Goal: Task Accomplishment & Management: Complete application form

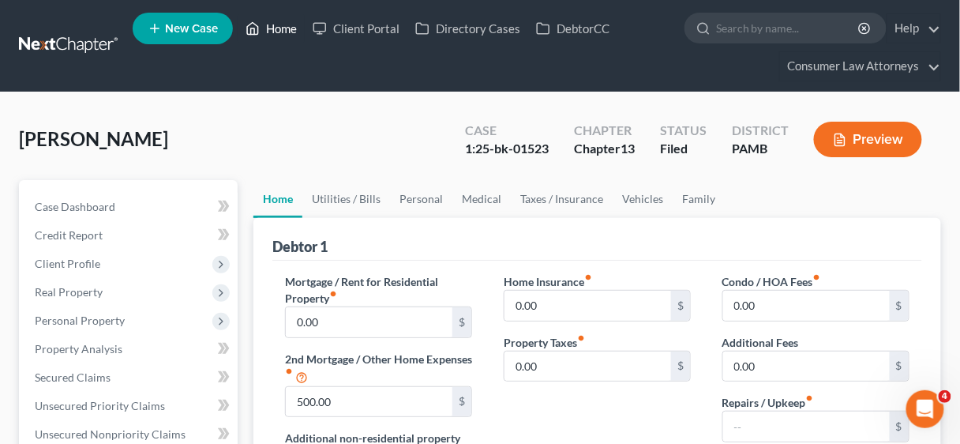
click at [274, 24] on link "Home" at bounding box center [271, 28] width 67 height 28
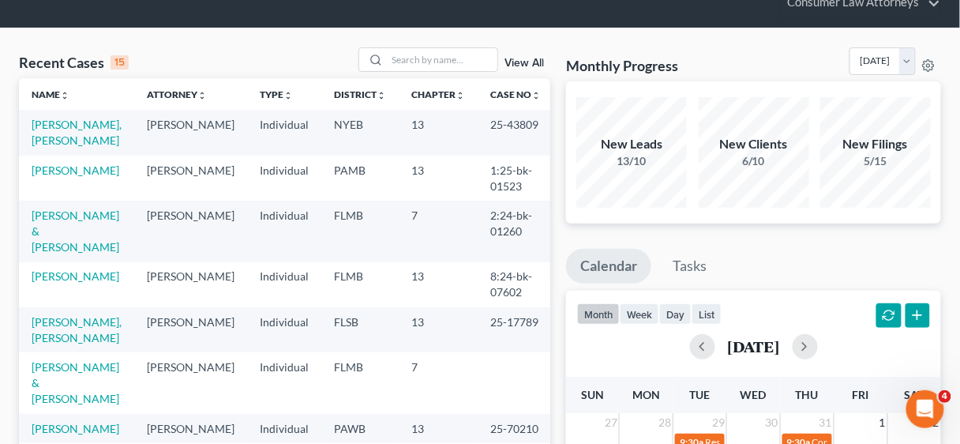
scroll to position [253, 0]
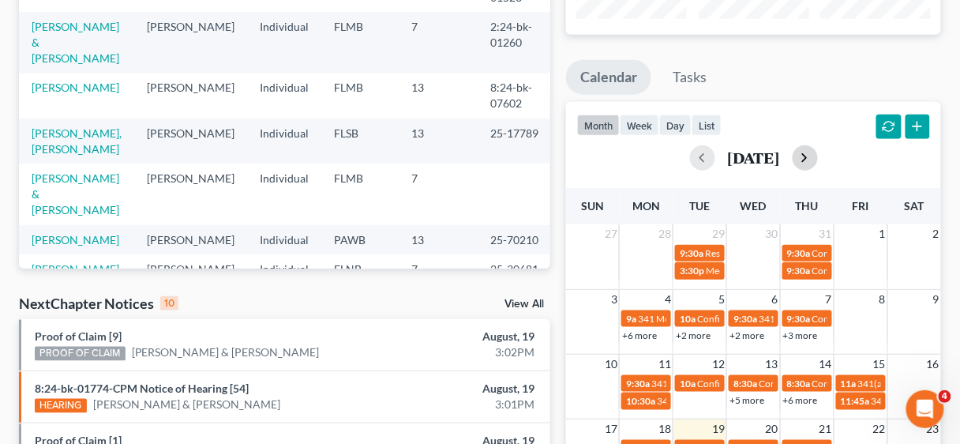
click at [818, 151] on button "button" at bounding box center [804, 157] width 25 height 25
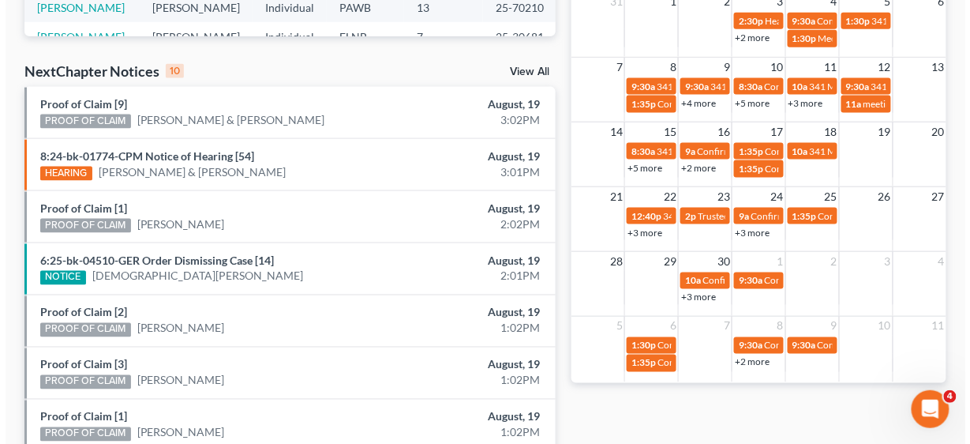
scroll to position [505, 0]
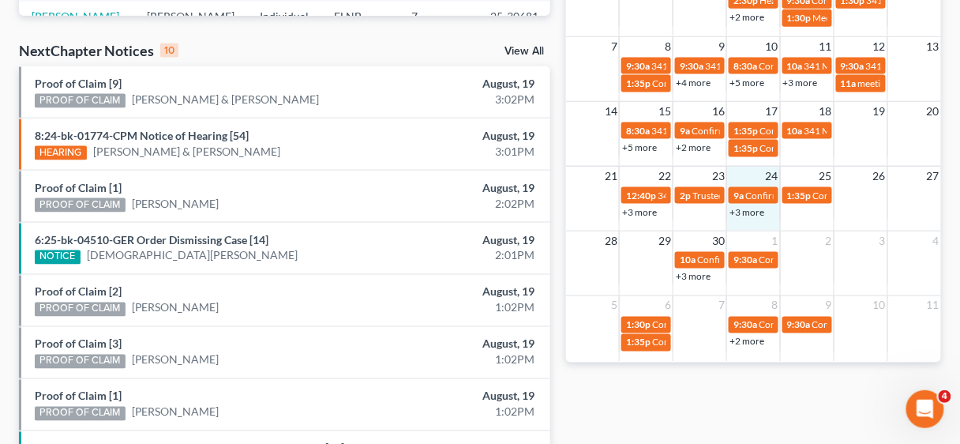
click at [751, 225] on div "21 22 23 24 25 26 27 12:40p 341(a) meeting of creditors for [PERSON_NAME] 2p Tr…" at bounding box center [753, 198] width 375 height 65
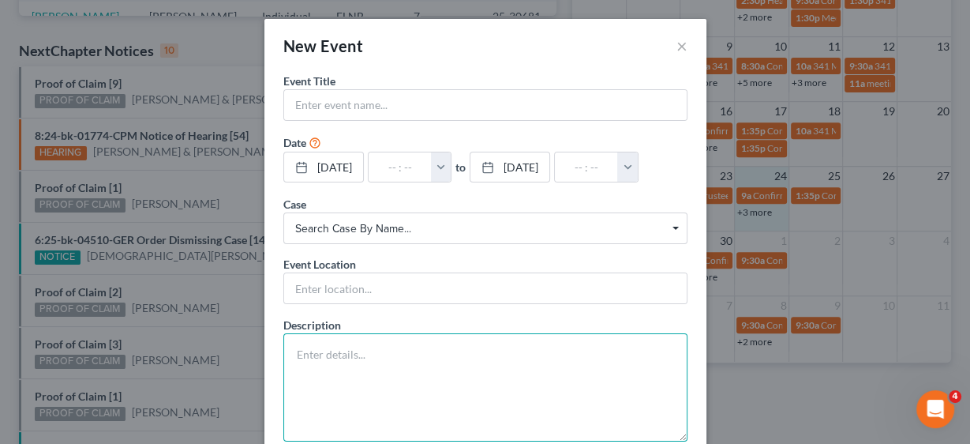
paste textarea "Second Amended Chapter 13 Plan (Includes no Motion(s) to Avoid Liens and no Mot…"
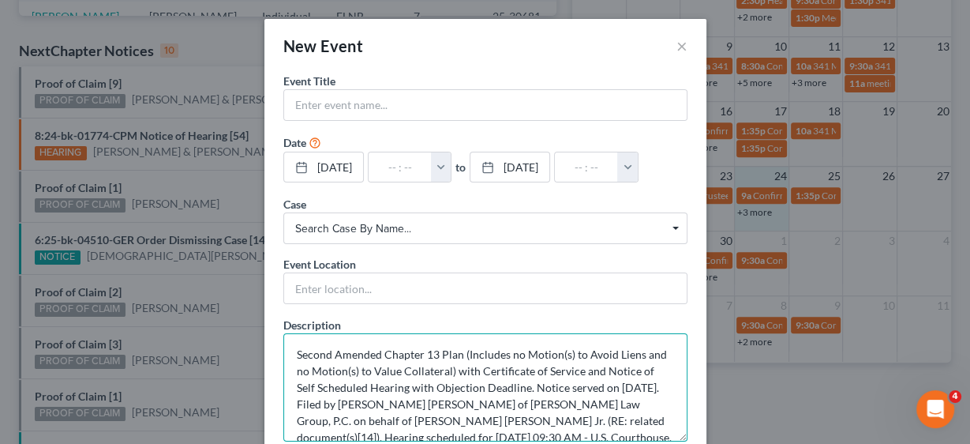
scroll to position [36, 0]
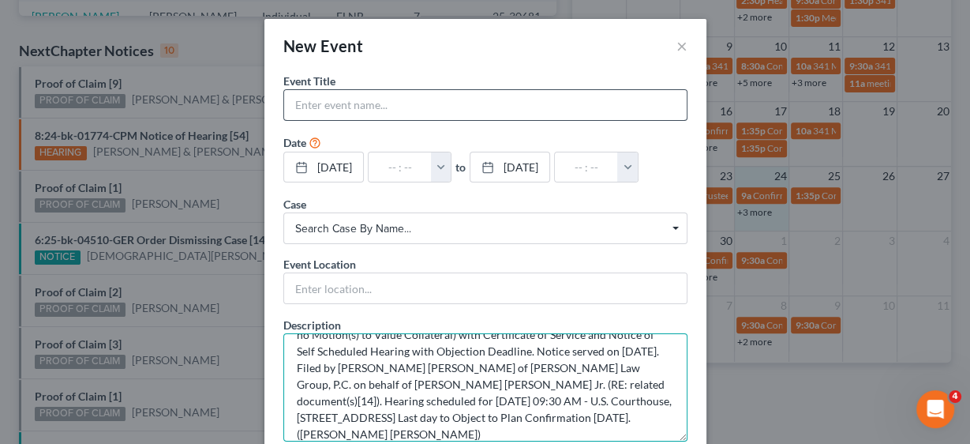
type textarea "Second Amended Chapter 13 Plan (Includes no Motion(s) to Avoid Liens and no Mot…"
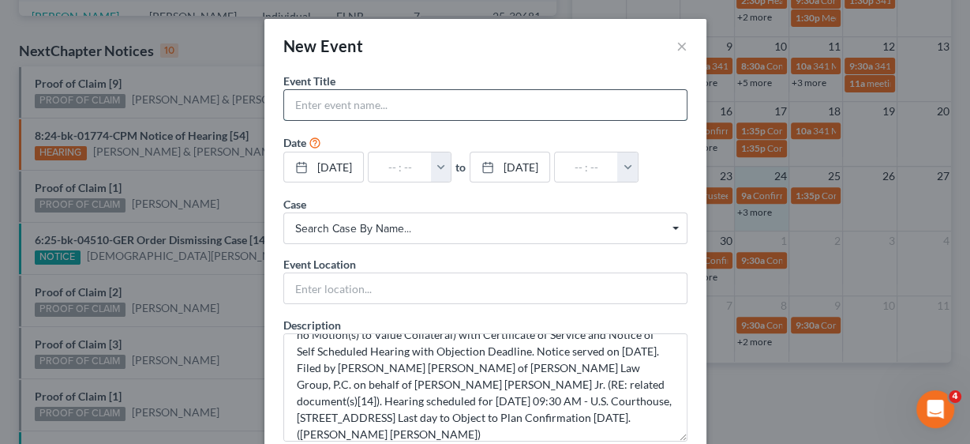
click at [361, 90] on input "text" at bounding box center [485, 105] width 403 height 30
type input "Confirmation Hearing [PERSON_NAME]"
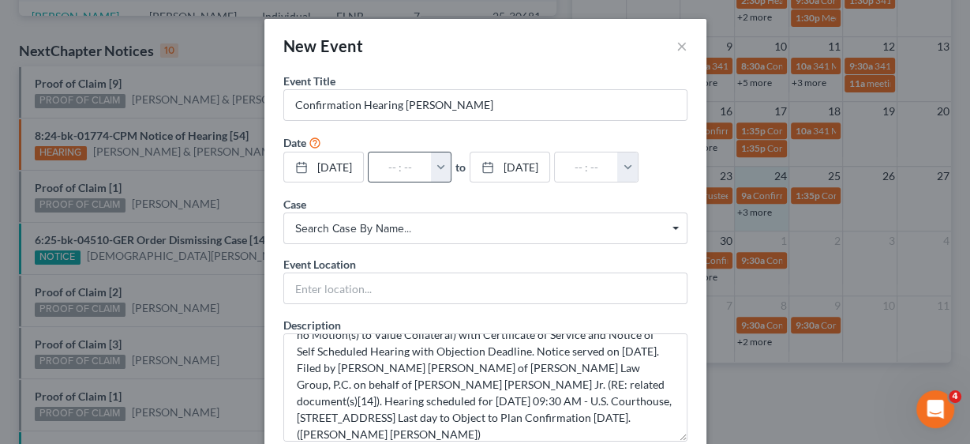
click at [451, 159] on button "button" at bounding box center [441, 167] width 21 height 30
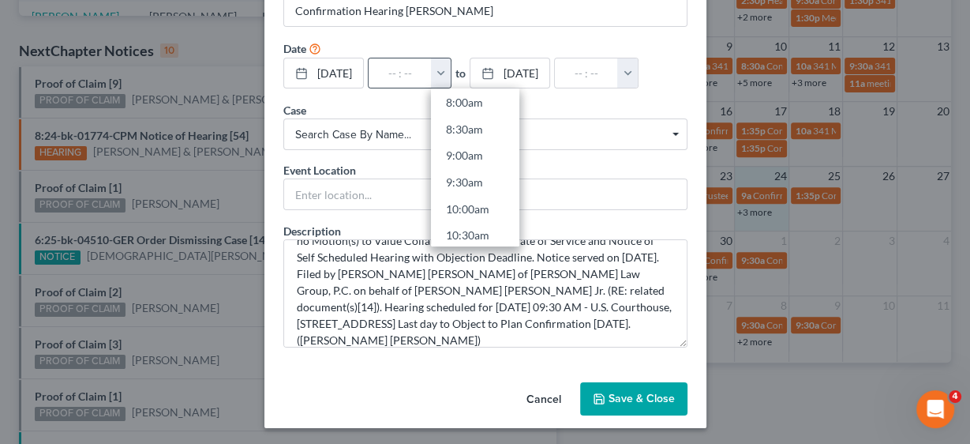
scroll to position [442, 0]
click at [475, 168] on link "9:30am" at bounding box center [475, 169] width 88 height 27
type input "9:30am"
type input "10:30am"
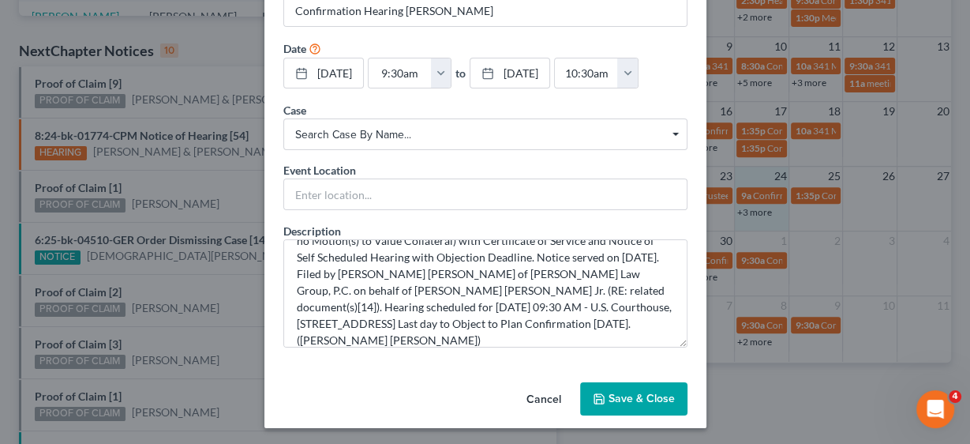
click at [327, 131] on span "Search case by name..." at bounding box center [485, 134] width 380 height 17
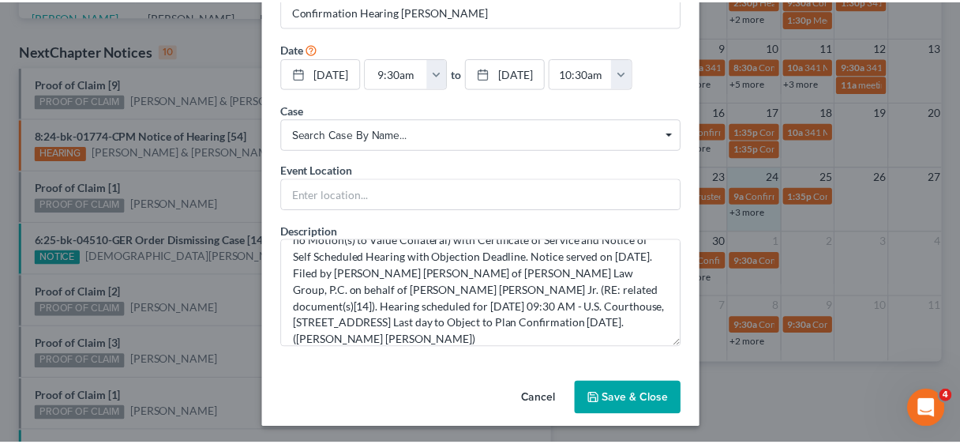
scroll to position [93, 0]
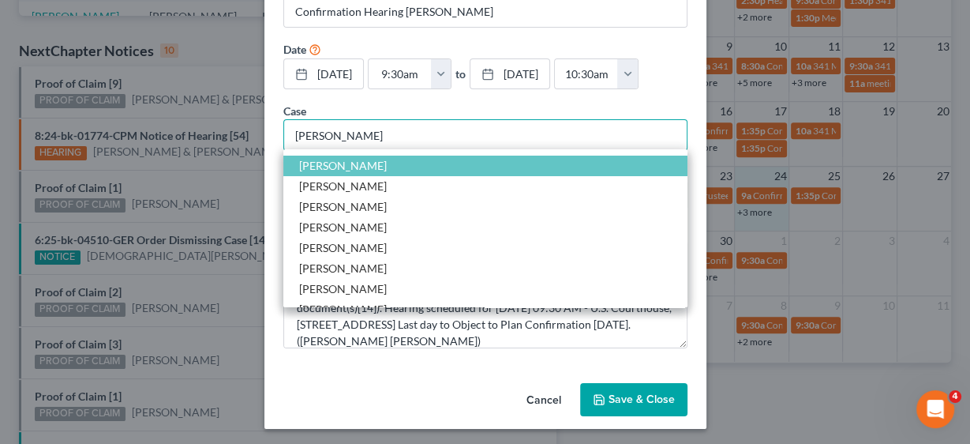
type input "[PERSON_NAME]"
click at [339, 167] on span "[PERSON_NAME]" at bounding box center [343, 165] width 88 height 13
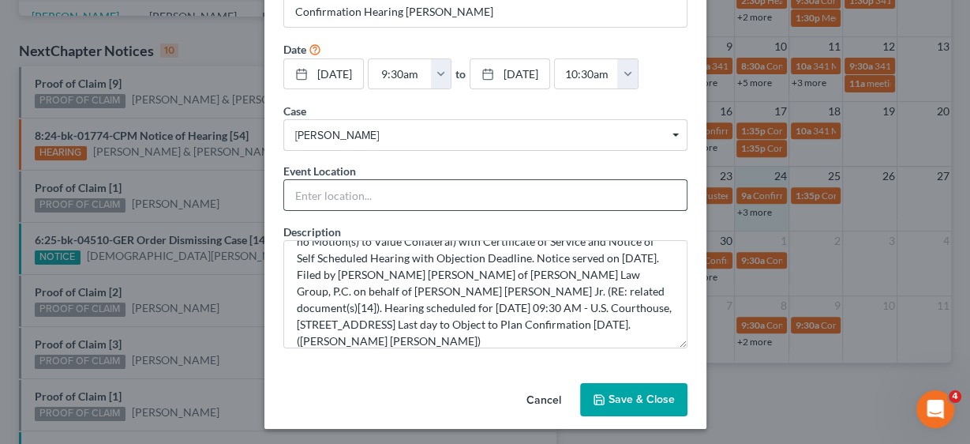
click at [342, 197] on input "text" at bounding box center [485, 195] width 403 height 30
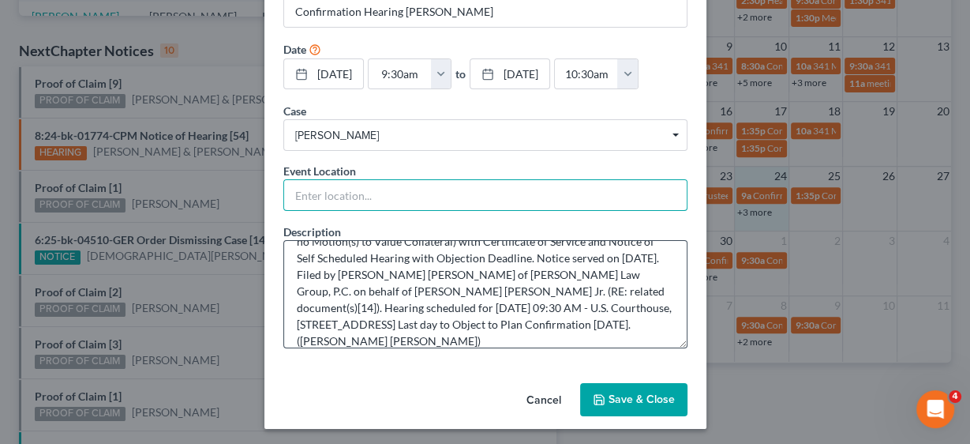
type input "In Person"
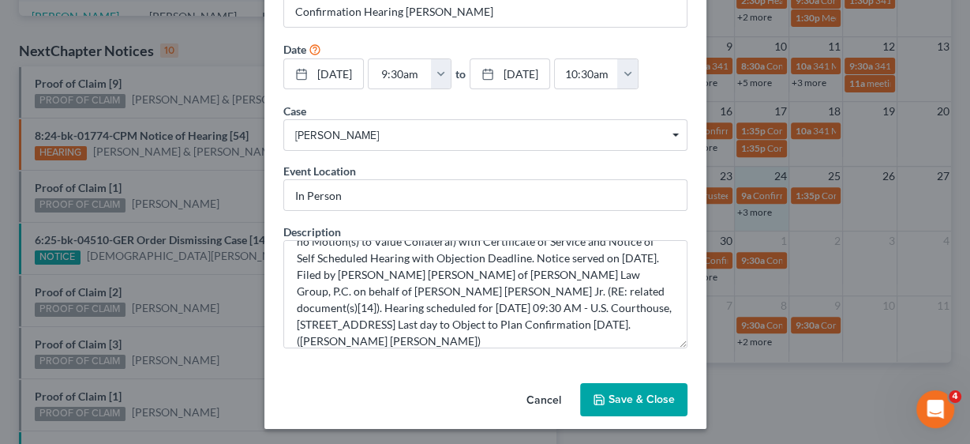
click at [644, 397] on button "Save & Close" at bounding box center [633, 399] width 107 height 33
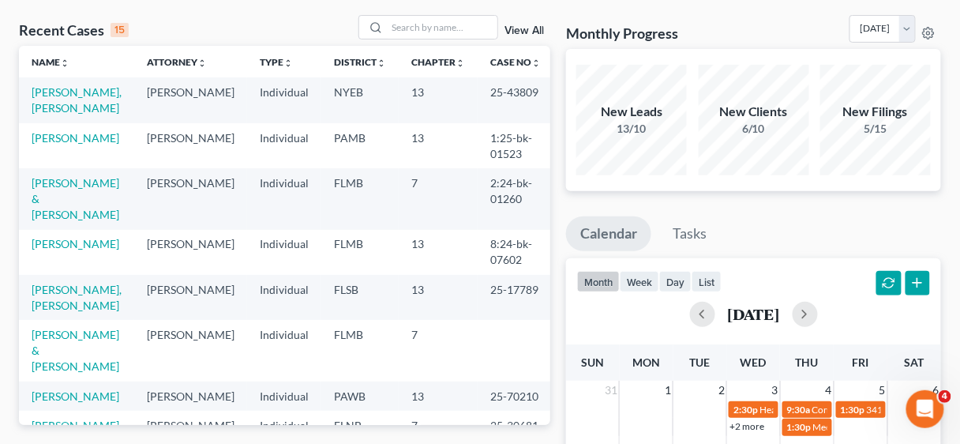
scroll to position [0, 0]
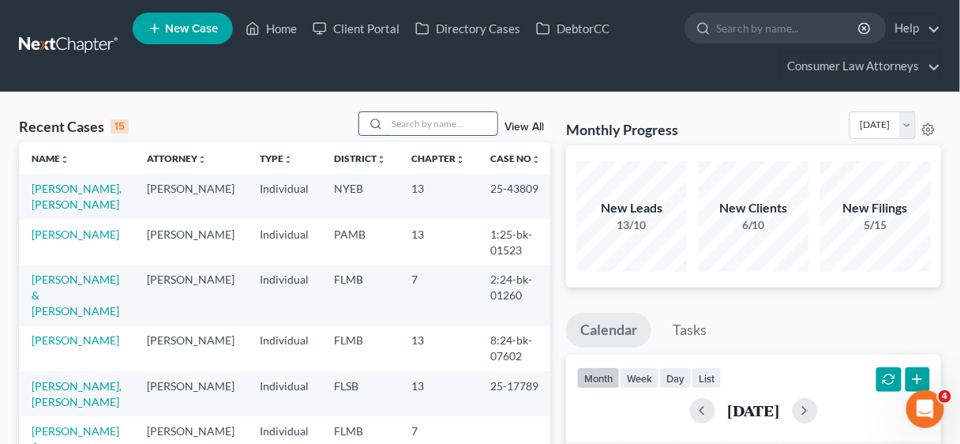
click at [441, 120] on input "search" at bounding box center [442, 123] width 111 height 23
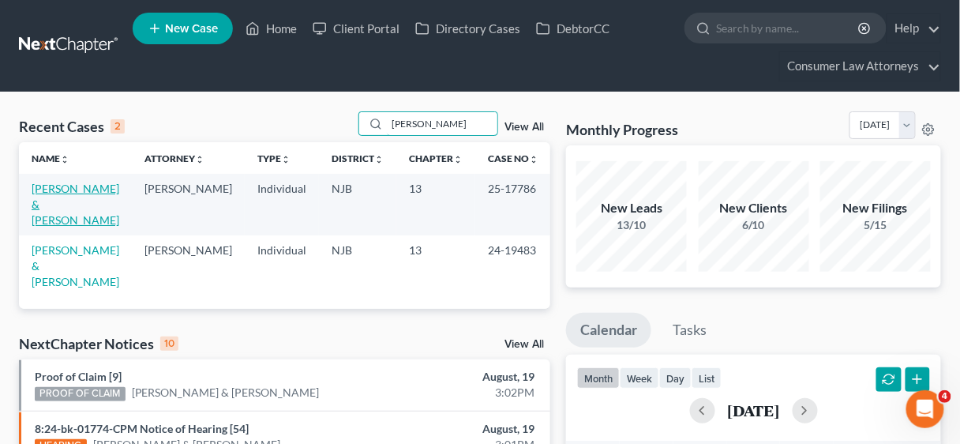
type input "[PERSON_NAME]"
click at [69, 193] on link "[PERSON_NAME] & [PERSON_NAME]" at bounding box center [76, 204] width 88 height 45
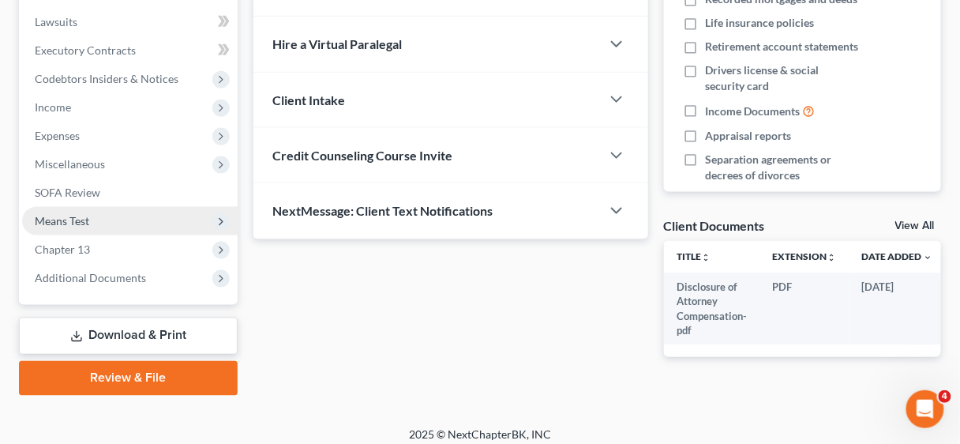
scroll to position [442, 0]
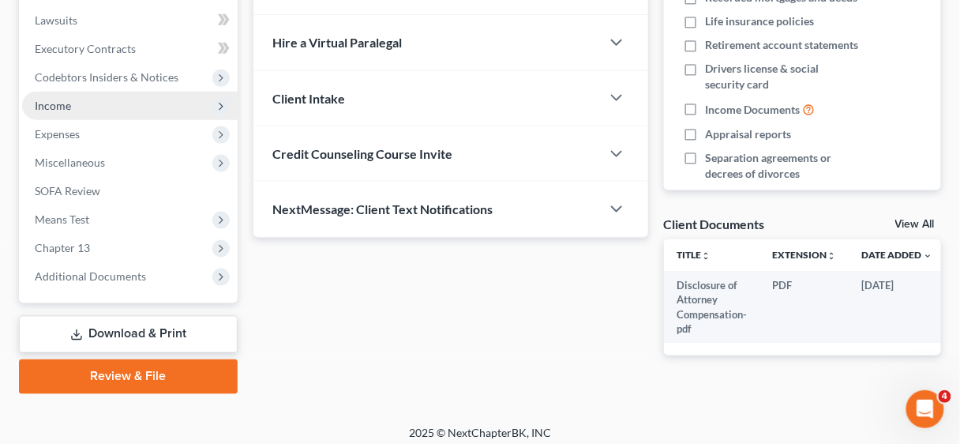
click at [69, 109] on span "Income" at bounding box center [53, 105] width 36 height 13
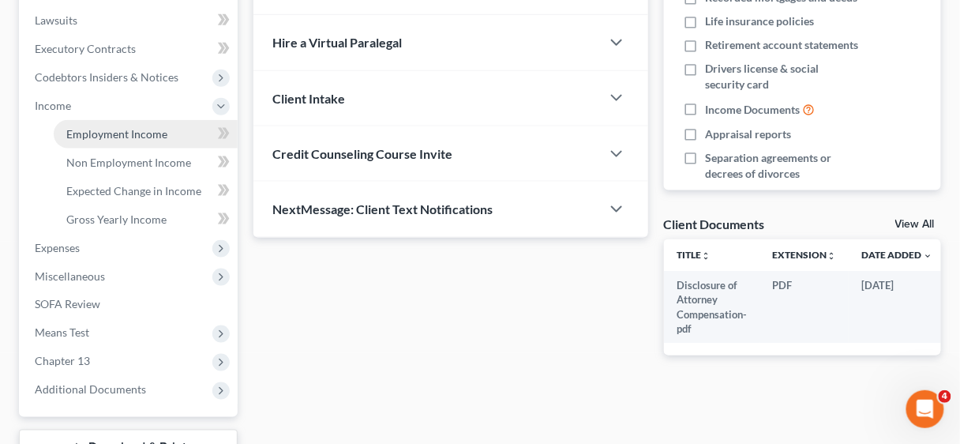
click at [127, 136] on span "Employment Income" at bounding box center [116, 133] width 101 height 13
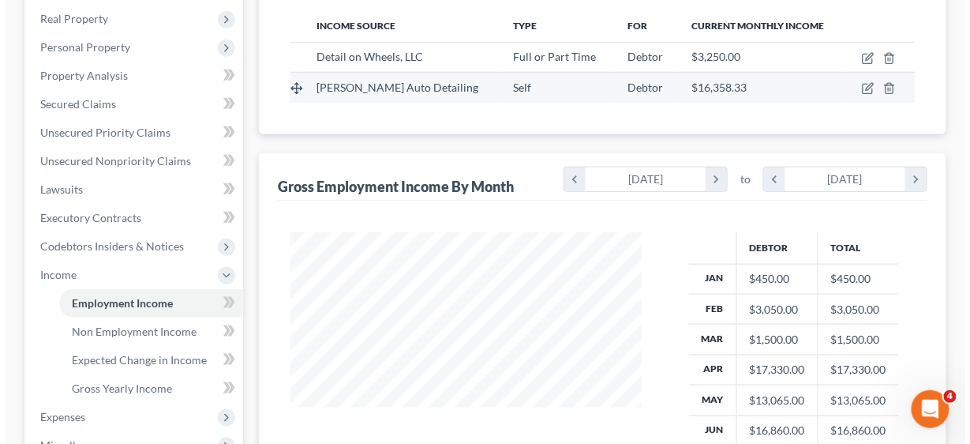
scroll to position [126, 0]
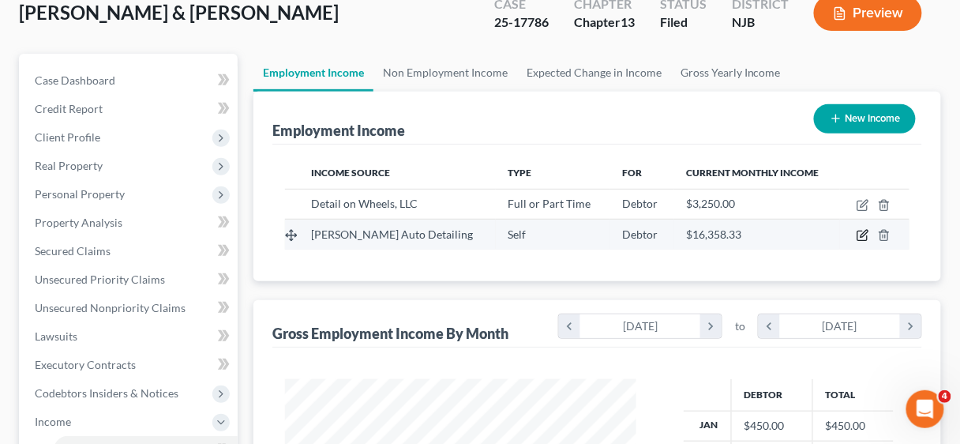
click at [862, 230] on icon "button" at bounding box center [862, 235] width 13 height 13
select select "1"
select select "33"
select select "3"
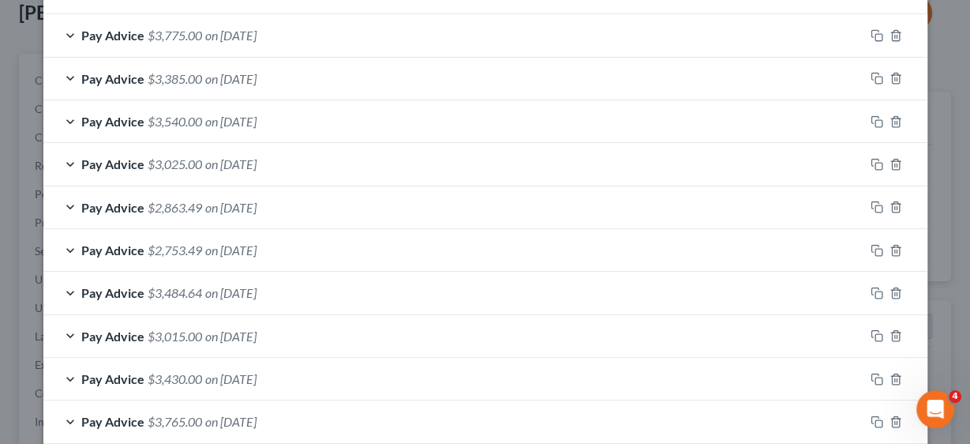
scroll to position [757, 0]
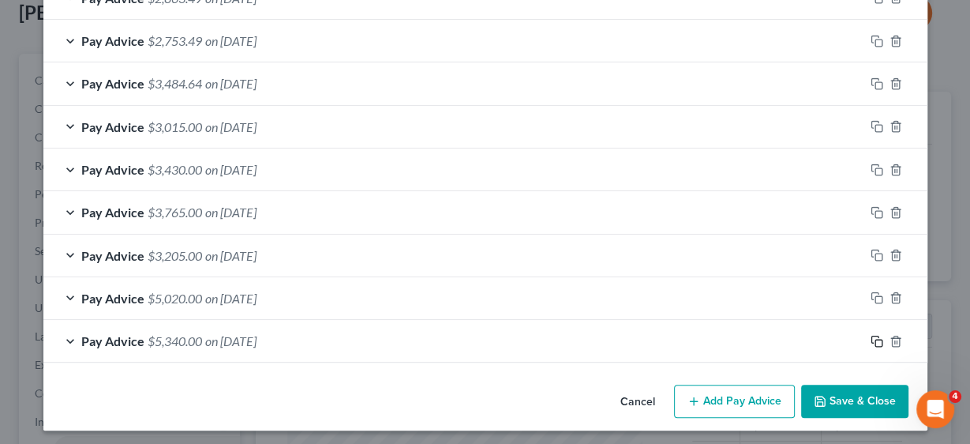
click at [871, 336] on icon "button" at bounding box center [877, 341] width 13 height 13
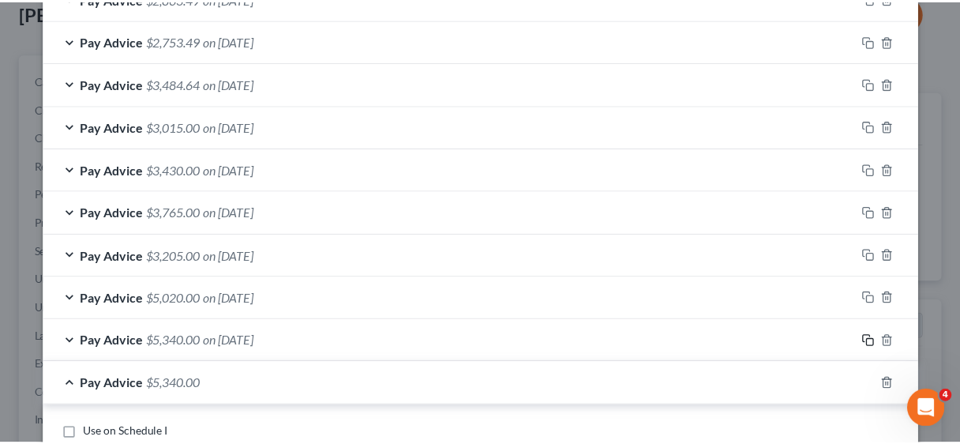
scroll to position [920, 0]
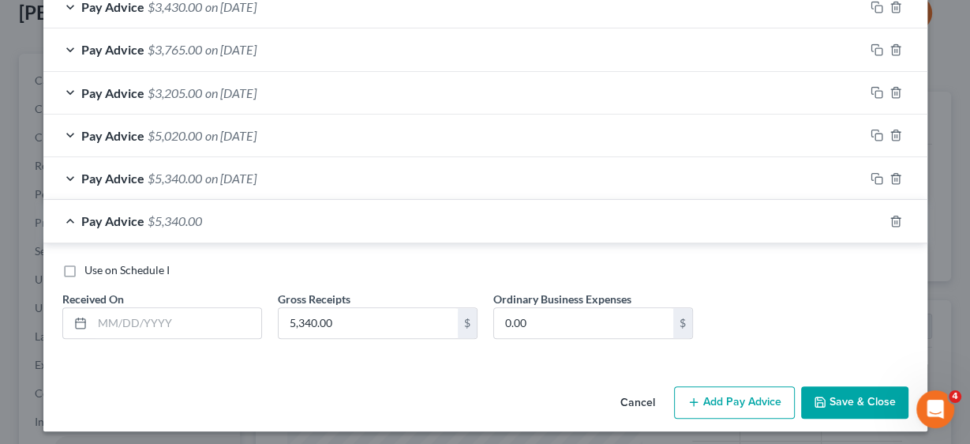
click at [638, 395] on button "Cancel" at bounding box center [638, 404] width 60 height 32
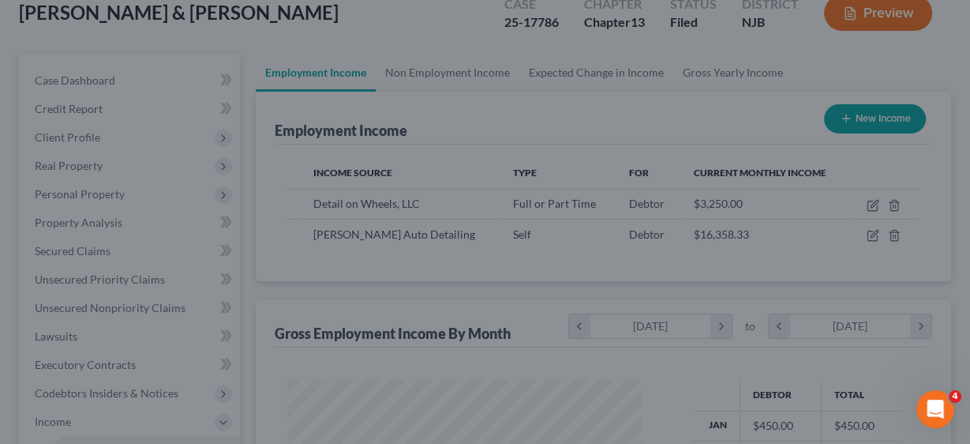
scroll to position [789047, 788945]
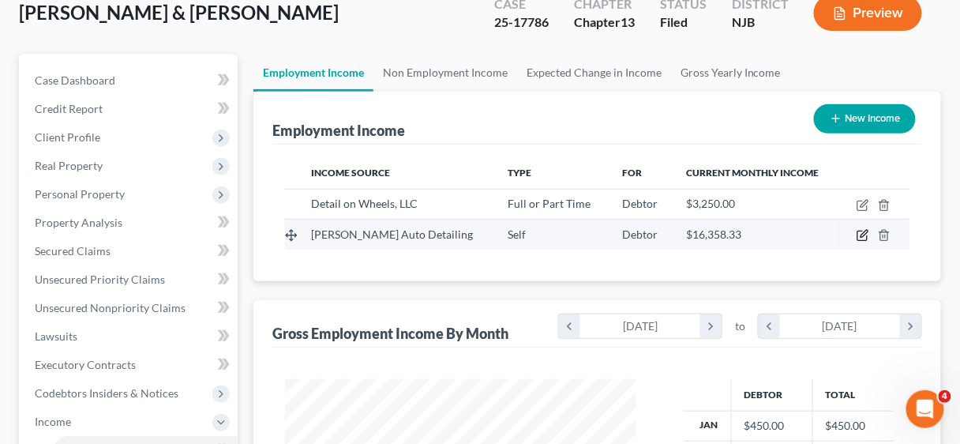
click at [861, 231] on icon "button" at bounding box center [861, 235] width 9 height 9
select select "1"
select select "33"
select select "3"
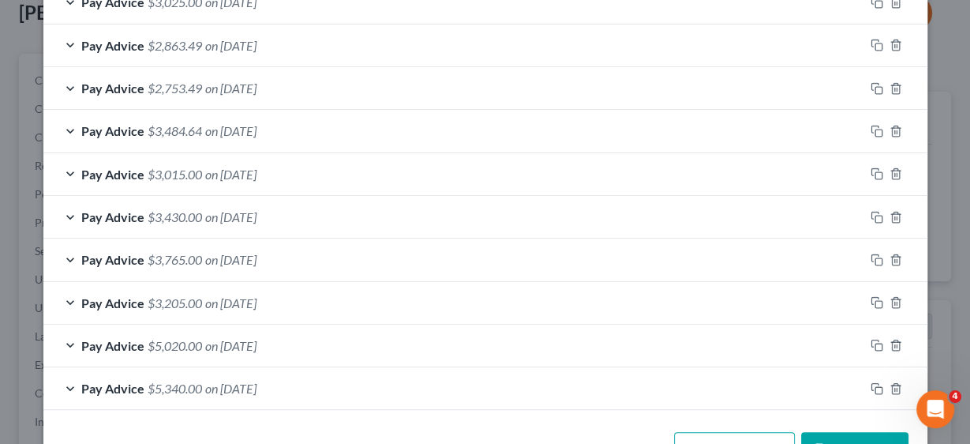
scroll to position [757, 0]
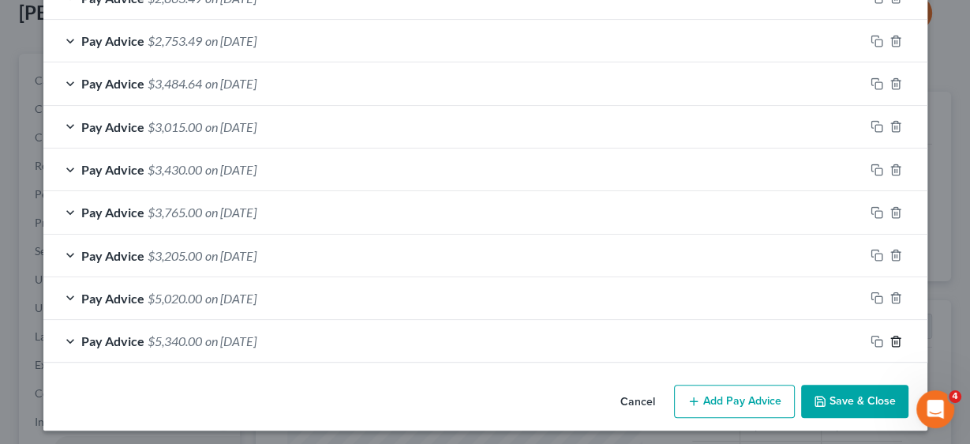
click at [891, 335] on icon "button" at bounding box center [896, 341] width 13 height 13
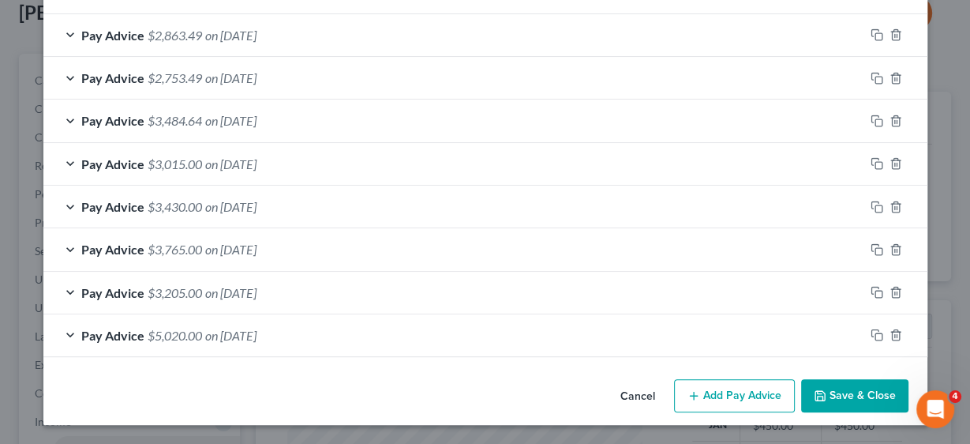
scroll to position [714, 0]
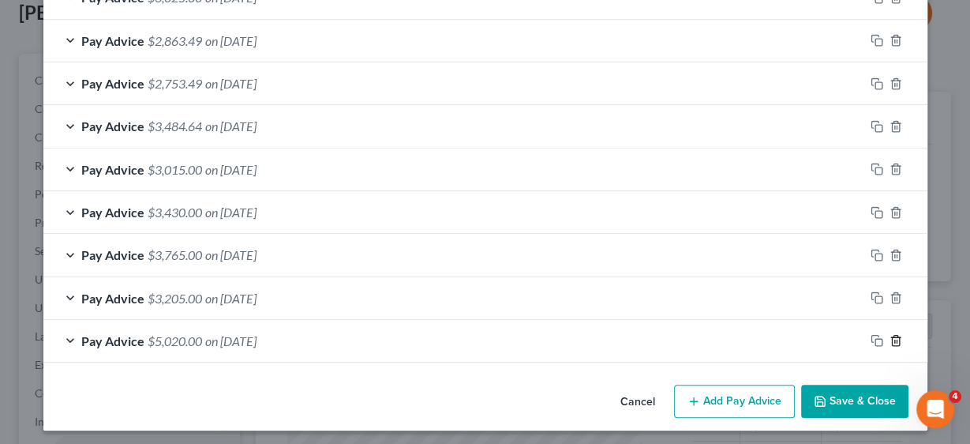
click at [890, 336] on icon "button" at bounding box center [896, 340] width 13 height 13
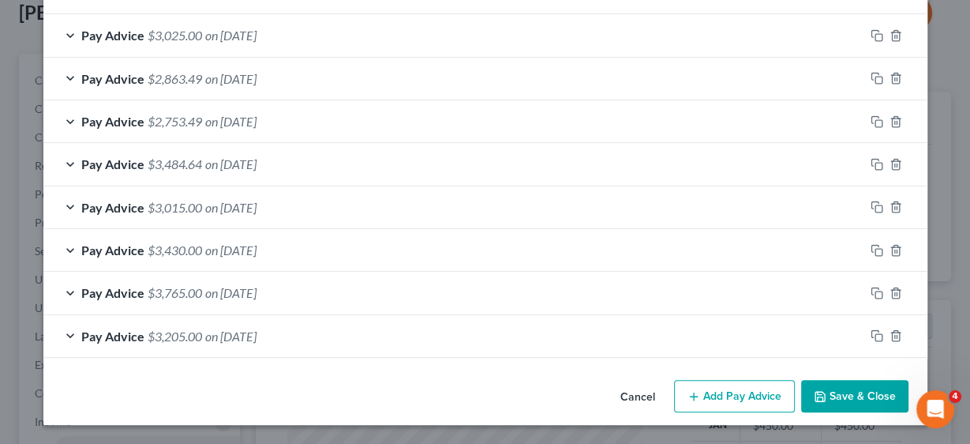
scroll to position [672, 0]
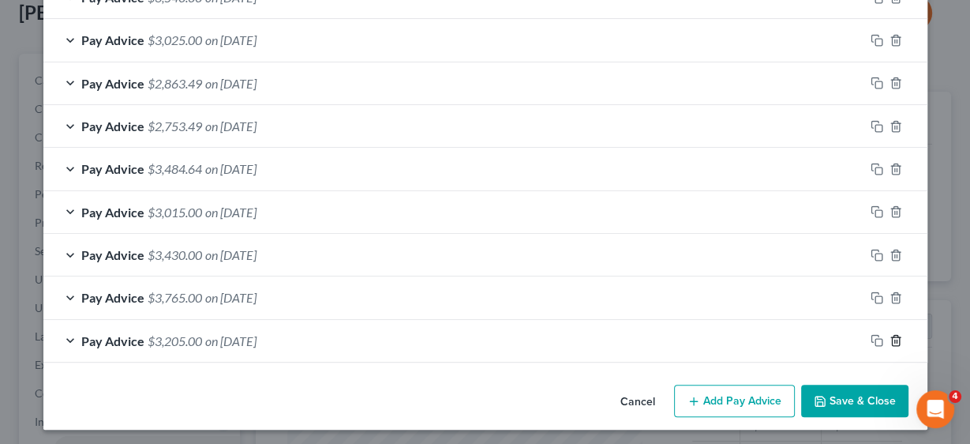
click at [890, 334] on icon "button" at bounding box center [896, 340] width 13 height 13
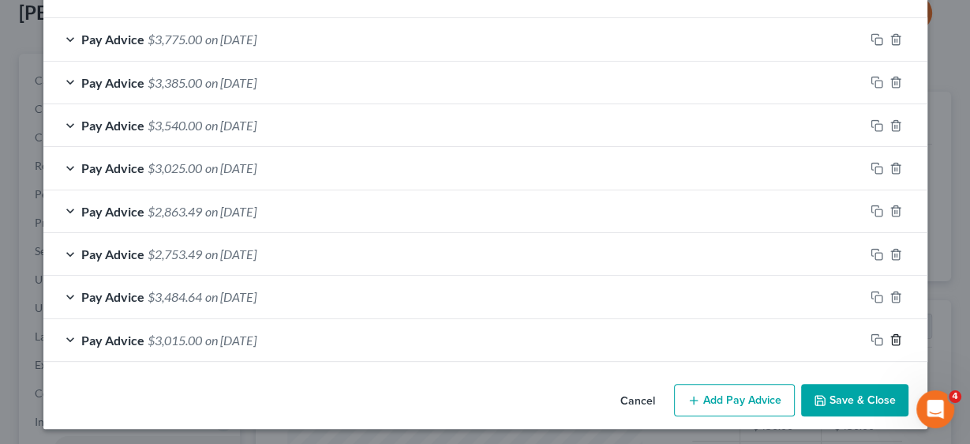
click at [892, 335] on icon "button" at bounding box center [895, 340] width 7 height 10
click at [890, 293] on icon "button" at bounding box center [896, 296] width 13 height 13
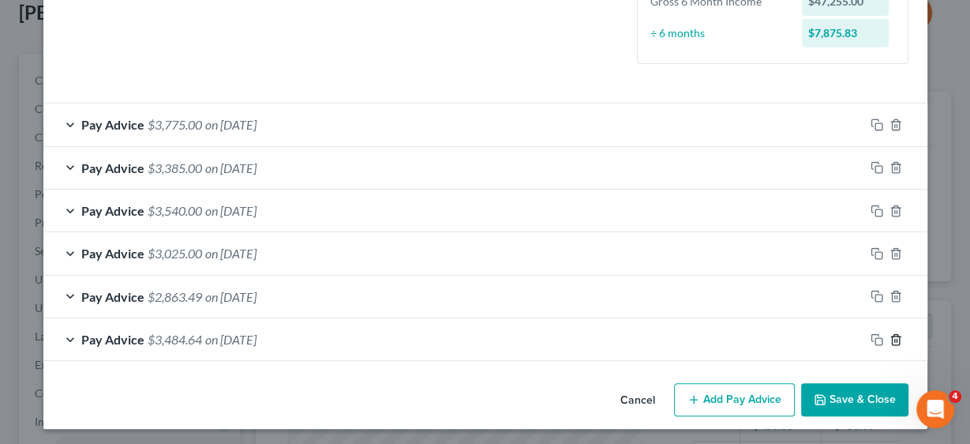
click at [892, 334] on icon "button" at bounding box center [895, 339] width 7 height 10
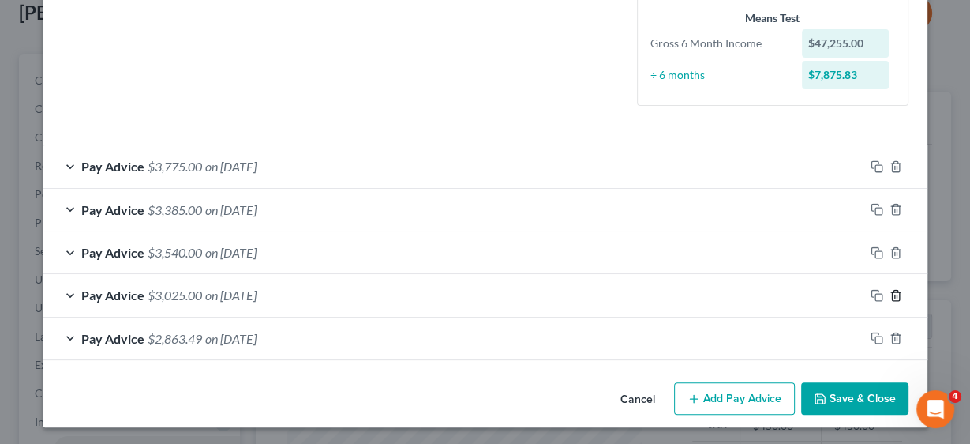
click at [890, 291] on icon "button" at bounding box center [896, 295] width 13 height 13
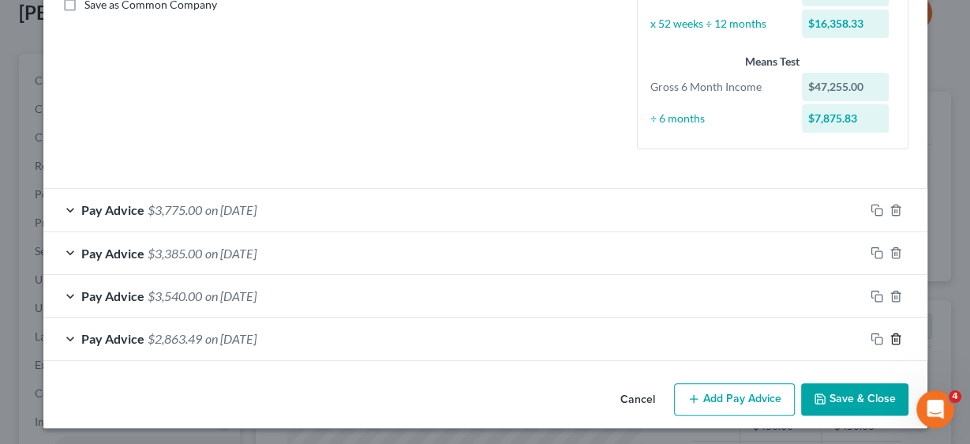
click at [890, 337] on icon "button" at bounding box center [896, 338] width 13 height 13
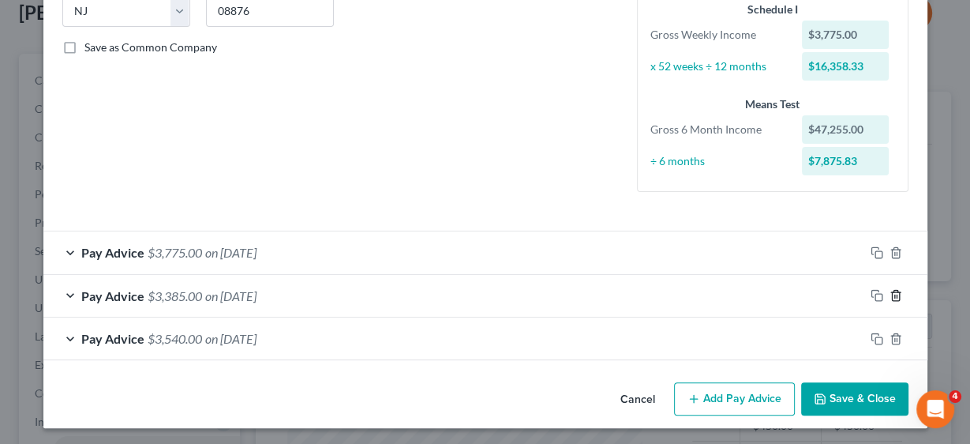
click at [890, 289] on icon "button" at bounding box center [896, 295] width 13 height 13
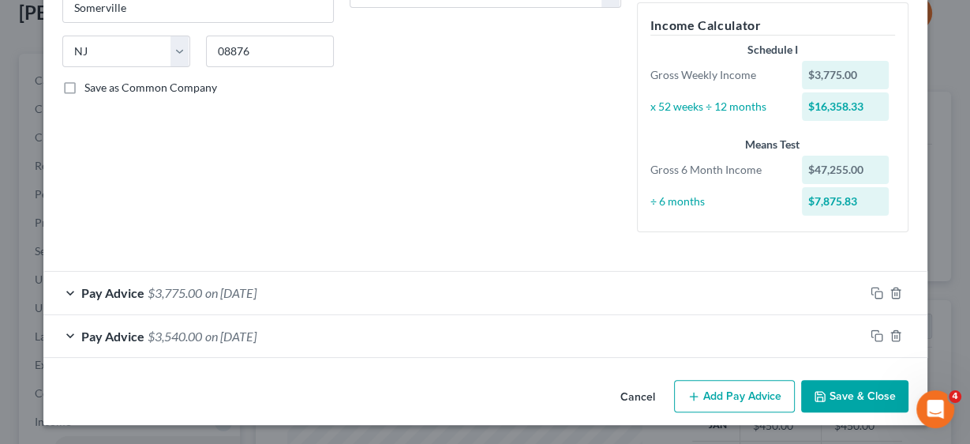
scroll to position [289, 0]
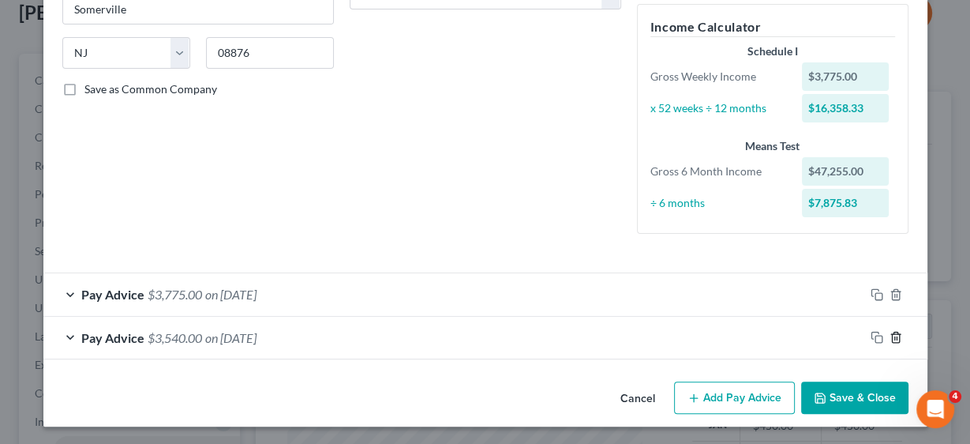
click at [894, 335] on icon "button" at bounding box center [896, 337] width 13 height 13
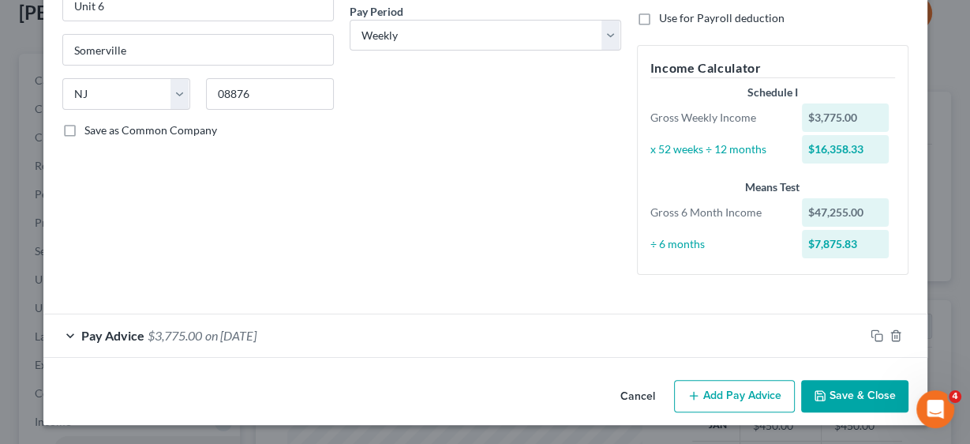
scroll to position [245, 0]
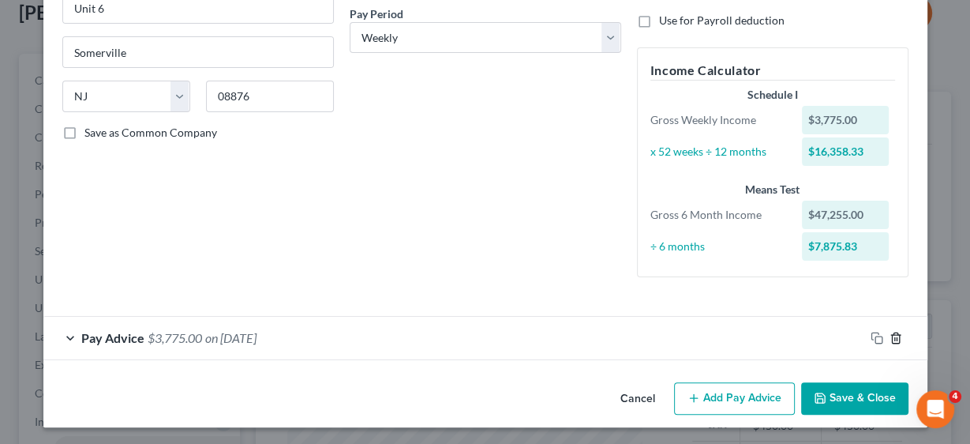
click at [892, 333] on icon "button" at bounding box center [895, 337] width 7 height 10
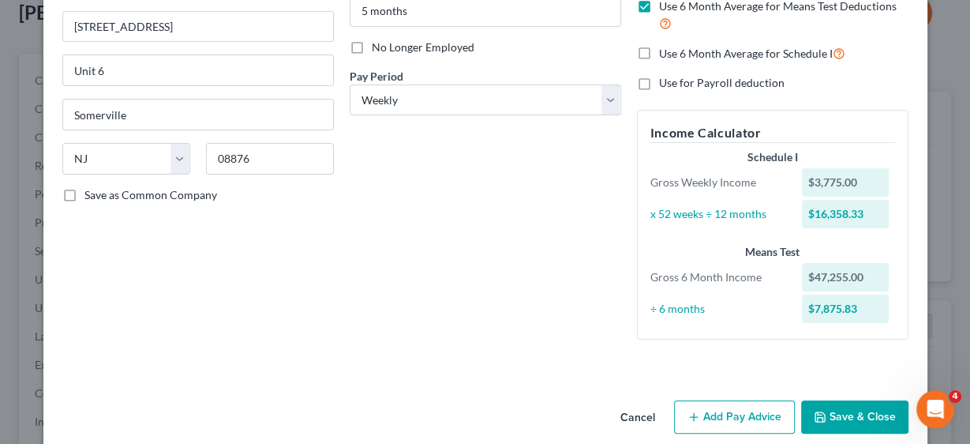
scroll to position [203, 0]
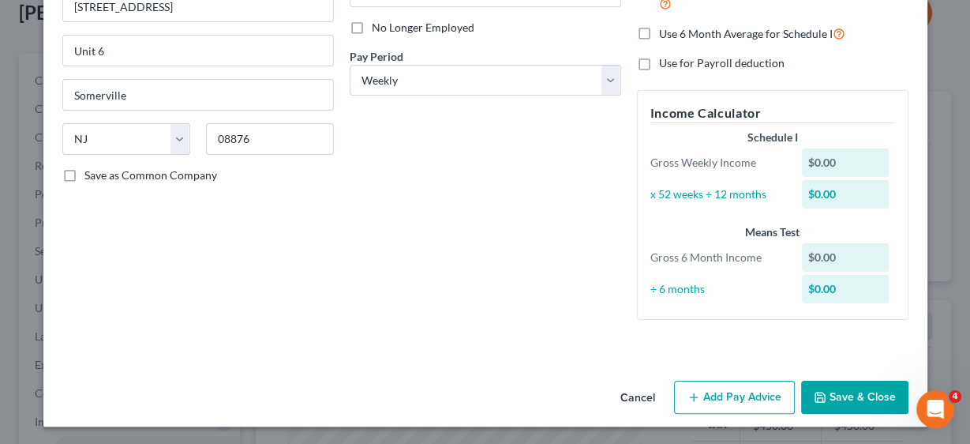
click at [713, 394] on button "Add Pay Advice" at bounding box center [734, 396] width 121 height 33
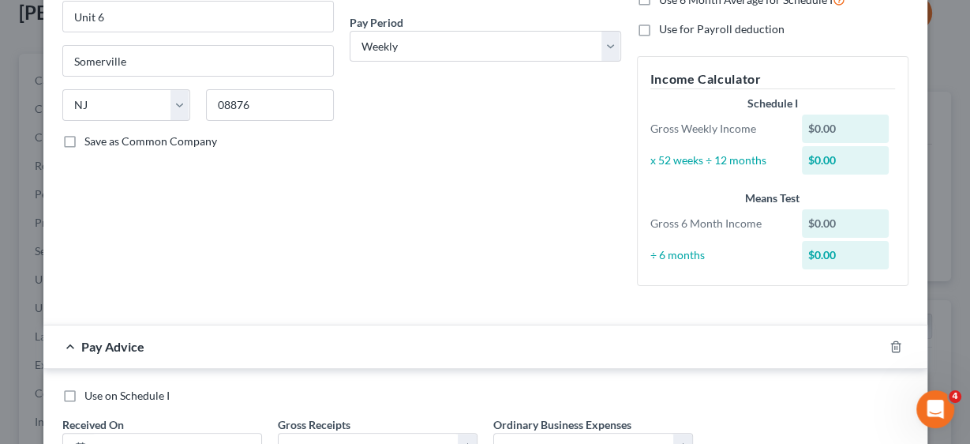
scroll to position [366, 0]
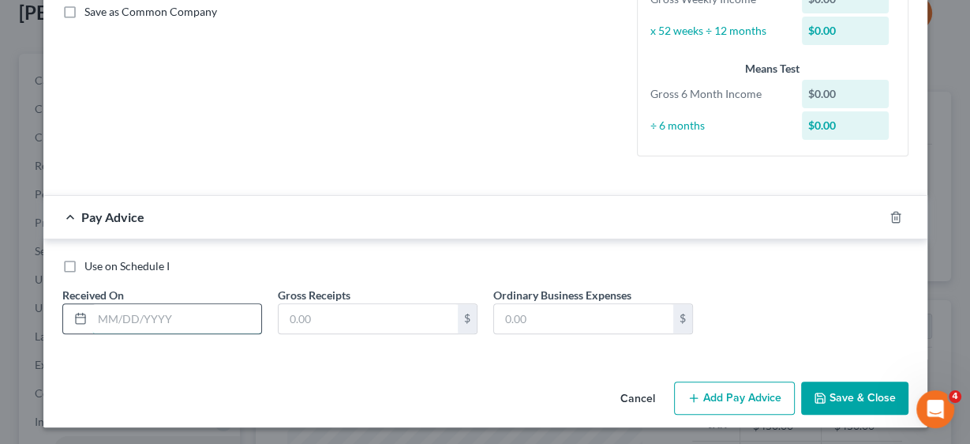
click at [127, 312] on input "text" at bounding box center [176, 319] width 169 height 30
type input "[DATE]"
click at [297, 309] on input "text" at bounding box center [368, 319] width 179 height 30
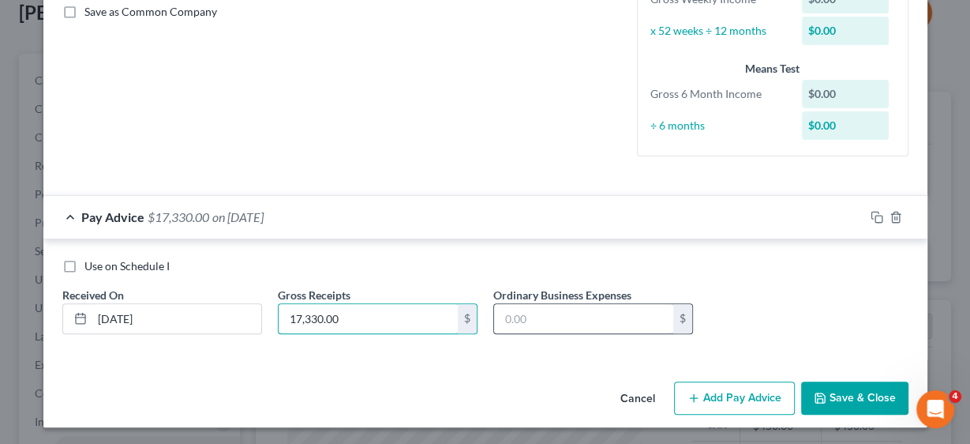
type input "17,330.00"
click at [517, 311] on input "text" at bounding box center [583, 319] width 179 height 30
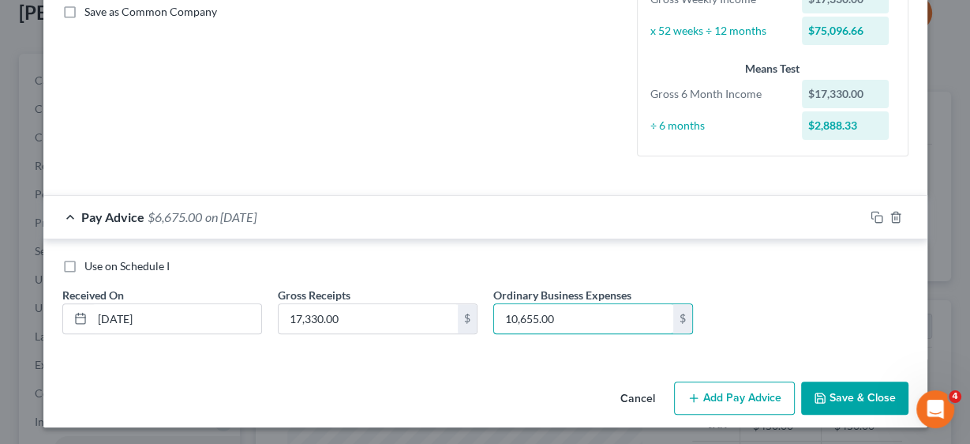
type input "10,655.00"
click at [703, 396] on button "Add Pay Advice" at bounding box center [734, 397] width 121 height 33
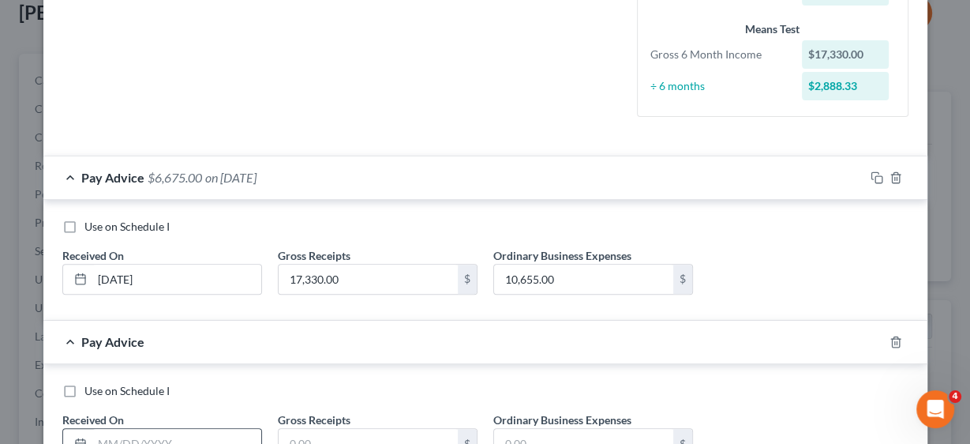
scroll to position [493, 0]
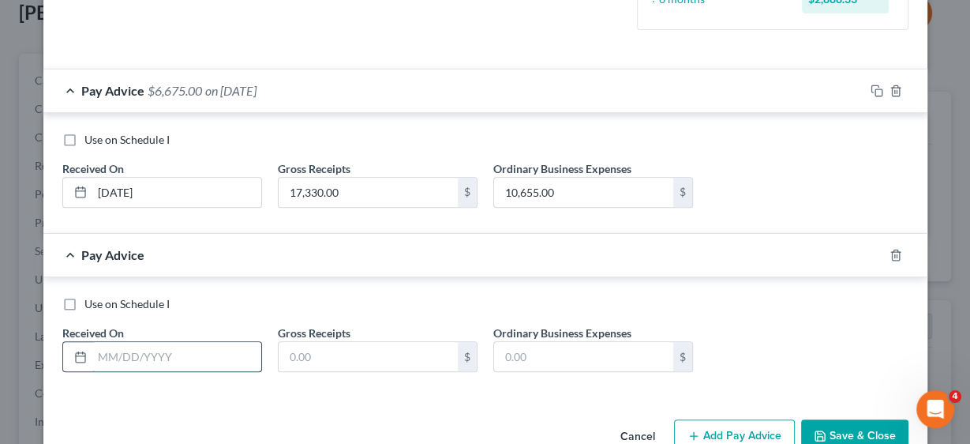
click at [159, 356] on input "text" at bounding box center [176, 357] width 169 height 30
type input "[DATE]"
click at [298, 348] on input "text" at bounding box center [368, 357] width 179 height 30
type input "13,065.00"
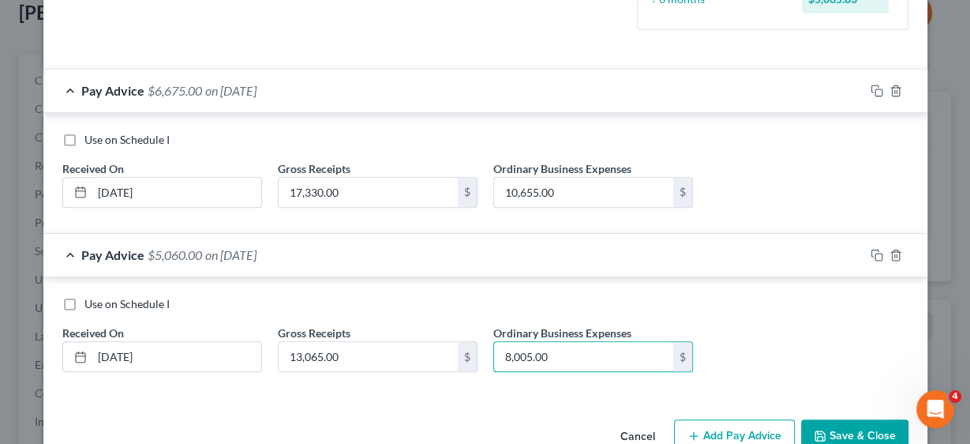
type input "8,005.00"
click at [751, 426] on button "Add Pay Advice" at bounding box center [734, 435] width 121 height 33
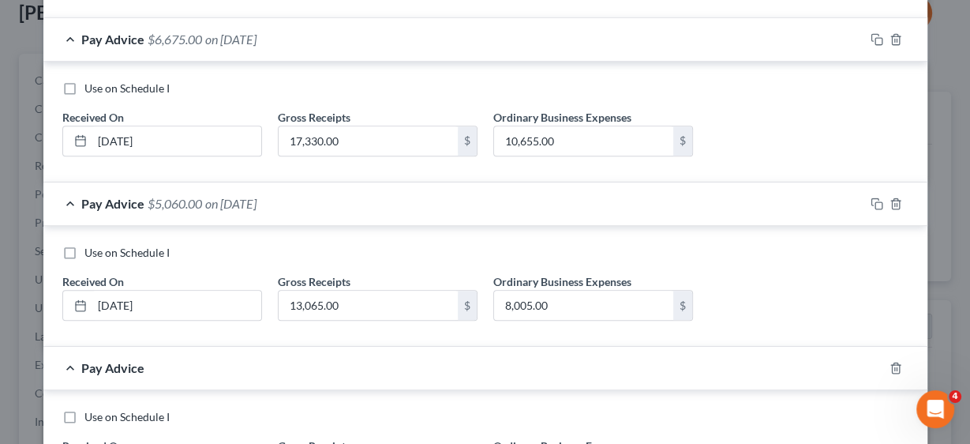
scroll to position [619, 0]
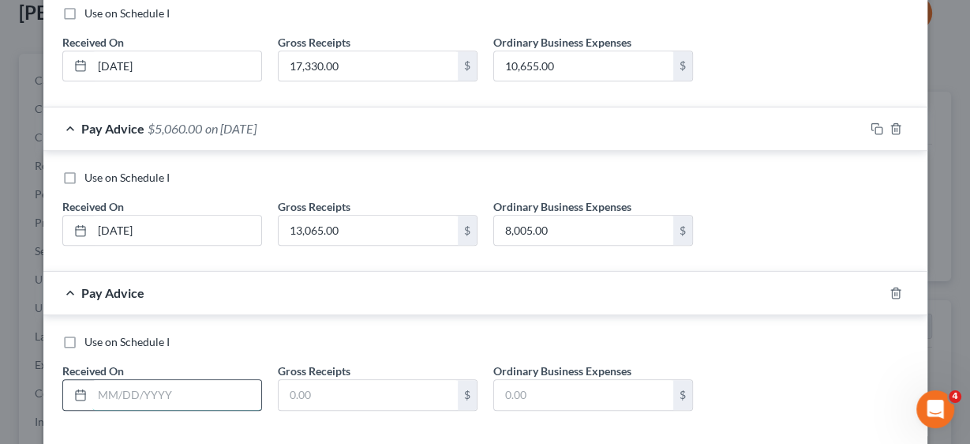
click at [126, 398] on input "text" at bounding box center [176, 395] width 169 height 30
type input "[DATE]"
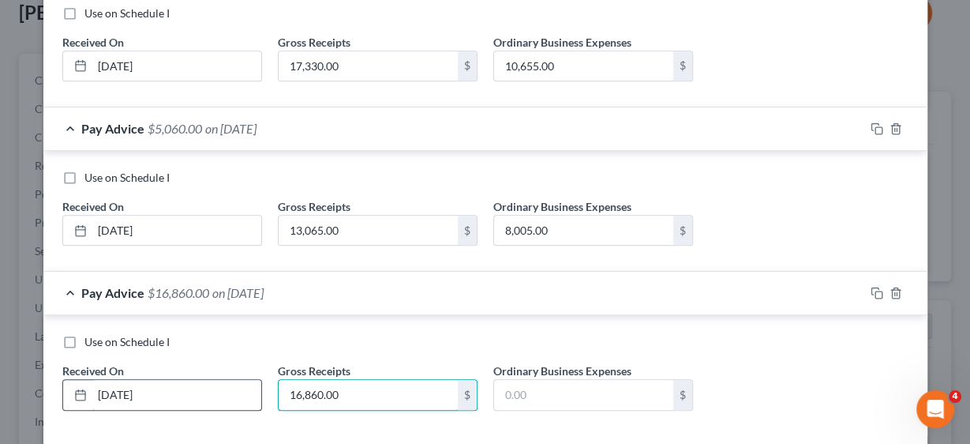
type input "16,860.00"
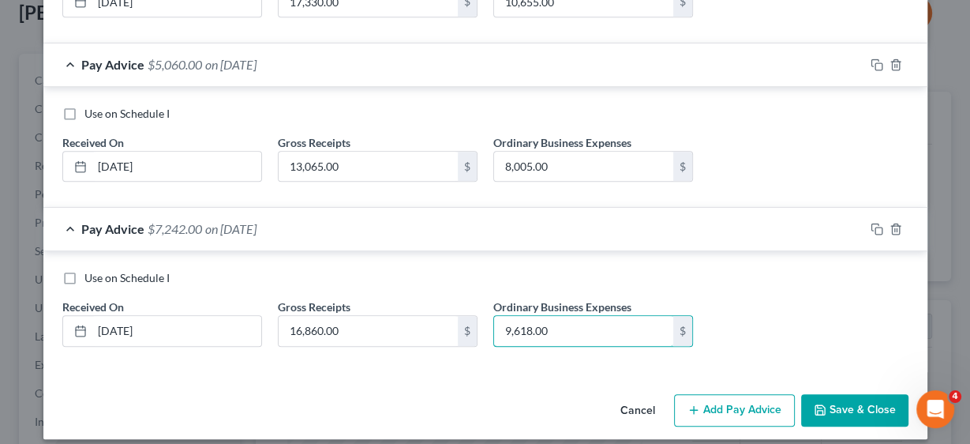
scroll to position [692, 0]
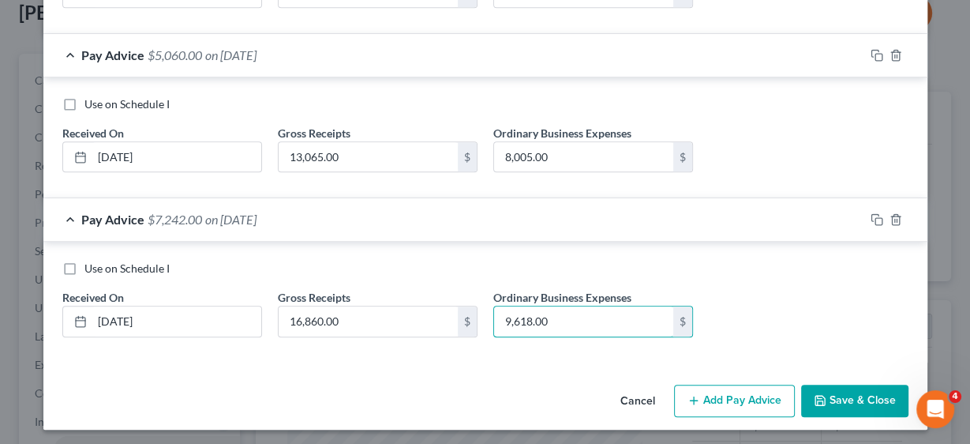
type input "9,618.00"
click at [711, 388] on button "Add Pay Advice" at bounding box center [734, 400] width 121 height 33
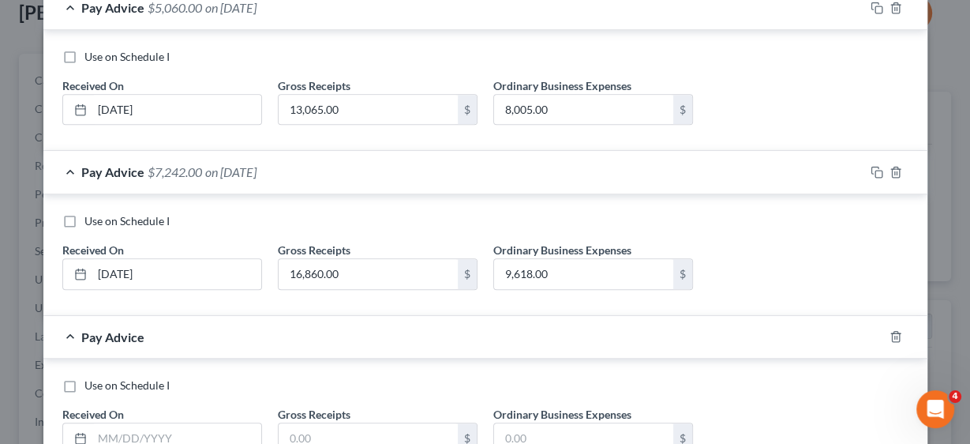
scroll to position [856, 0]
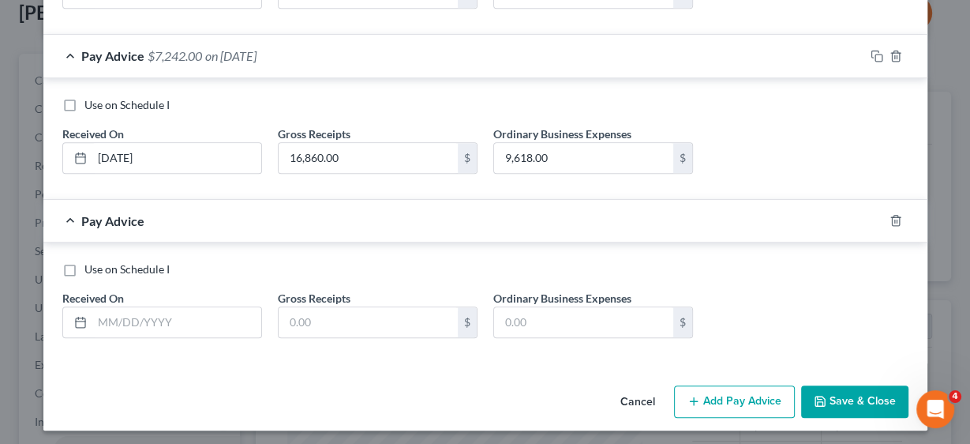
click at [158, 300] on div "Received On *" at bounding box center [161, 314] width 215 height 48
click at [166, 315] on input "text" at bounding box center [176, 322] width 169 height 30
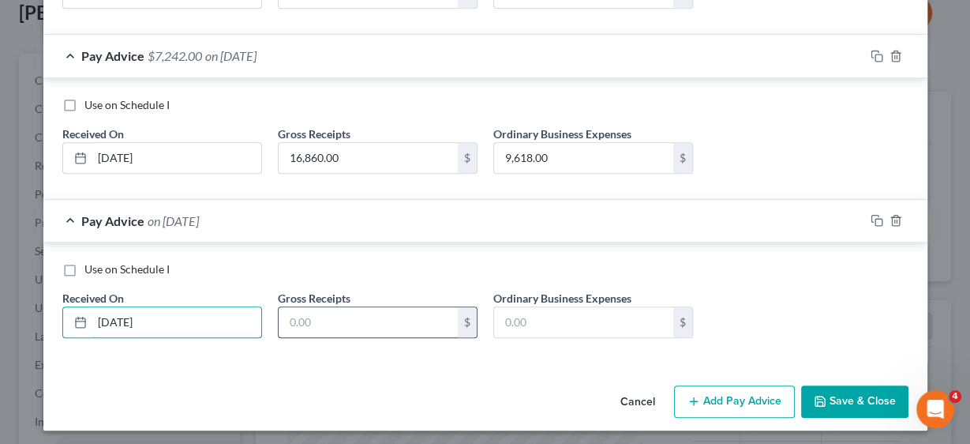
type input "[DATE]"
click at [370, 329] on input "text" at bounding box center [368, 322] width 179 height 30
type input "11,778.00"
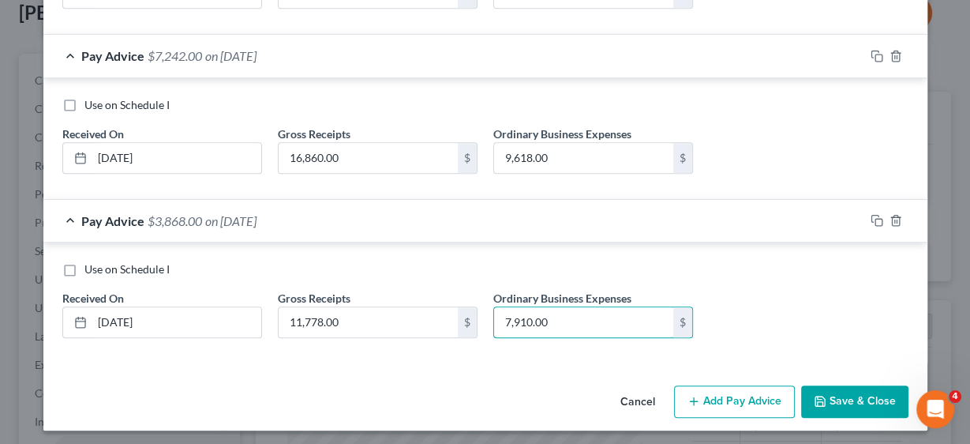
type input "7,910.00"
click at [840, 402] on button "Save & Close" at bounding box center [854, 401] width 107 height 33
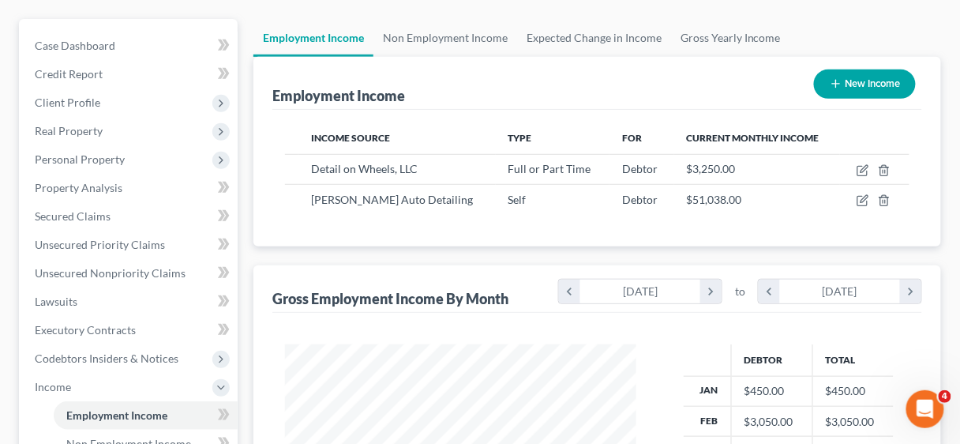
scroll to position [379, 0]
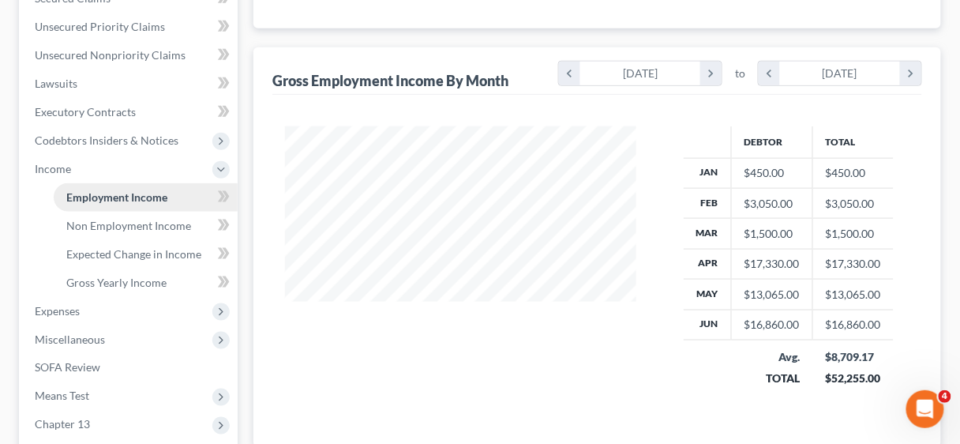
click at [149, 195] on span "Employment Income" at bounding box center [116, 196] width 101 height 13
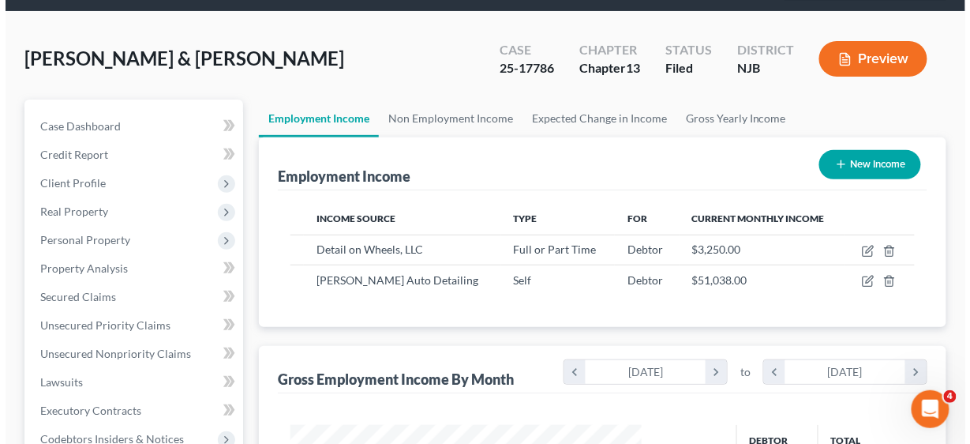
scroll to position [63, 0]
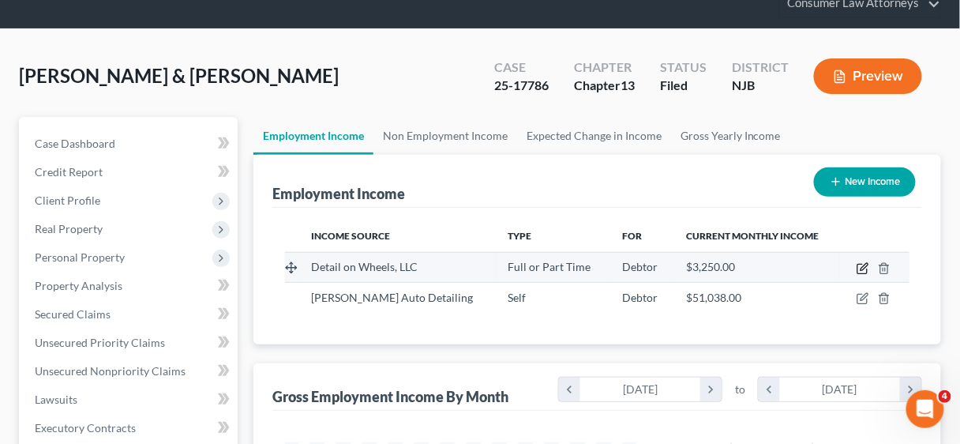
click at [857, 266] on icon "button" at bounding box center [861, 268] width 9 height 9
select select "0"
select select "33"
select select "3"
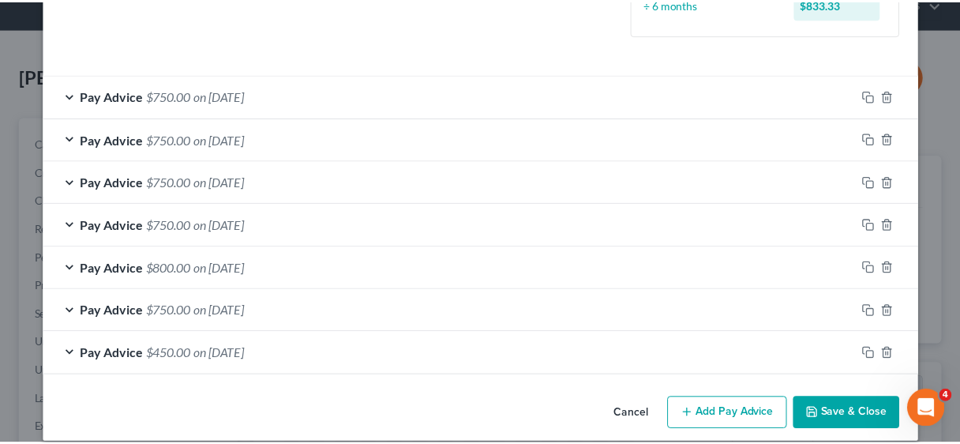
scroll to position [501, 0]
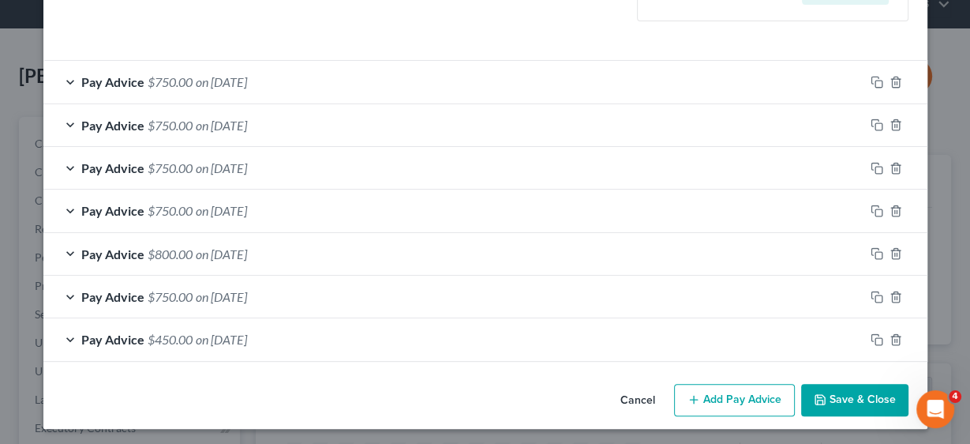
click at [852, 392] on button "Save & Close" at bounding box center [854, 400] width 107 height 33
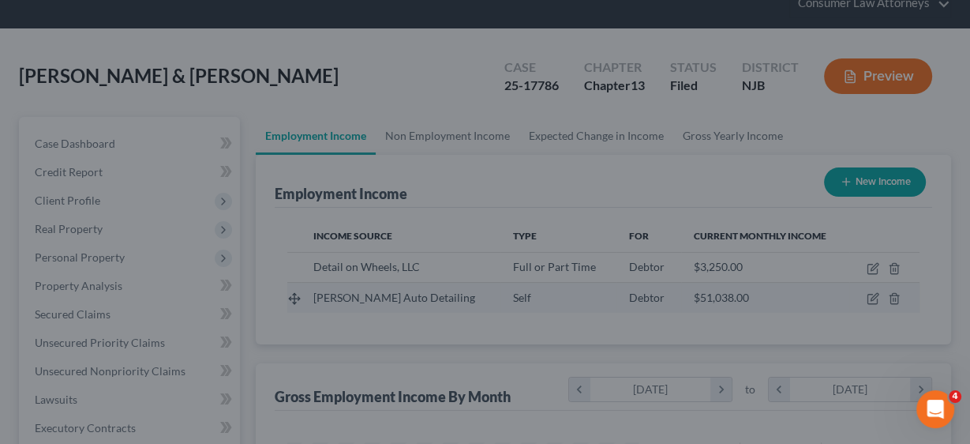
scroll to position [789047, 788945]
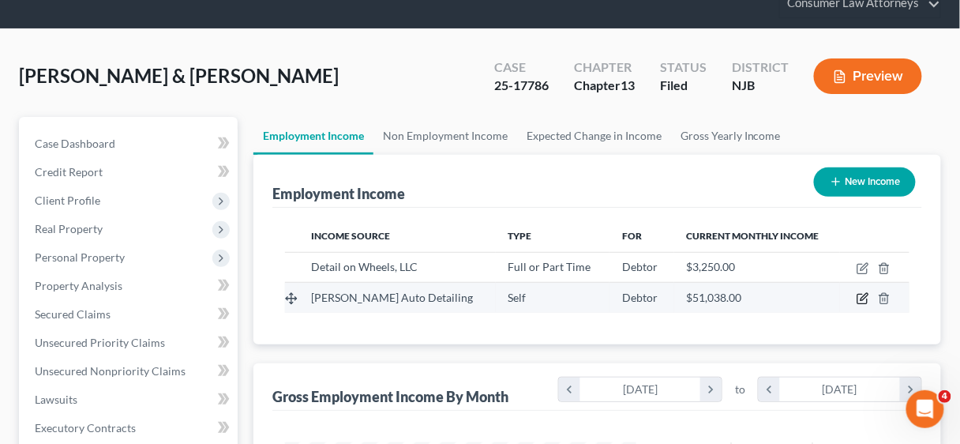
click at [863, 295] on icon "button" at bounding box center [863, 297] width 7 height 7
select select "1"
select select "33"
select select "3"
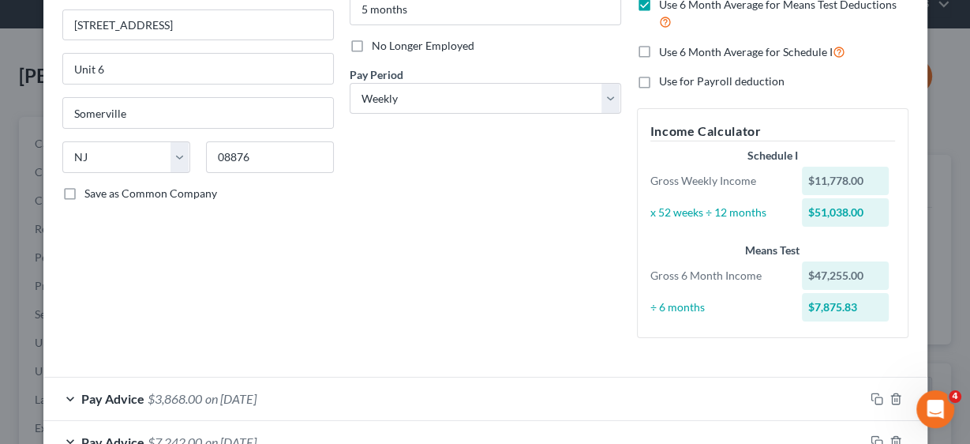
scroll to position [137, 0]
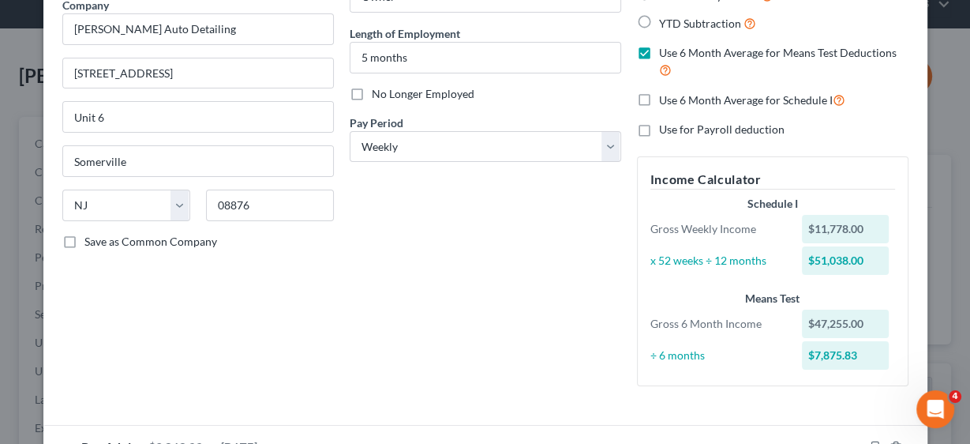
click at [659, 100] on label "Use 6 Month Average for Schedule I" at bounding box center [752, 100] width 186 height 18
click at [665, 100] on input "Use 6 Month Average for Schedule I" at bounding box center [670, 96] width 10 height 10
checkbox input "true"
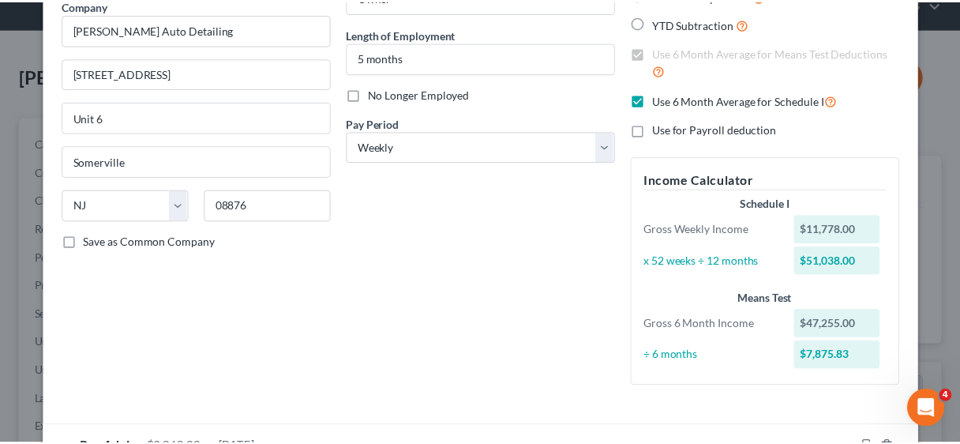
scroll to position [373, 0]
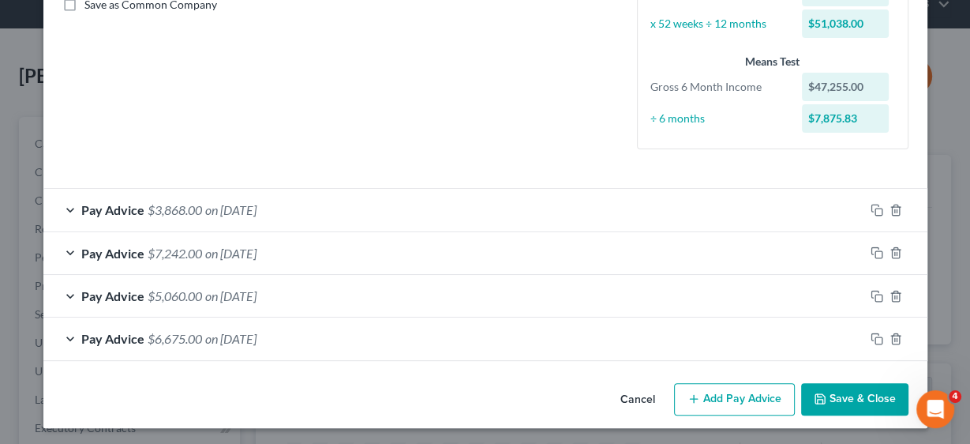
click at [864, 396] on button "Save & Close" at bounding box center [854, 399] width 107 height 33
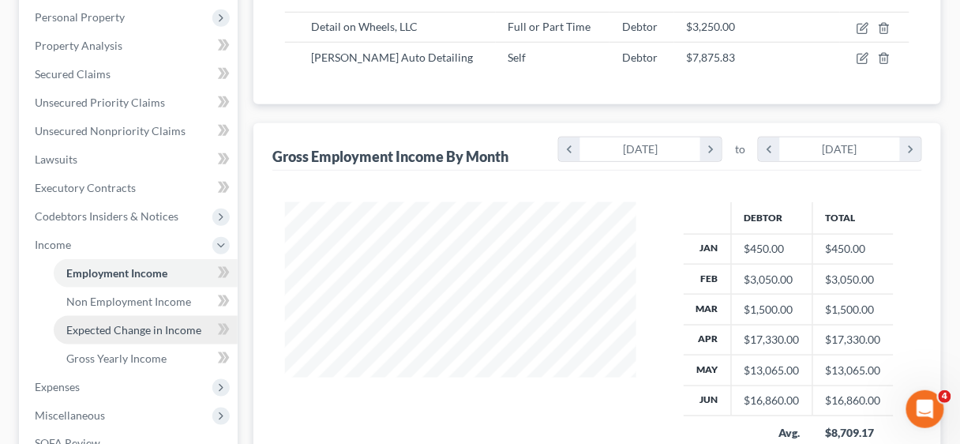
scroll to position [316, 0]
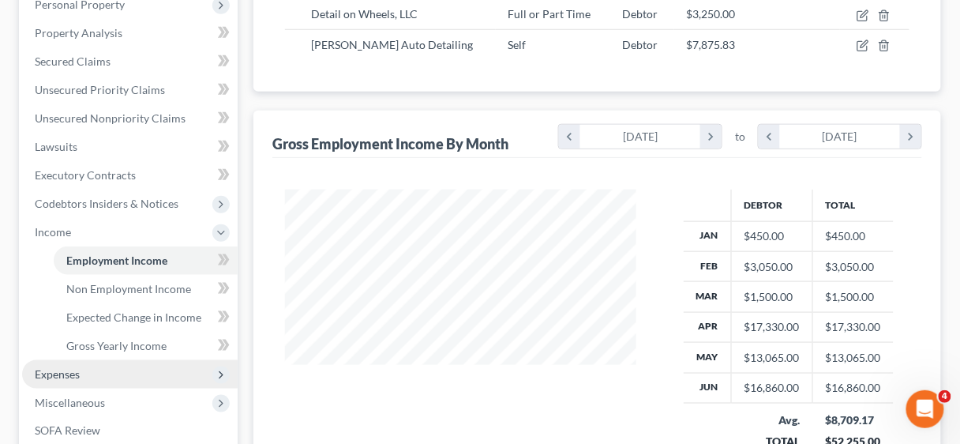
click at [63, 376] on span "Expenses" at bounding box center [57, 373] width 45 height 13
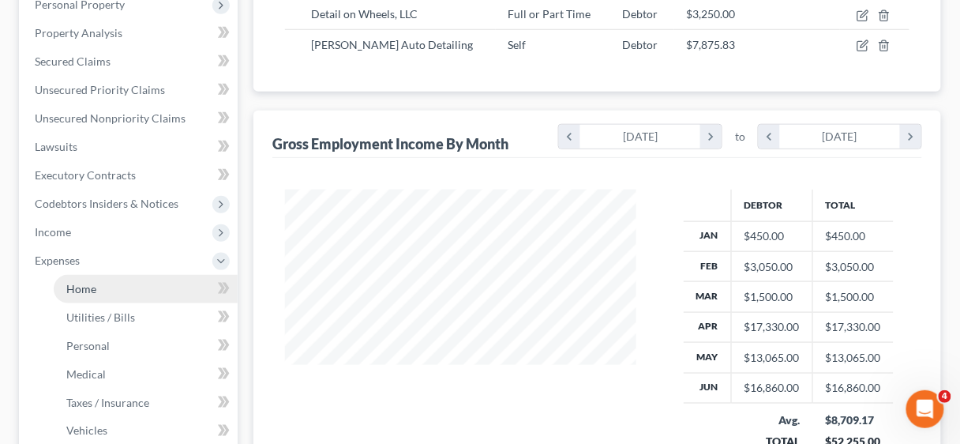
click at [92, 292] on span "Home" at bounding box center [81, 288] width 30 height 13
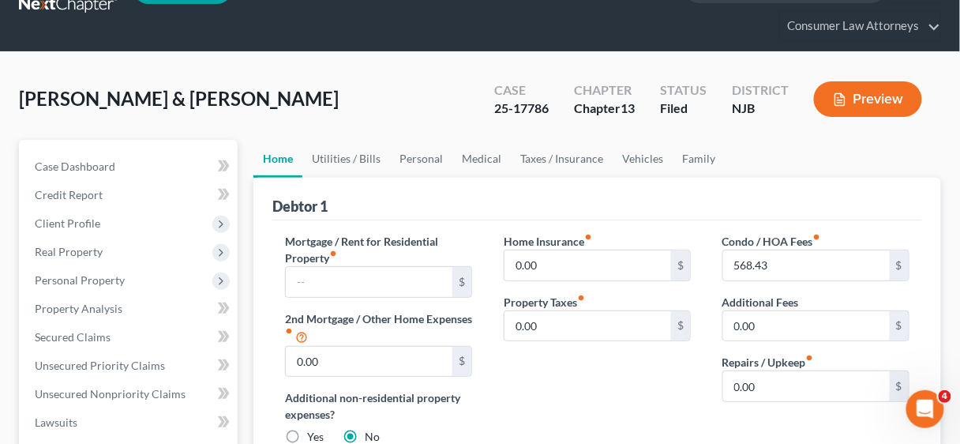
scroll to position [253, 0]
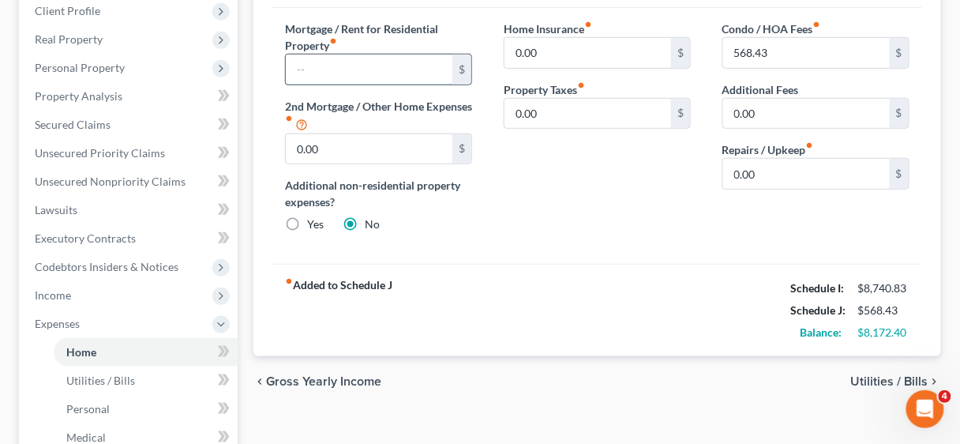
click at [342, 71] on input "text" at bounding box center [369, 69] width 167 height 30
type input "1,031.40"
click at [339, 146] on input "0.00" at bounding box center [369, 149] width 167 height 30
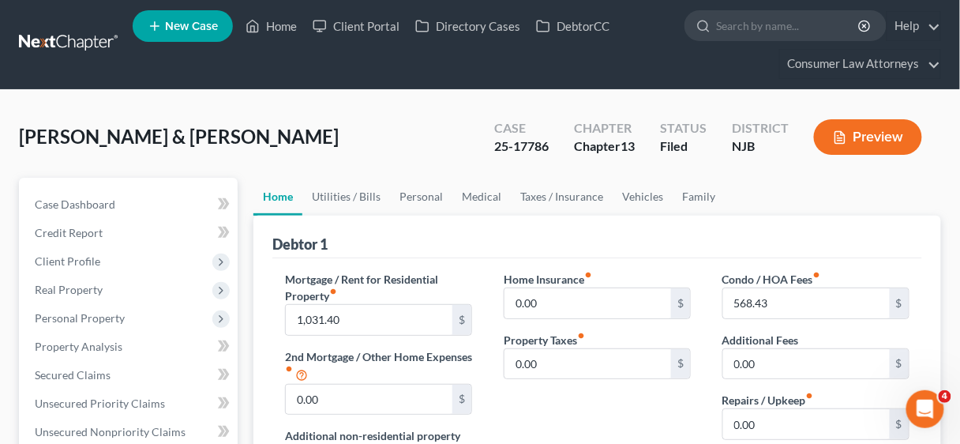
scroll to position [0, 0]
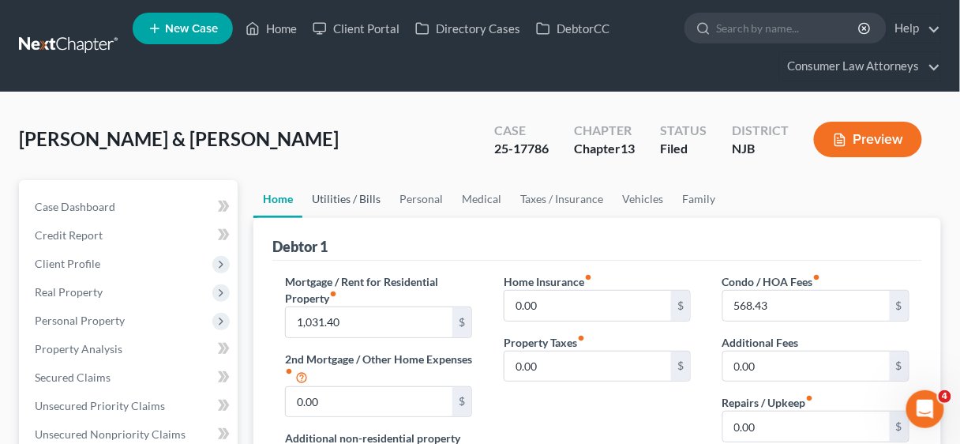
click at [347, 201] on link "Utilities / Bills" at bounding box center [346, 199] width 88 height 38
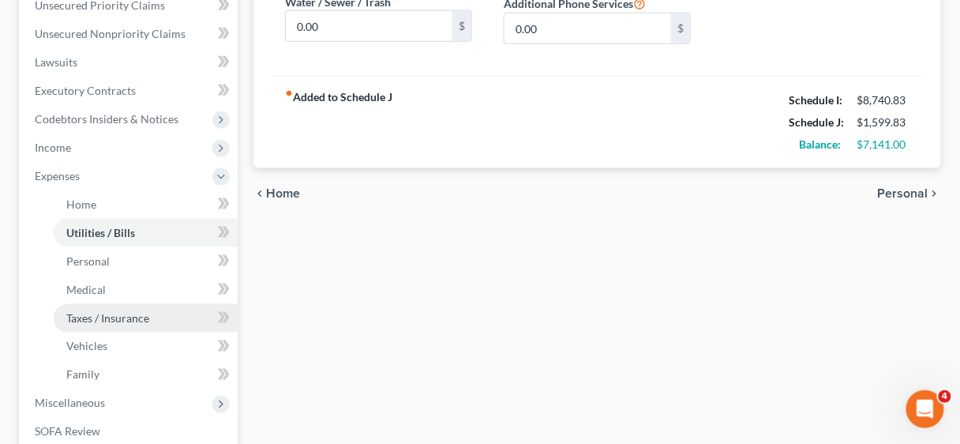
scroll to position [379, 0]
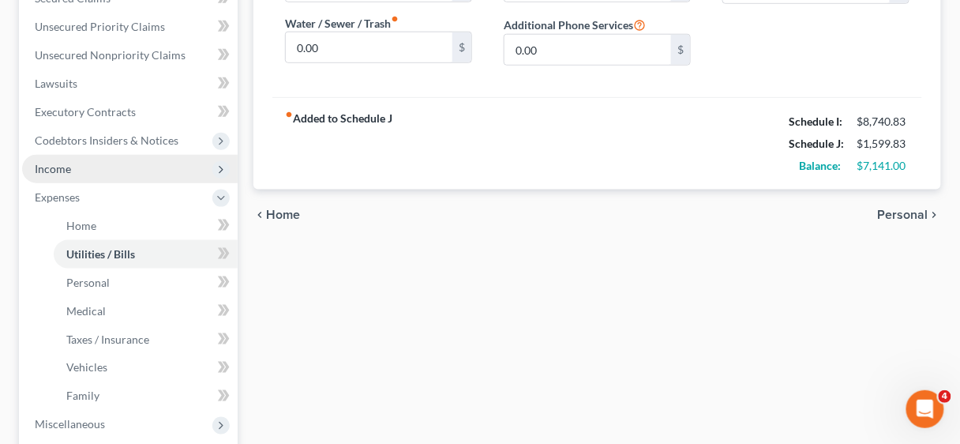
click at [69, 169] on span "Income" at bounding box center [53, 168] width 36 height 13
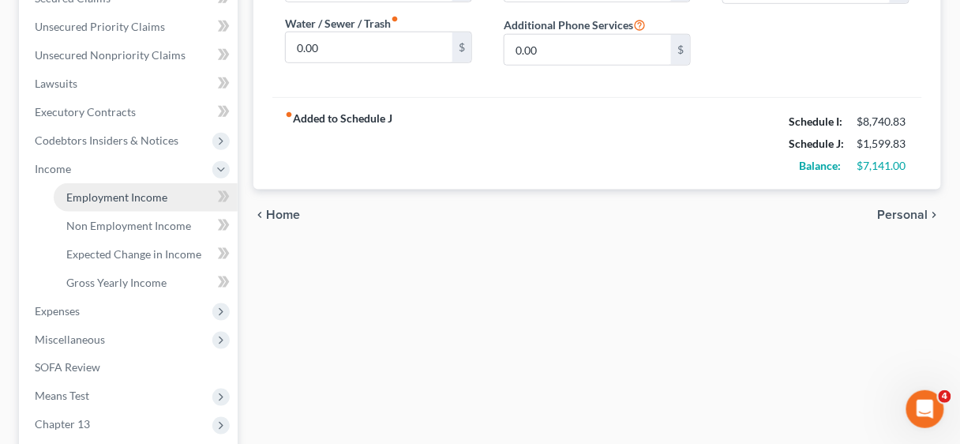
click at [102, 196] on span "Employment Income" at bounding box center [116, 196] width 101 height 13
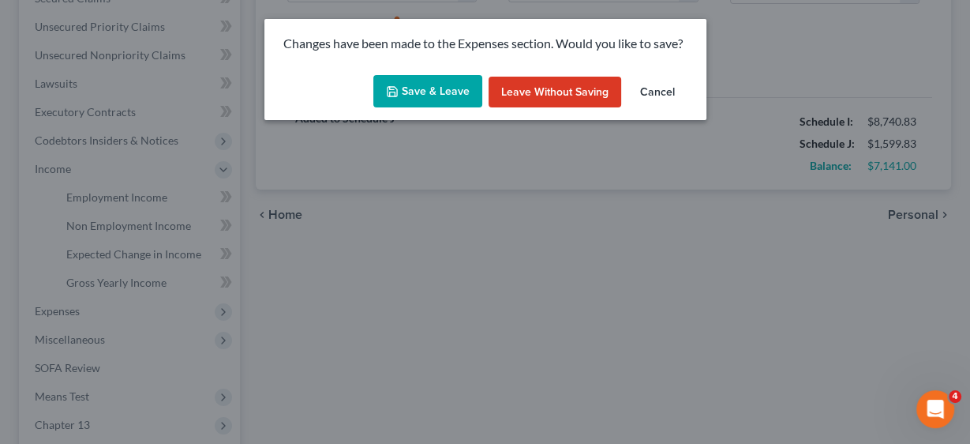
click at [415, 88] on button "Save & Leave" at bounding box center [427, 91] width 109 height 33
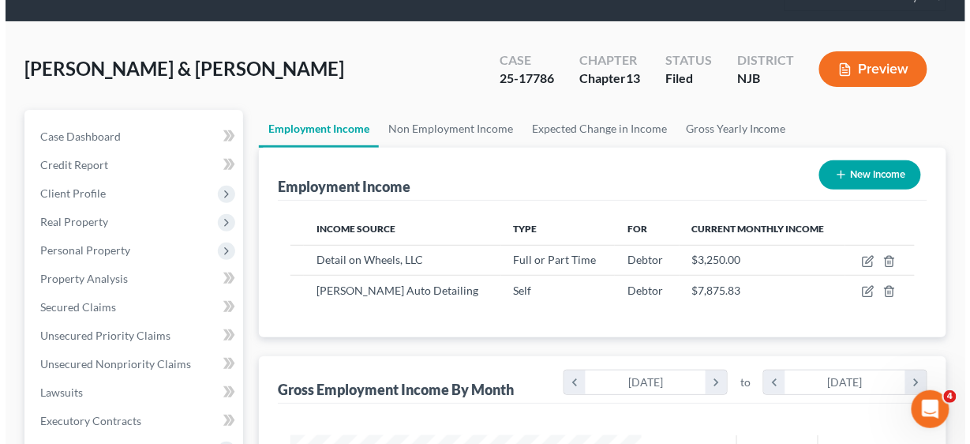
scroll to position [189, 0]
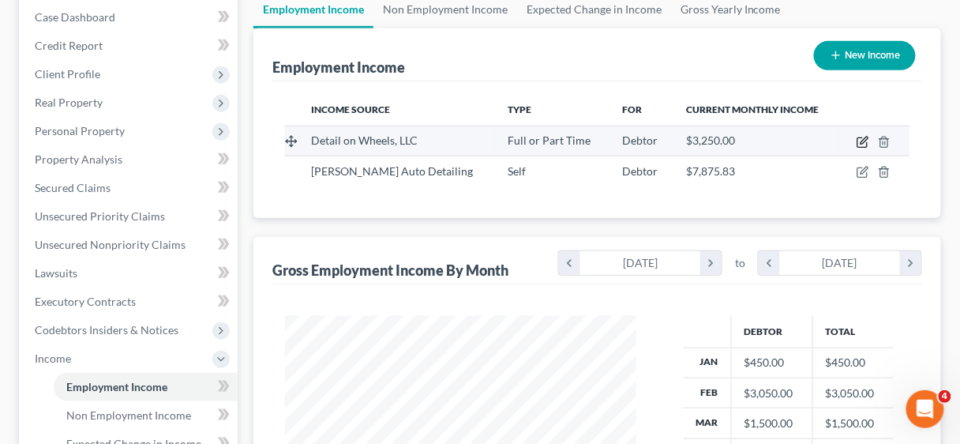
click at [860, 137] on icon "button" at bounding box center [862, 142] width 13 height 13
select select "0"
select select "33"
select select "3"
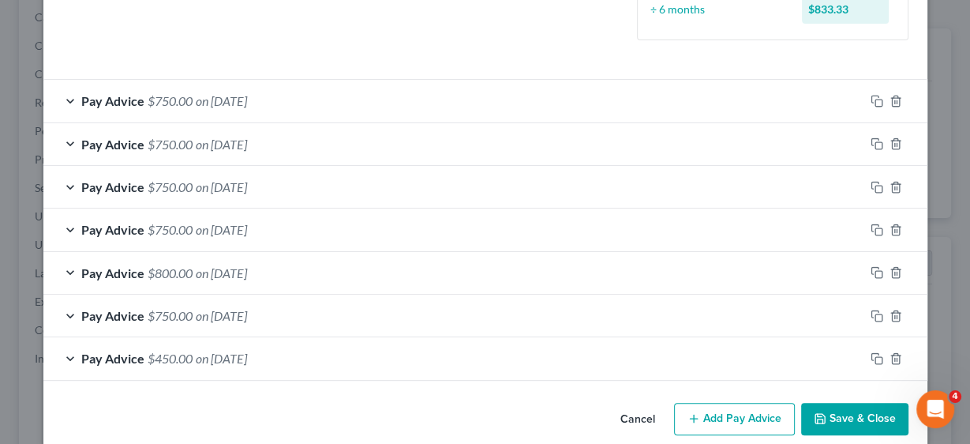
scroll to position [501, 0]
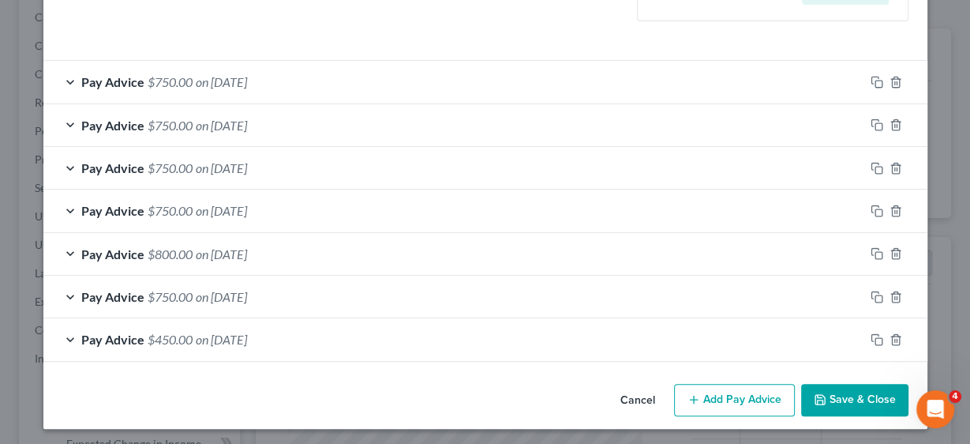
click at [749, 397] on button "Add Pay Advice" at bounding box center [734, 400] width 121 height 33
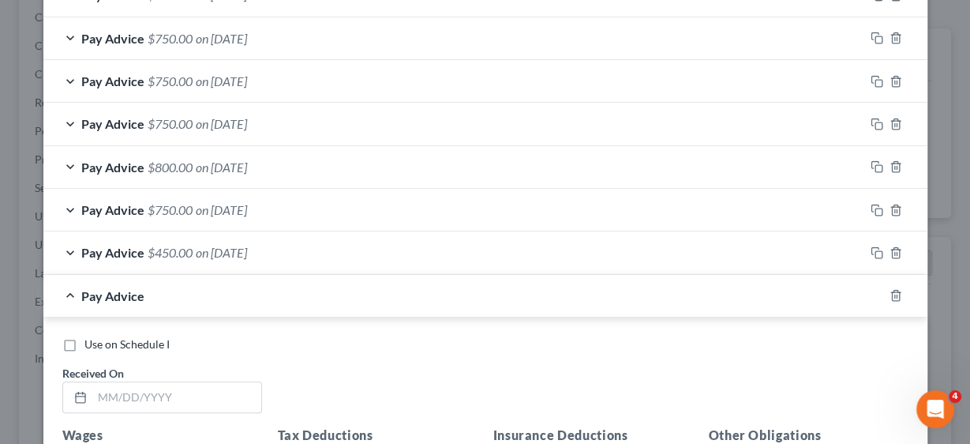
scroll to position [754, 0]
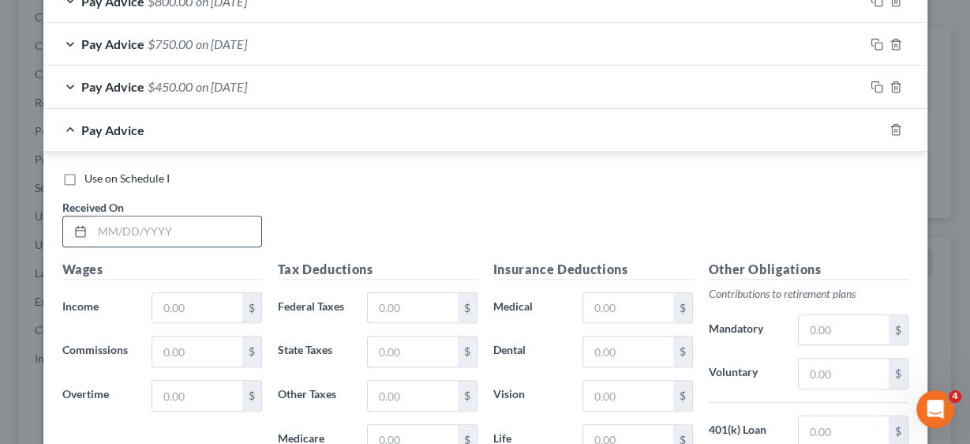
click at [163, 227] on input "text" at bounding box center [176, 231] width 169 height 30
type input "[DATE]"
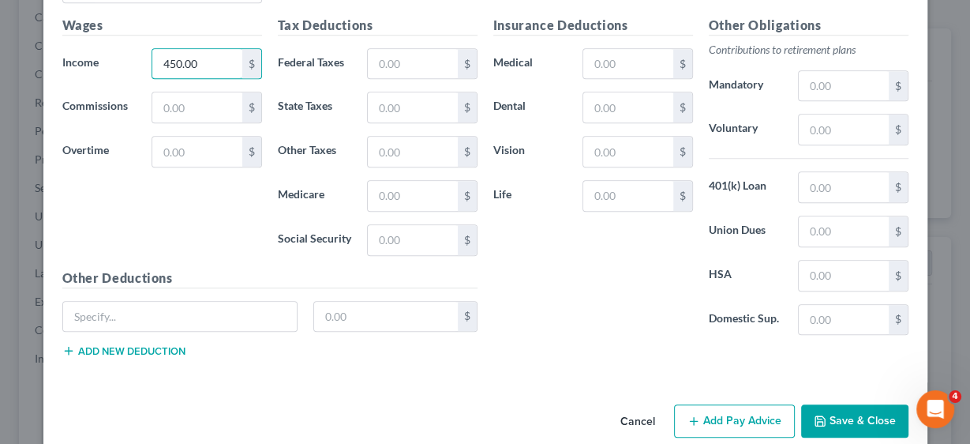
scroll to position [1014, 0]
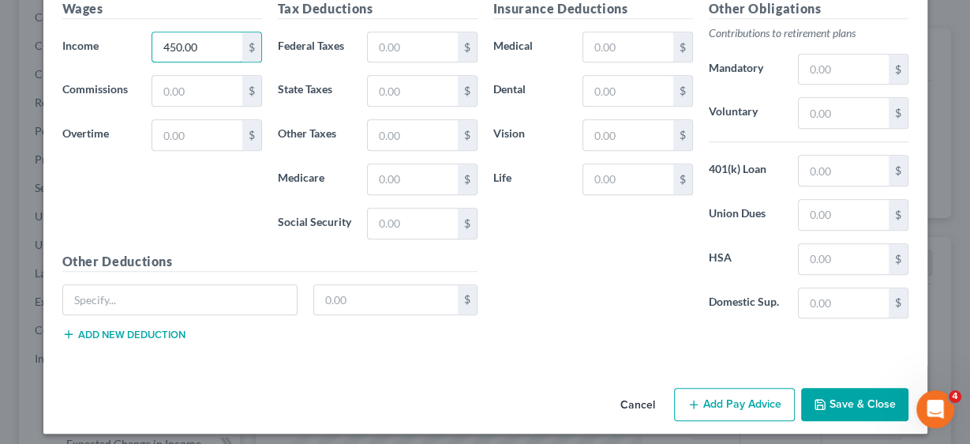
type input "450.00"
click at [711, 390] on button "Add Pay Advice" at bounding box center [734, 404] width 121 height 33
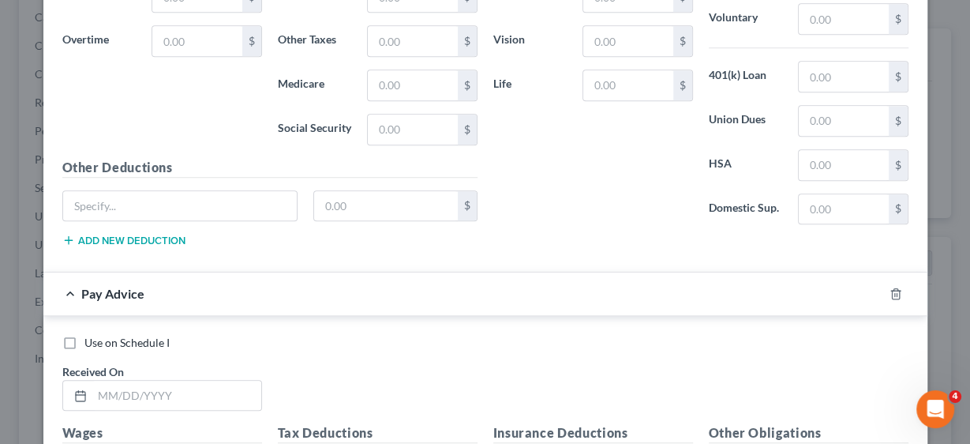
scroll to position [1267, 0]
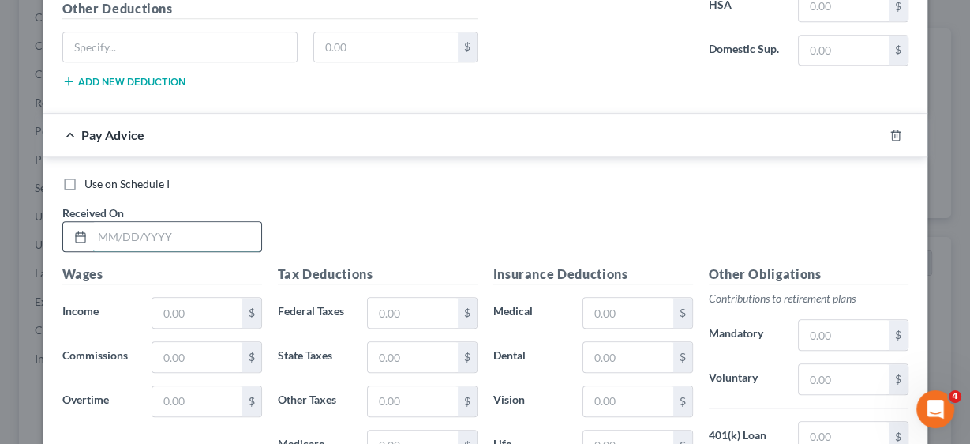
click at [152, 224] on input "text" at bounding box center [176, 237] width 169 height 30
type input "[DATE]"
click at [221, 298] on input "text" at bounding box center [196, 313] width 89 height 30
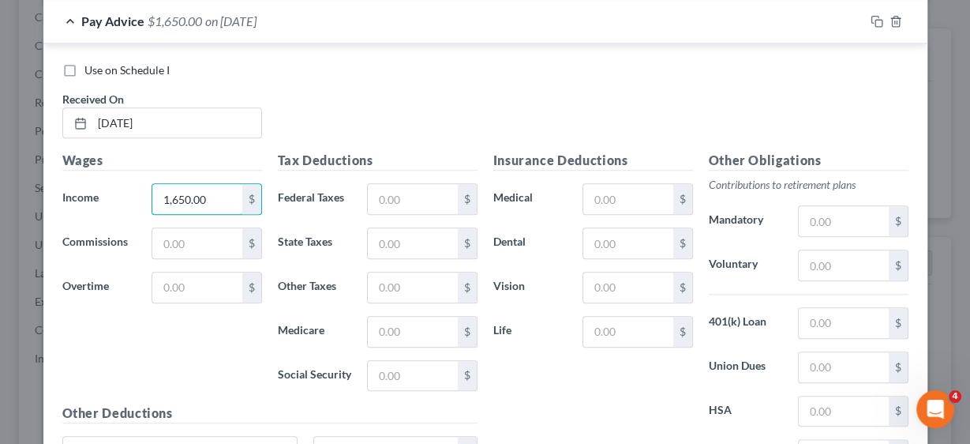
scroll to position [1528, 0]
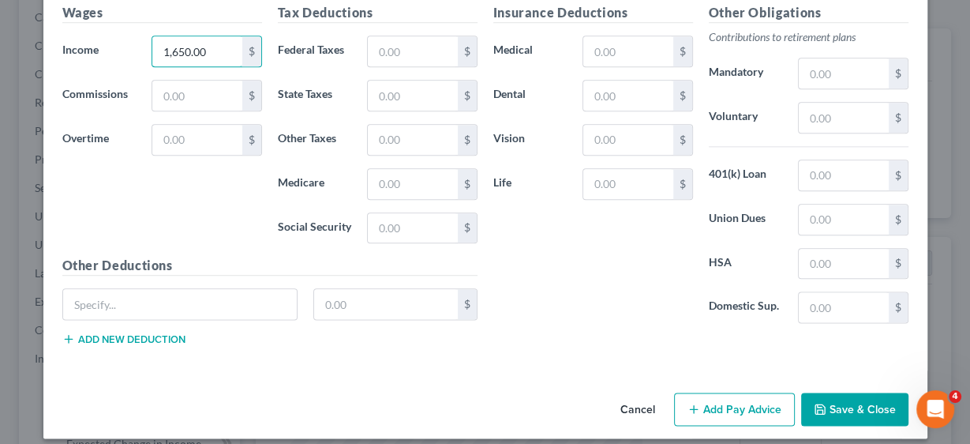
type input "1,650.00"
click at [762, 394] on button "Add Pay Advice" at bounding box center [734, 408] width 121 height 33
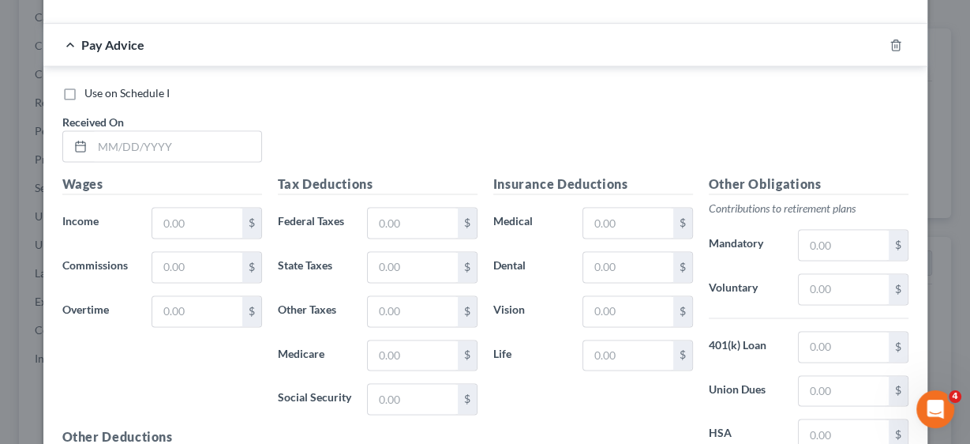
scroll to position [1907, 0]
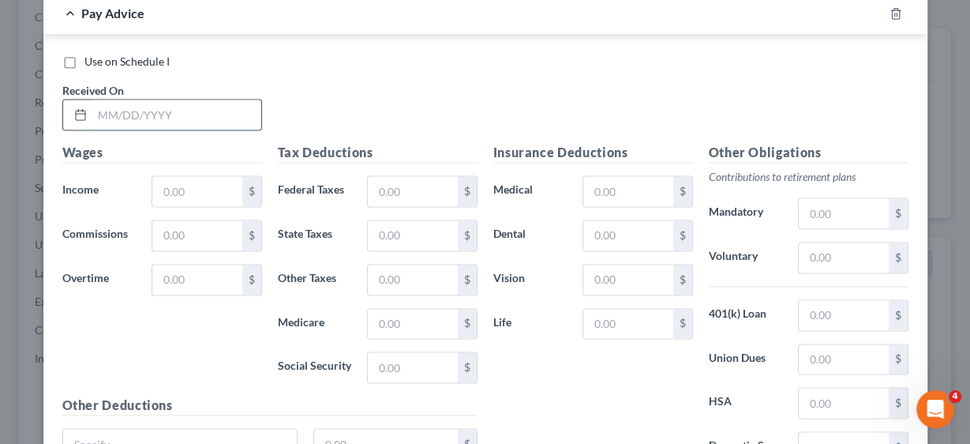
click at [145, 99] on input "text" at bounding box center [176, 114] width 169 height 30
type input "[DATE]"
click at [189, 176] on input "text" at bounding box center [196, 191] width 89 height 30
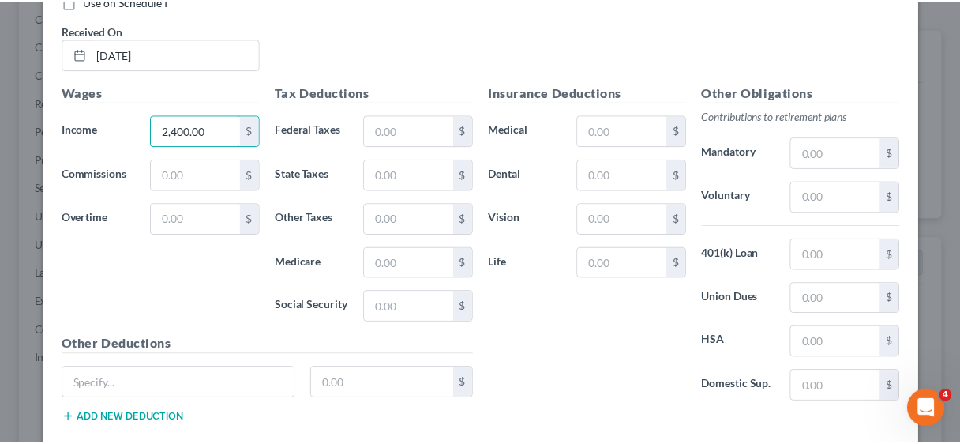
scroll to position [2041, 0]
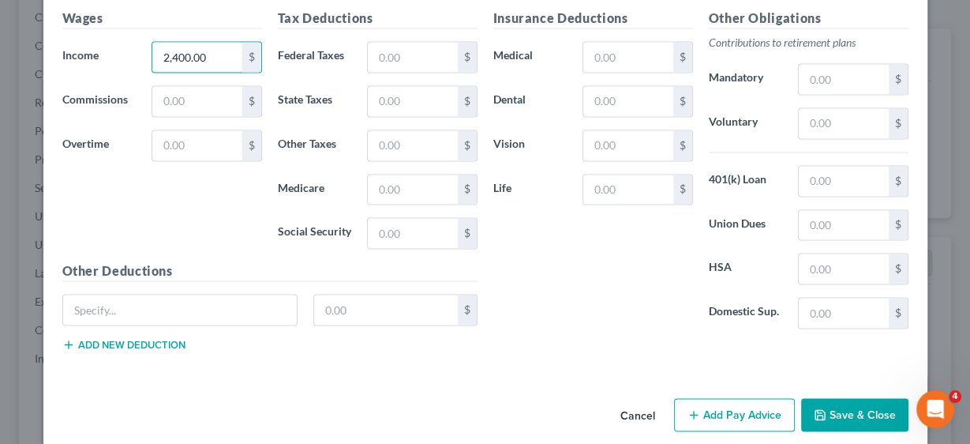
type input "2,400.00"
click at [864, 398] on button "Save & Close" at bounding box center [854, 414] width 107 height 33
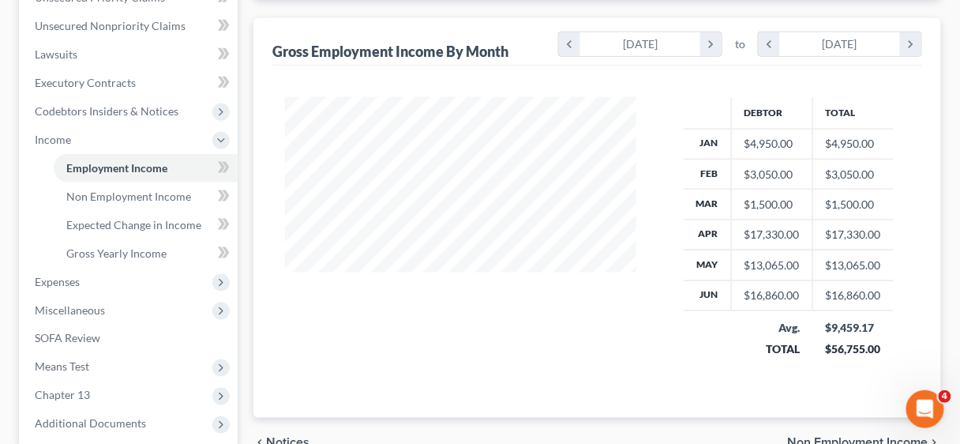
scroll to position [442, 0]
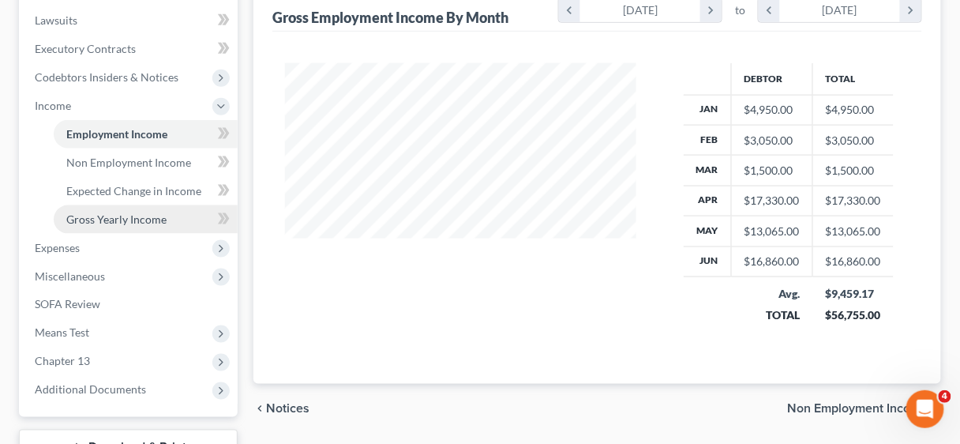
click at [123, 219] on span "Gross Yearly Income" at bounding box center [116, 218] width 100 height 13
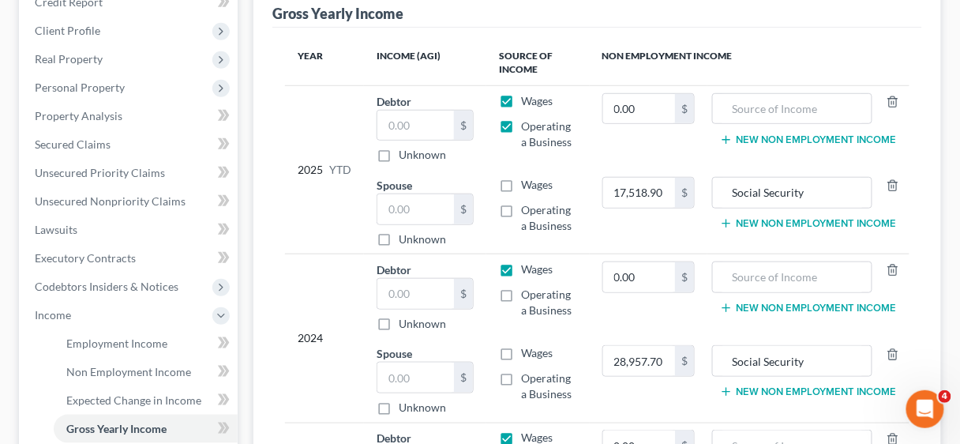
scroll to position [189, 0]
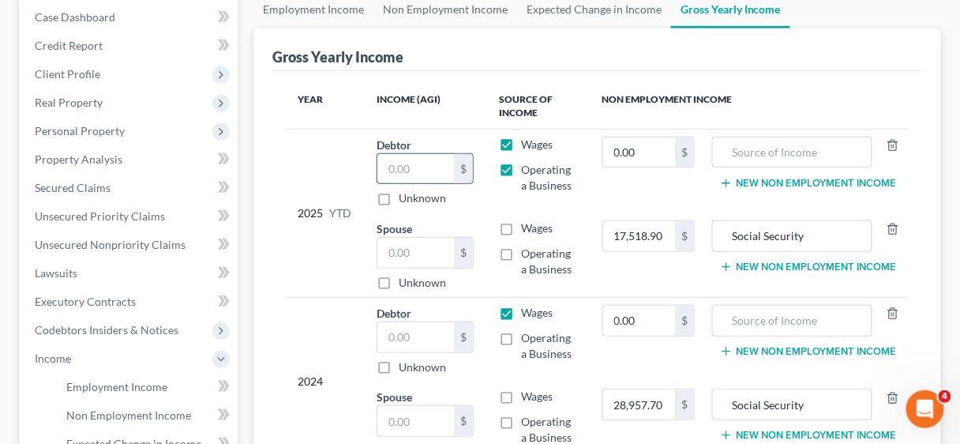
click at [431, 171] on input "text" at bounding box center [415, 169] width 77 height 30
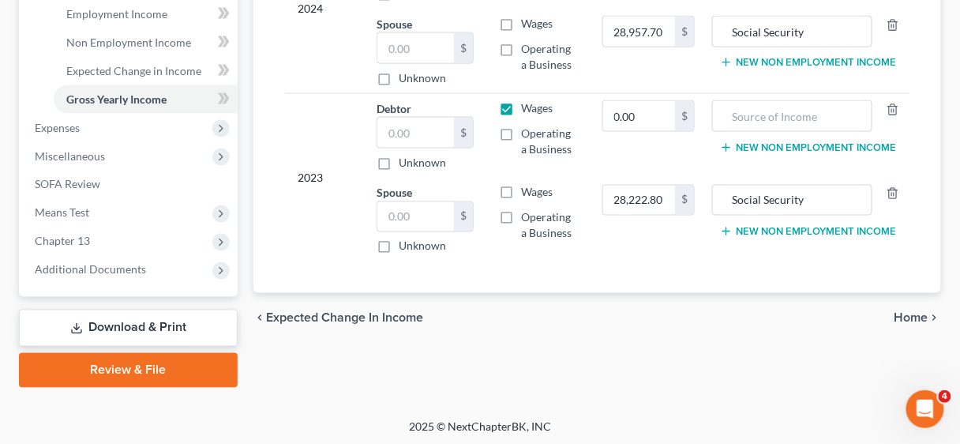
scroll to position [563, 0]
click at [410, 47] on input "text" at bounding box center [415, 47] width 77 height 30
type input "65,980.00"
click at [172, 321] on link "Download & Print" at bounding box center [128, 327] width 219 height 37
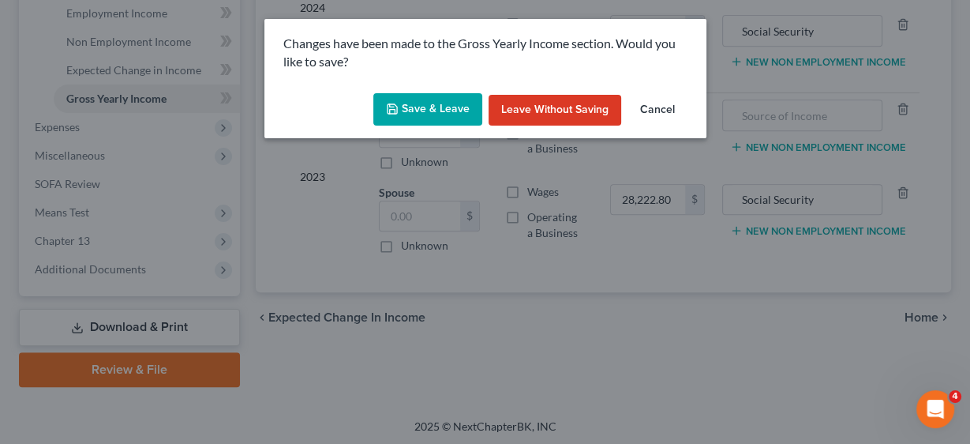
click at [449, 103] on button "Save & Leave" at bounding box center [427, 109] width 109 height 33
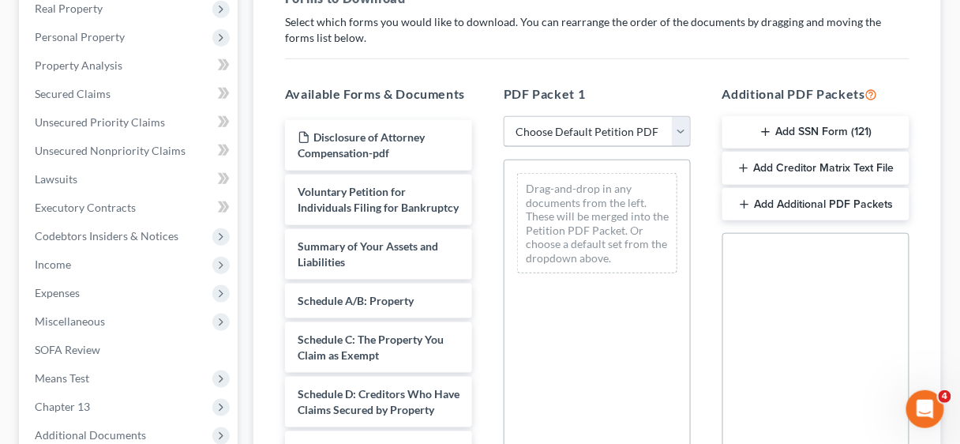
scroll to position [316, 0]
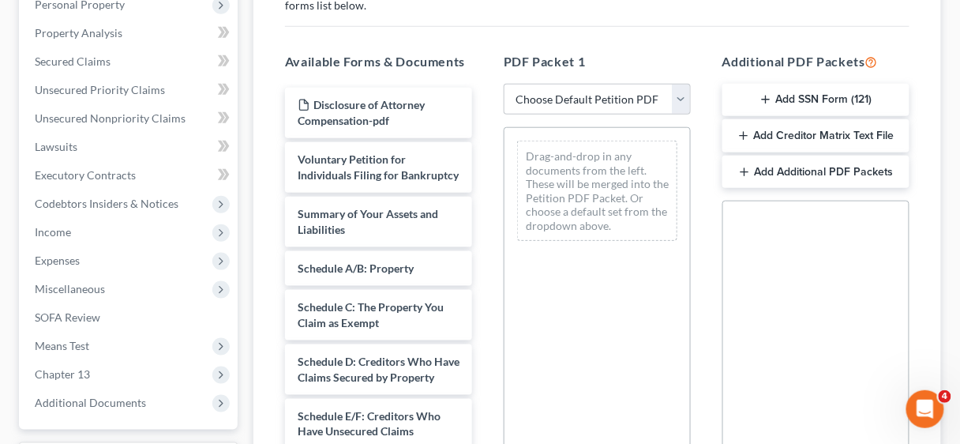
click at [787, 169] on button "Add Additional PDF Packets" at bounding box center [815, 171] width 187 height 33
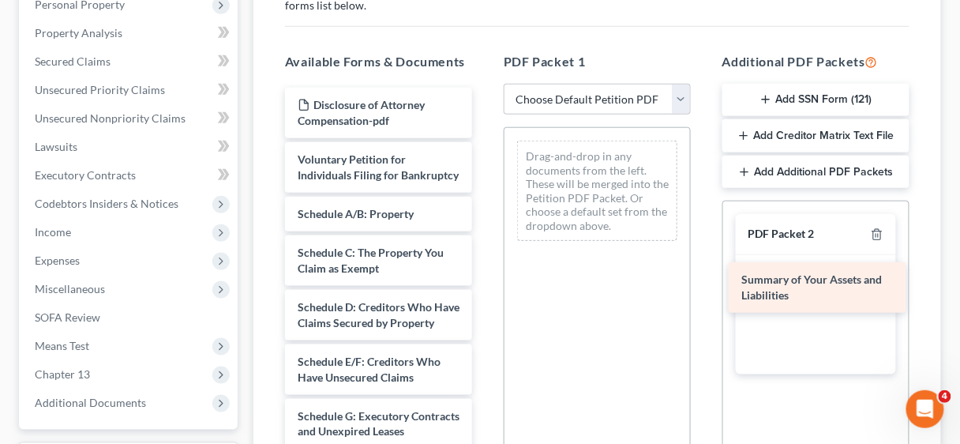
drag, startPoint x: 408, startPoint y: 228, endPoint x: 852, endPoint y: 279, distance: 446.6
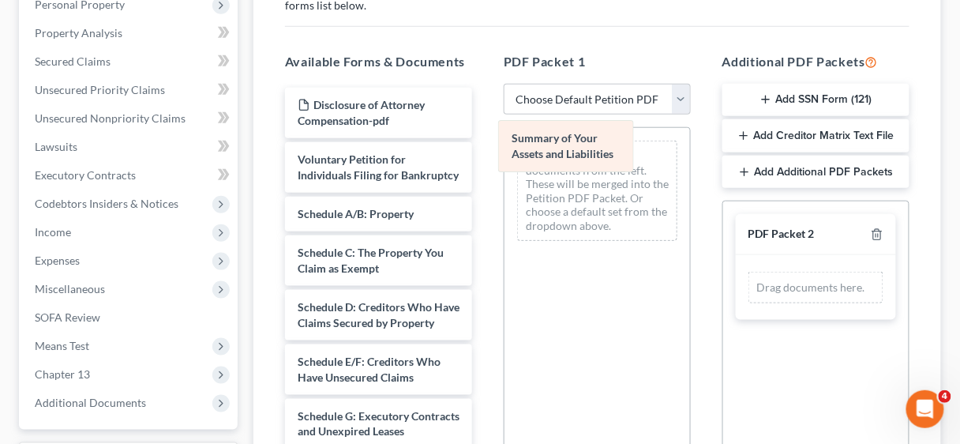
drag, startPoint x: 794, startPoint y: 284, endPoint x: 544, endPoint y: 135, distance: 291.3
click at [736, 255] on div "Summary of Your Assets and Liabilities Summary of Your Assets and Liabilities D…" at bounding box center [816, 287] width 160 height 65
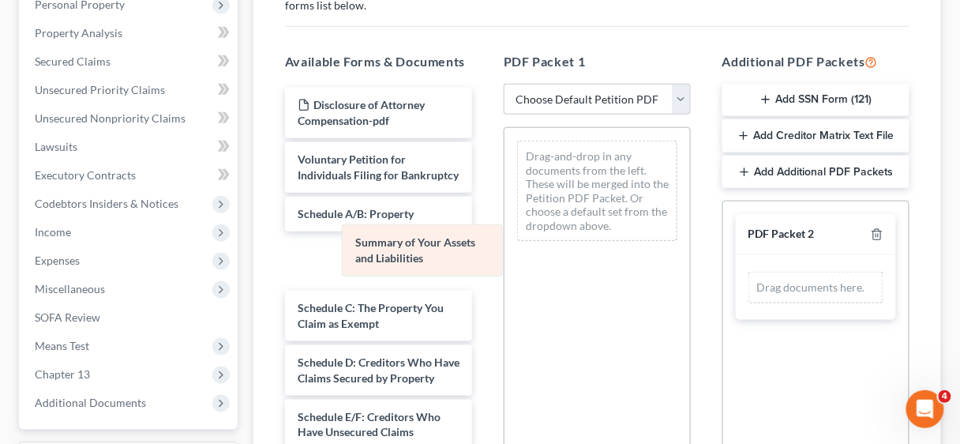
drag, startPoint x: 640, startPoint y: 166, endPoint x: 440, endPoint y: 252, distance: 217.4
click at [504, 252] on div "Summary of Your Assets and Liabilities Summary of Your Assets and Liabilities D…" at bounding box center [596, 191] width 185 height 126
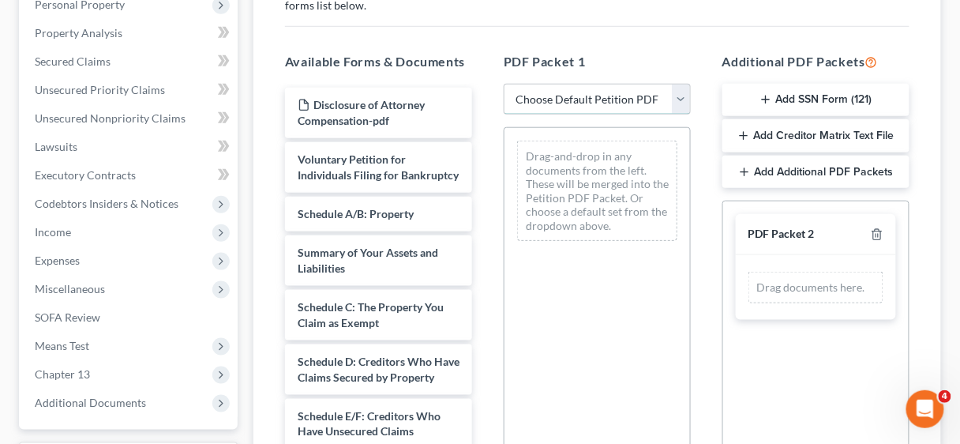
click at [686, 94] on select "Choose Default Petition PDF Packet Complete Bankruptcy Petition (all forms and …" at bounding box center [597, 100] width 187 height 32
select select "0"
click at [504, 84] on select "Choose Default Petition PDF Packet Complete Bankruptcy Petition (all forms and …" at bounding box center [597, 100] width 187 height 32
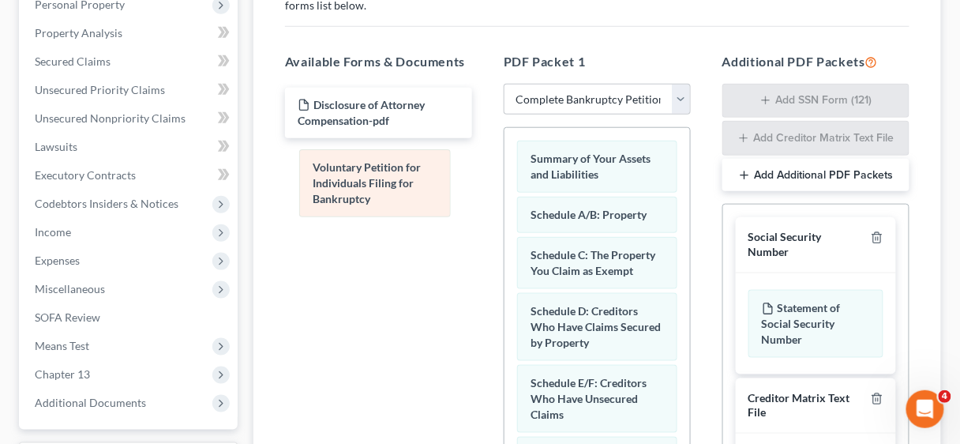
drag, startPoint x: 616, startPoint y: 168, endPoint x: 390, endPoint y: 176, distance: 225.9
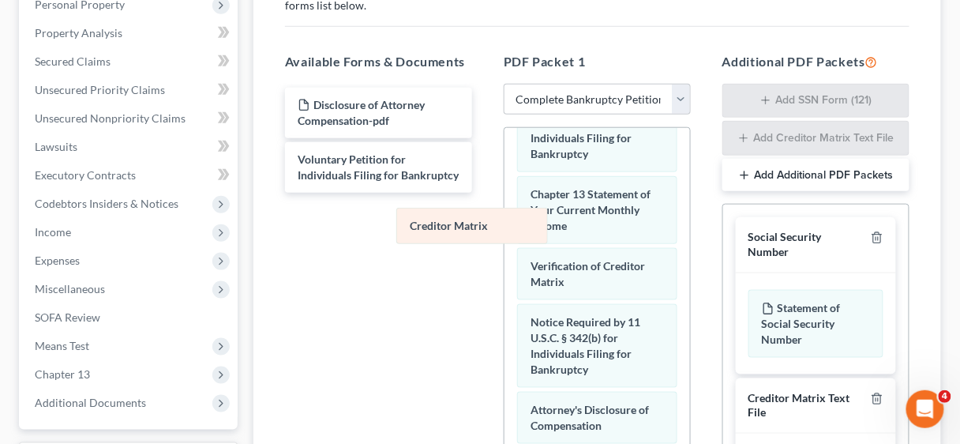
scroll to position [634, 0]
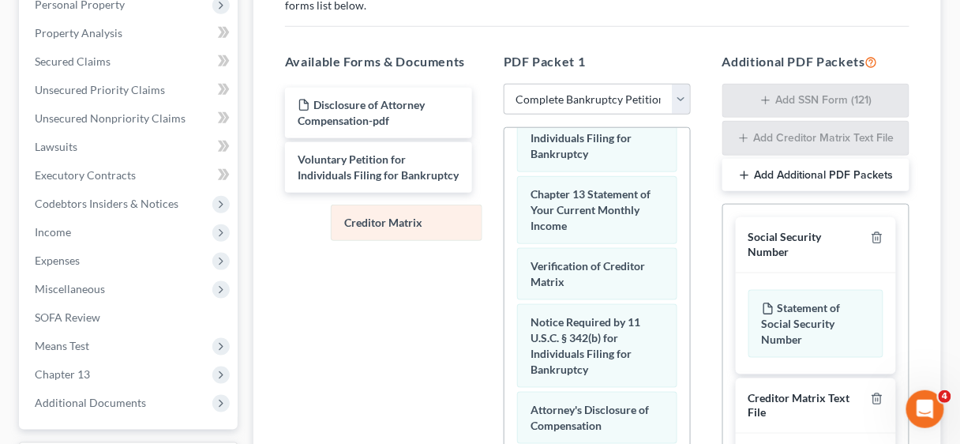
drag, startPoint x: 594, startPoint y: 227, endPoint x: 408, endPoint y: 223, distance: 186.3
click at [504, 223] on div "Creditor Matrix Summary of Your Assets and Liabilities Schedule A/B: Property S…" at bounding box center [596, 30] width 185 height 1061
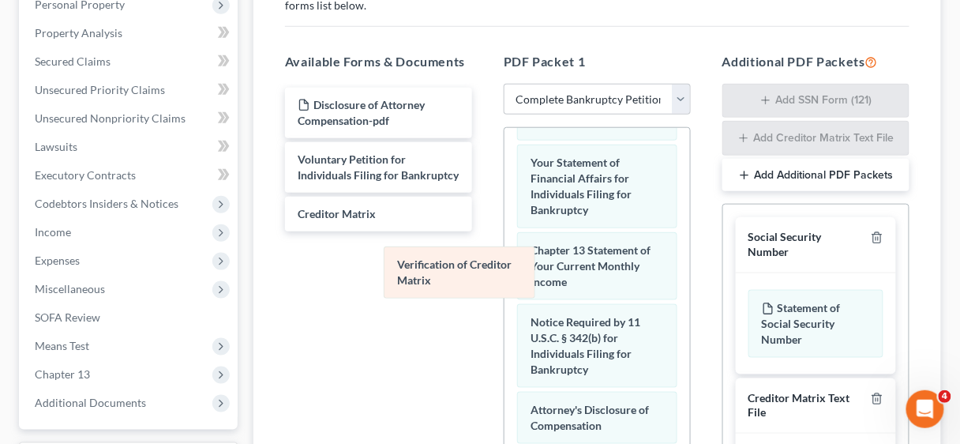
scroll to position [579, 0]
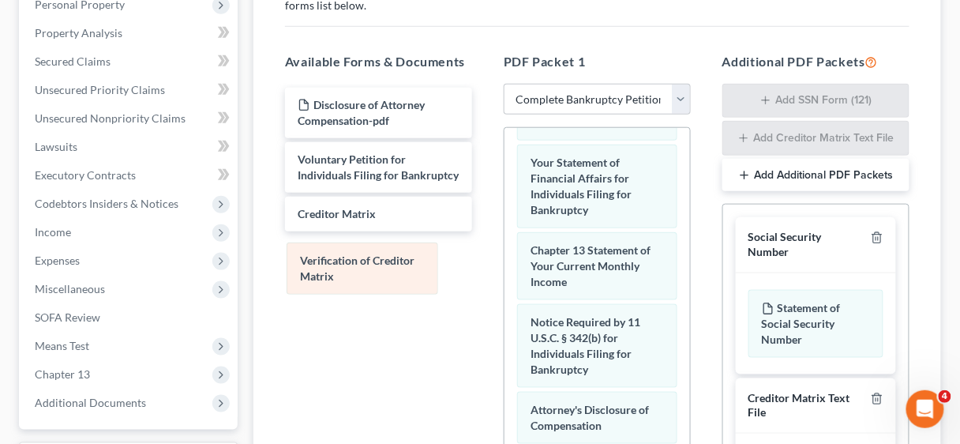
drag, startPoint x: 586, startPoint y: 270, endPoint x: 356, endPoint y: 264, distance: 230.6
click at [504, 264] on div "Verification of Creditor Matrix Summary of Your Assets and Liabilities Schedule…" at bounding box center [596, 58] width 185 height 1005
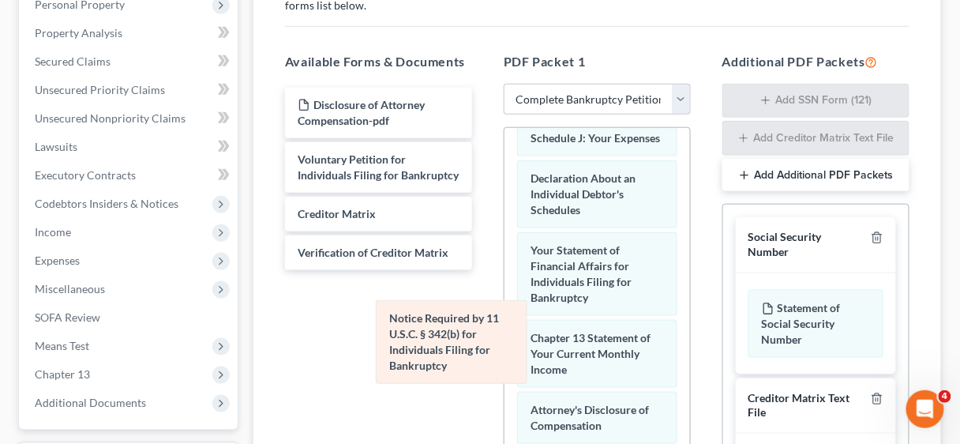
scroll to position [492, 0]
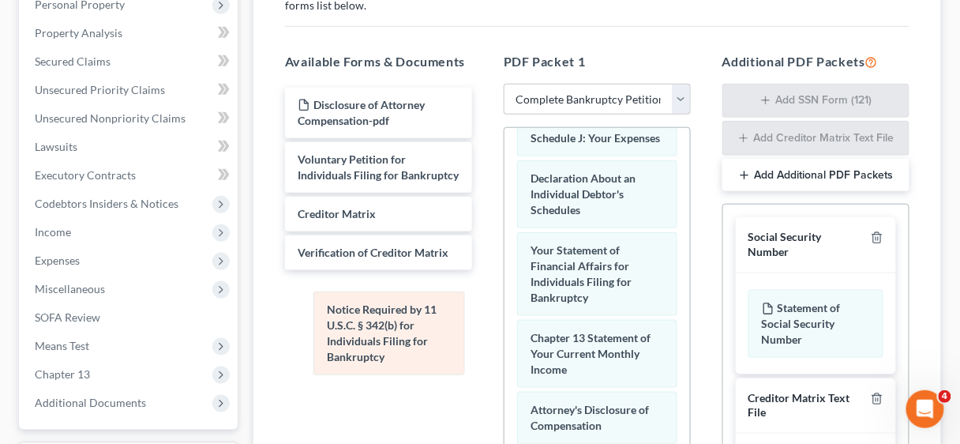
drag, startPoint x: 560, startPoint y: 339, endPoint x: 354, endPoint y: 325, distance: 205.7
click at [504, 325] on div "Notice Required by 11 U.S.C. § 342(b) for Individuals Filing for Bankruptcy Sum…" at bounding box center [596, 101] width 185 height 917
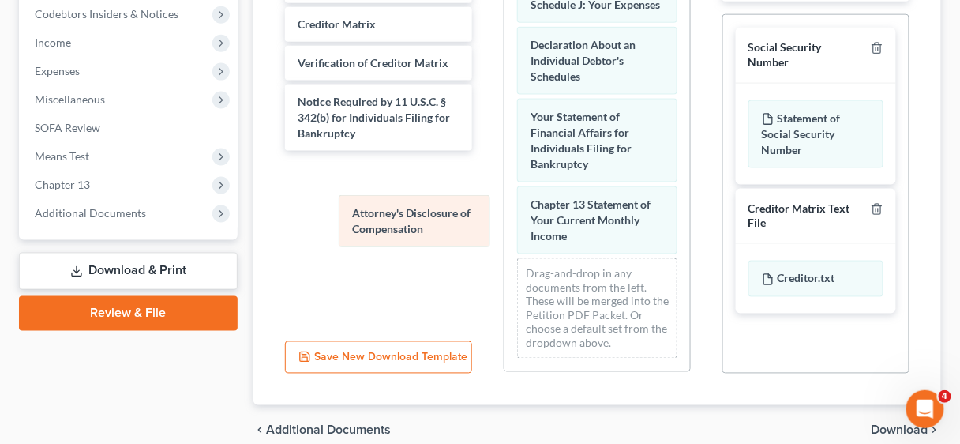
scroll to position [436, 0]
drag, startPoint x: 582, startPoint y: 232, endPoint x: 379, endPoint y: 223, distance: 203.0
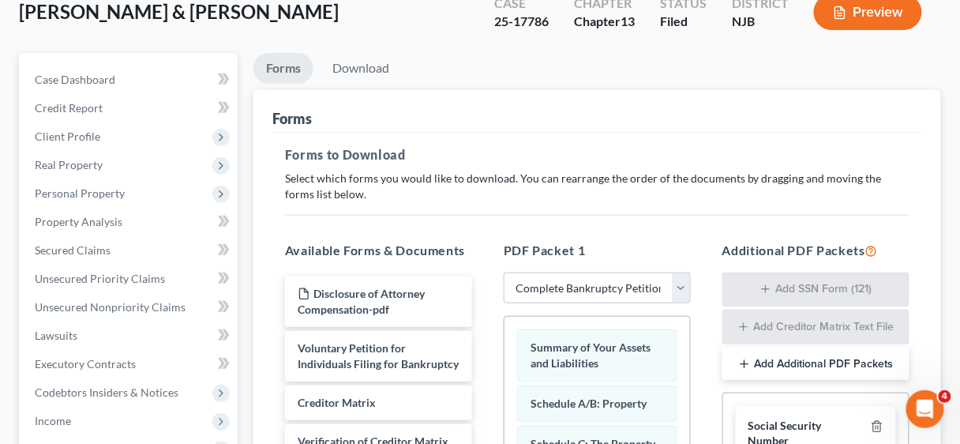
scroll to position [126, 0]
click at [683, 286] on select "Choose Default Petition PDF Packet Complete Bankruptcy Petition (all forms and …" at bounding box center [597, 289] width 187 height 32
click at [684, 289] on select "Choose Default Petition PDF Packet Complete Bankruptcy Petition (all forms and …" at bounding box center [597, 289] width 187 height 32
click at [364, 68] on link "Download" at bounding box center [361, 69] width 82 height 31
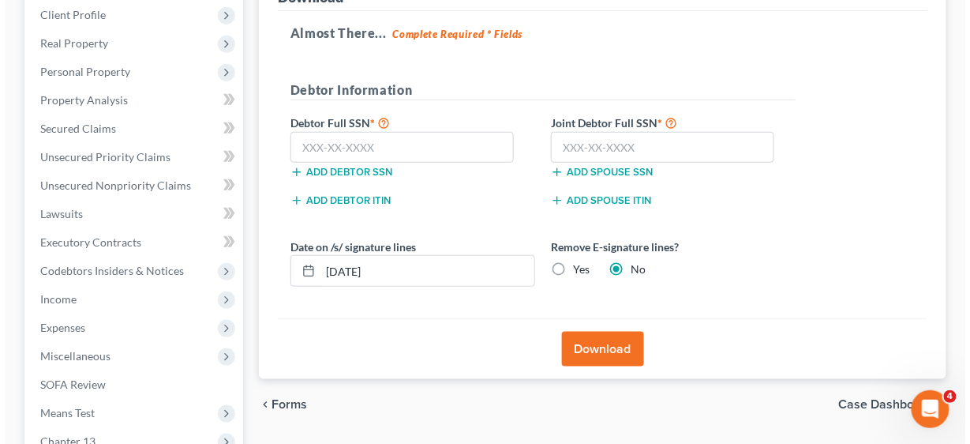
scroll to position [253, 0]
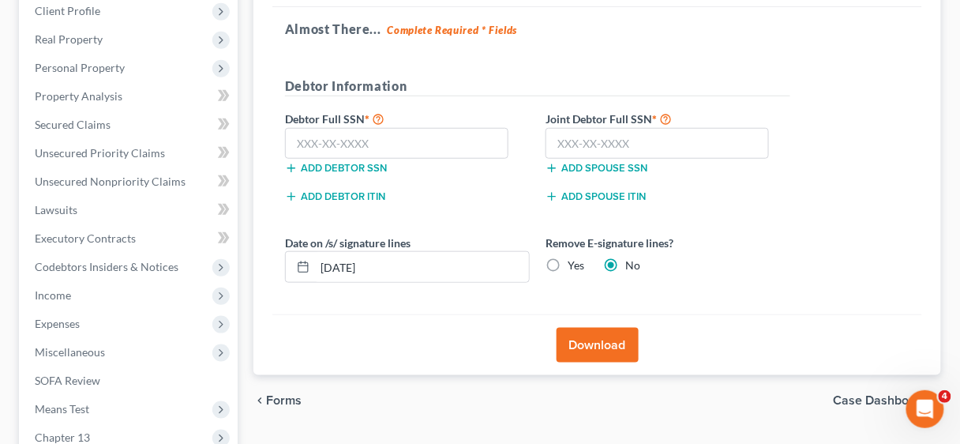
click at [568, 263] on label "Yes" at bounding box center [576, 265] width 17 height 16
click at [574, 263] on input "Yes" at bounding box center [579, 262] width 10 height 10
radio input "true"
radio input "false"
click at [596, 339] on button "Download" at bounding box center [597, 345] width 82 height 35
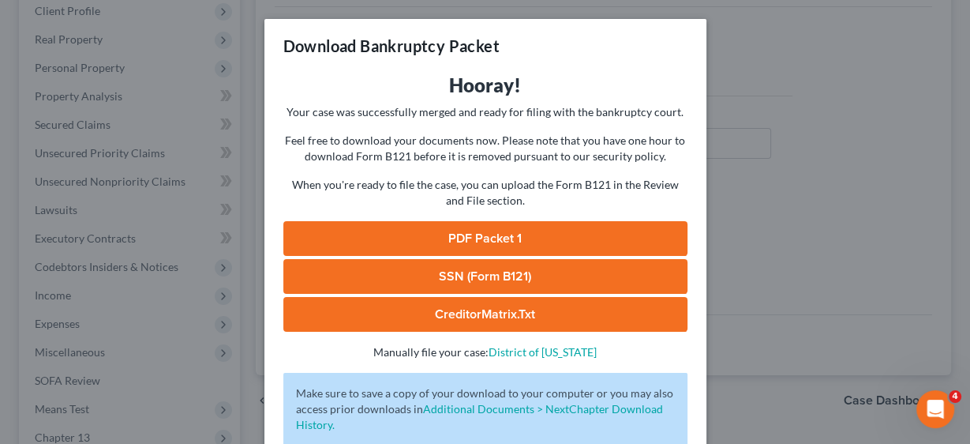
click at [475, 232] on link "PDF Packet 1" at bounding box center [485, 238] width 404 height 35
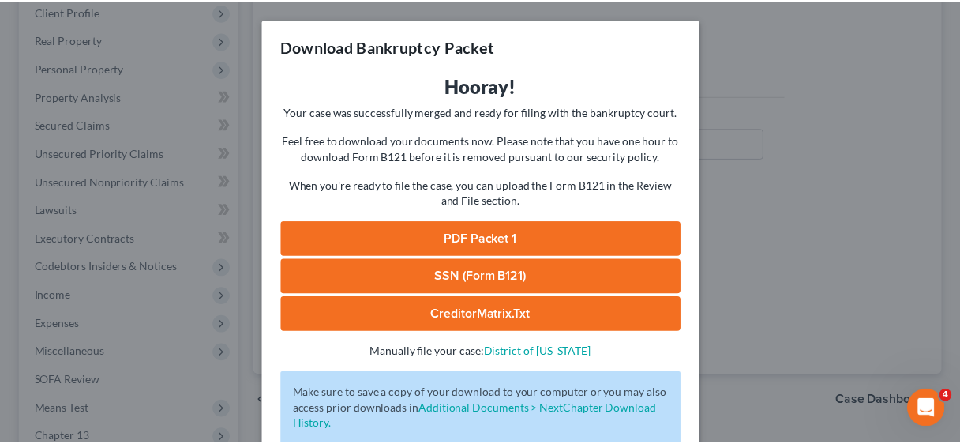
scroll to position [98, 0]
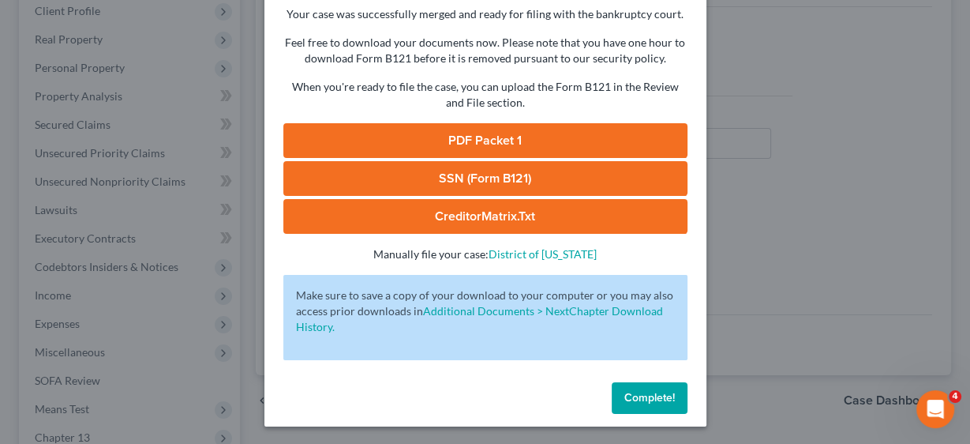
click at [643, 399] on span "Complete!" at bounding box center [649, 397] width 51 height 13
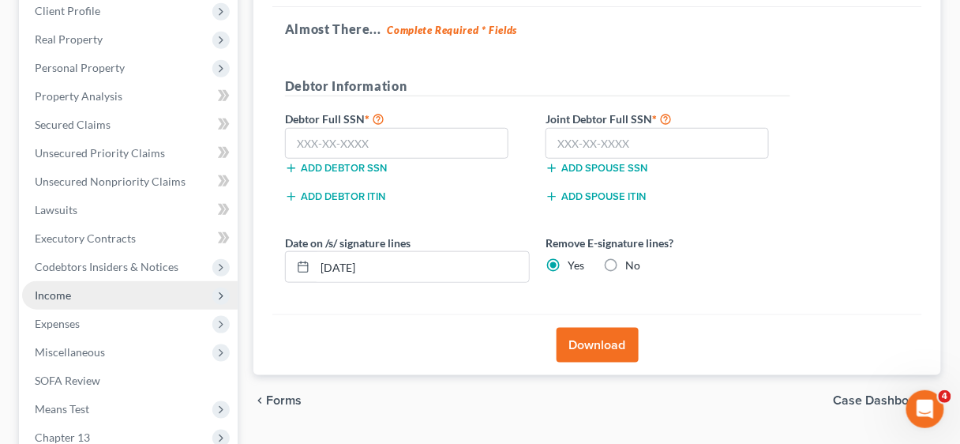
click at [57, 291] on span "Income" at bounding box center [53, 294] width 36 height 13
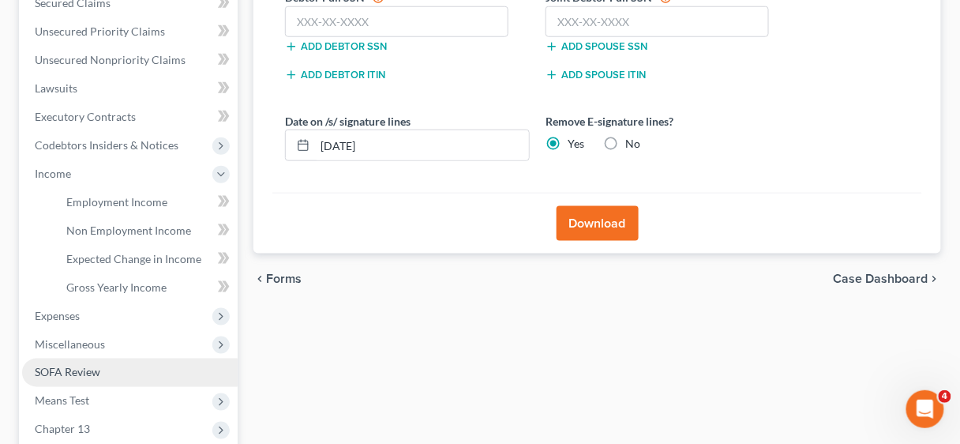
scroll to position [442, 0]
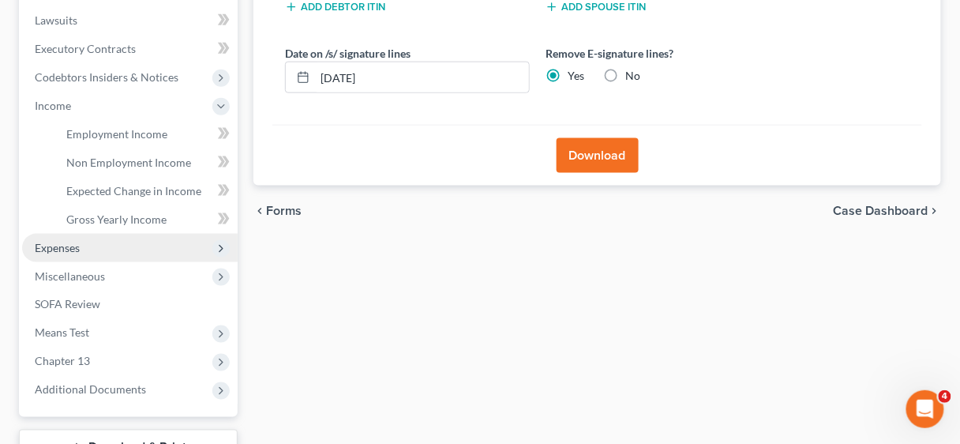
click at [63, 250] on span "Expenses" at bounding box center [57, 247] width 45 height 13
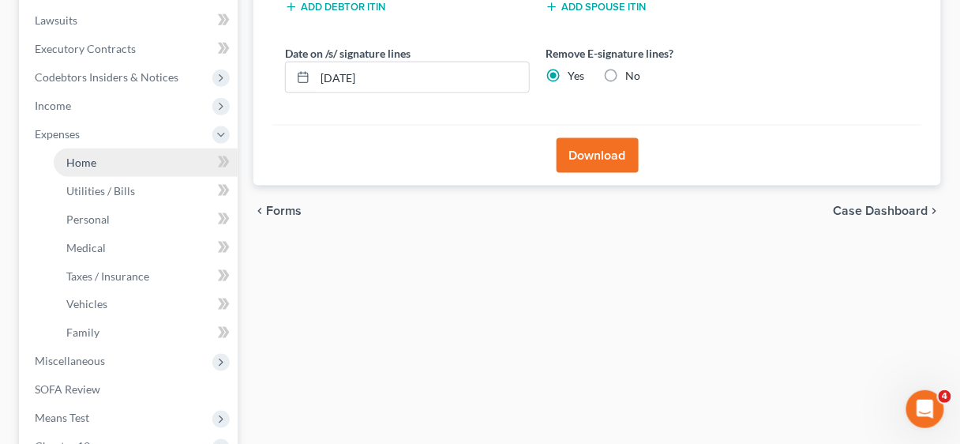
click at [84, 169] on link "Home" at bounding box center [146, 162] width 184 height 28
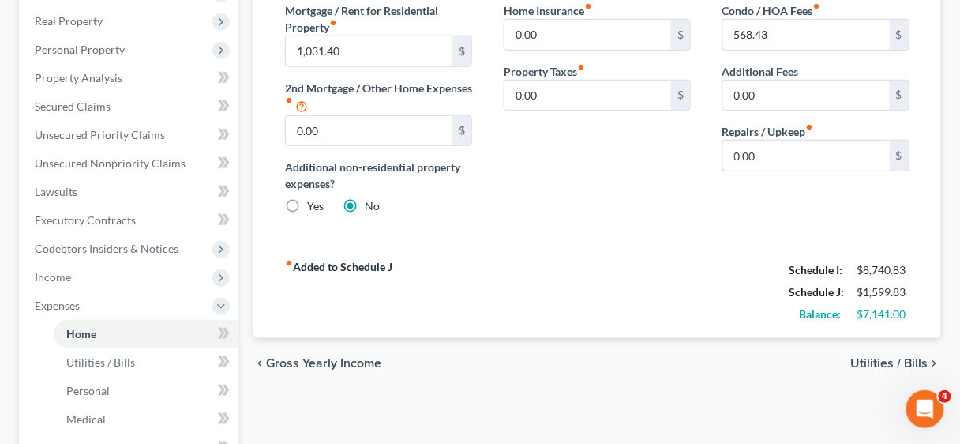
scroll to position [126, 0]
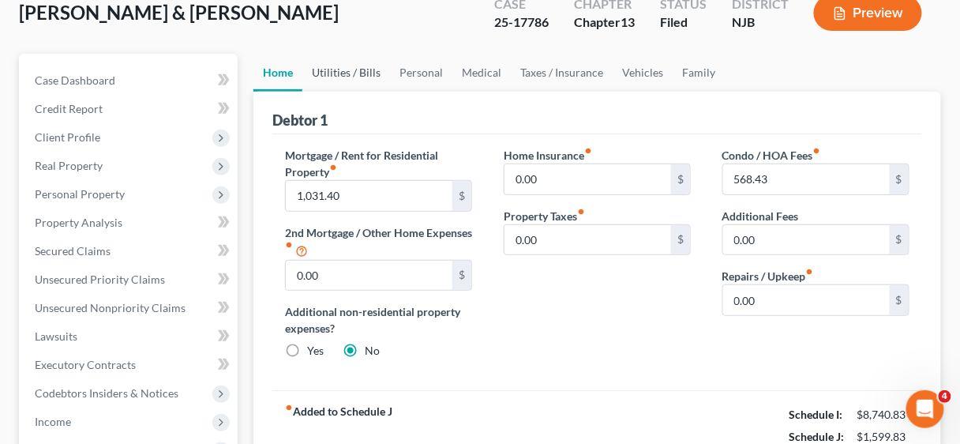
click at [342, 69] on link "Utilities / Bills" at bounding box center [346, 73] width 88 height 38
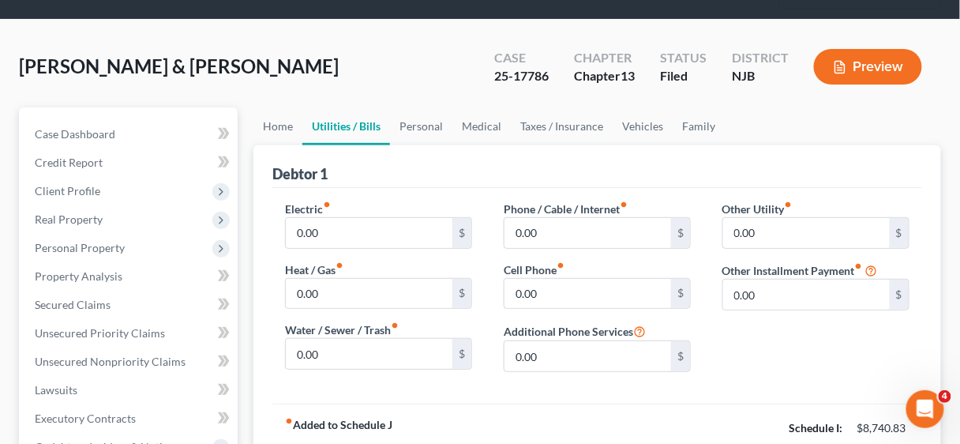
scroll to position [189, 0]
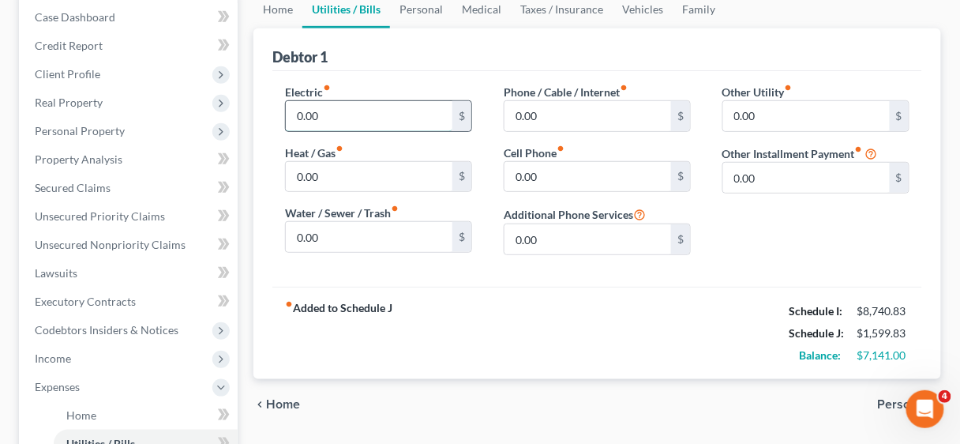
click at [385, 113] on input "0.00" at bounding box center [369, 116] width 167 height 30
type input "150.00"
type input "180.00"
type input "75.00"
click at [766, 114] on input "0.00" at bounding box center [806, 116] width 167 height 30
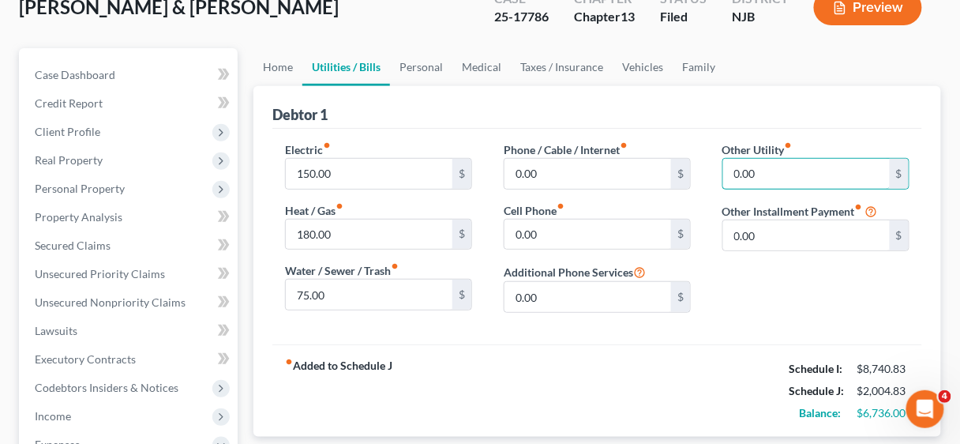
scroll to position [126, 0]
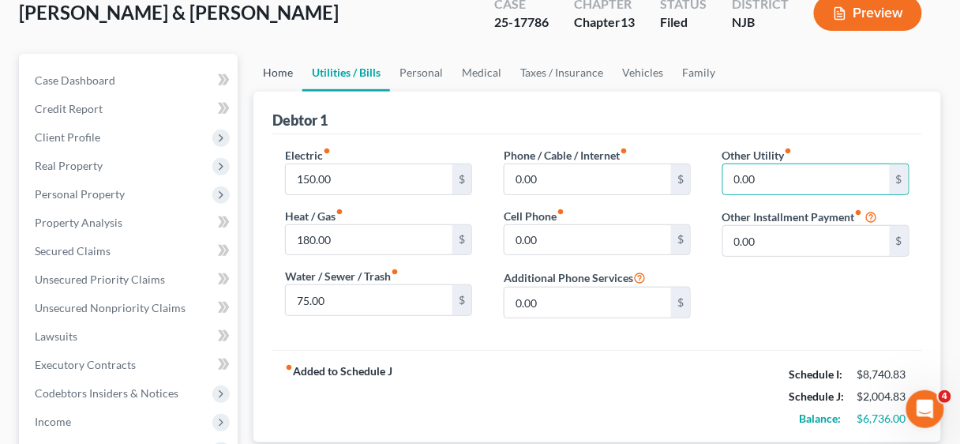
click at [276, 65] on link "Home" at bounding box center [277, 73] width 49 height 38
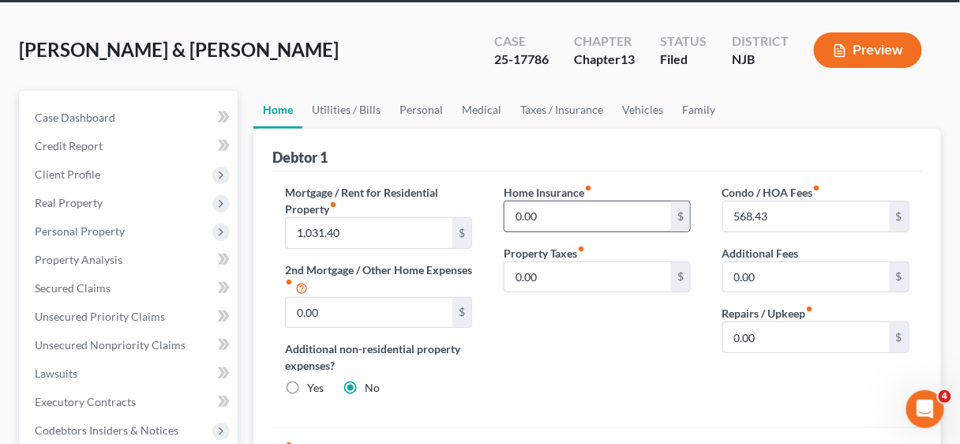
scroll to position [126, 0]
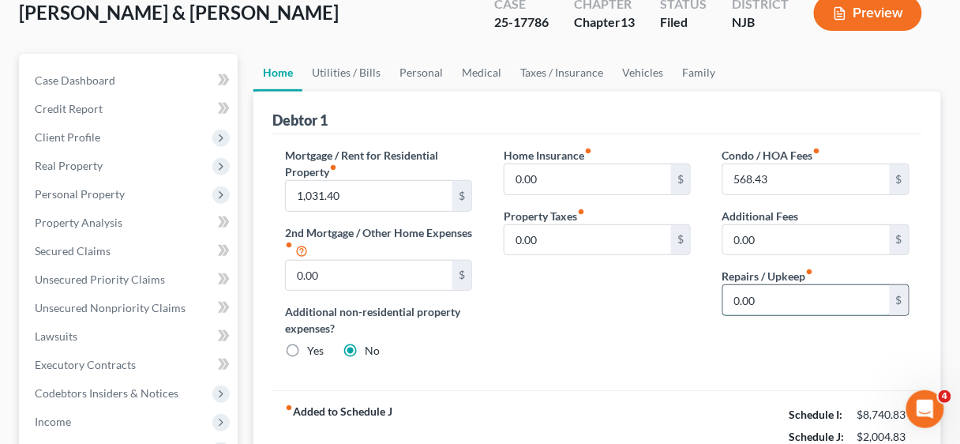
click at [785, 286] on input "0.00" at bounding box center [806, 300] width 167 height 30
type input "100.00"
click at [343, 73] on link "Utilities / Bills" at bounding box center [346, 73] width 88 height 38
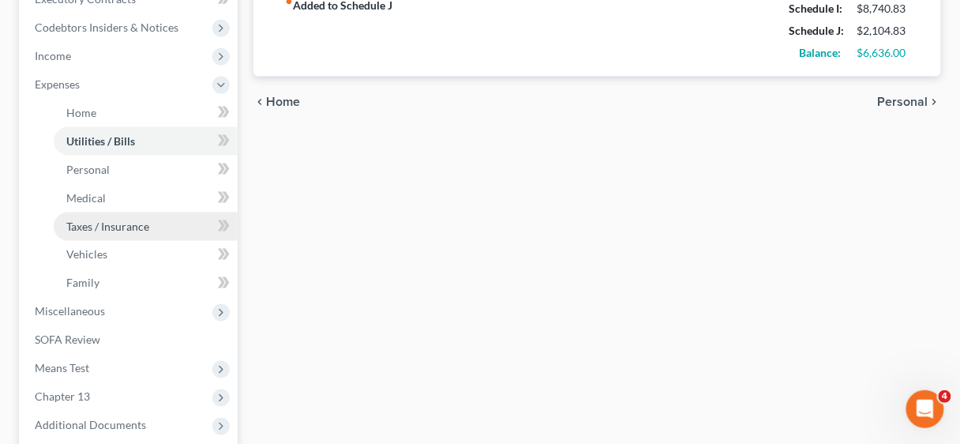
scroll to position [505, 0]
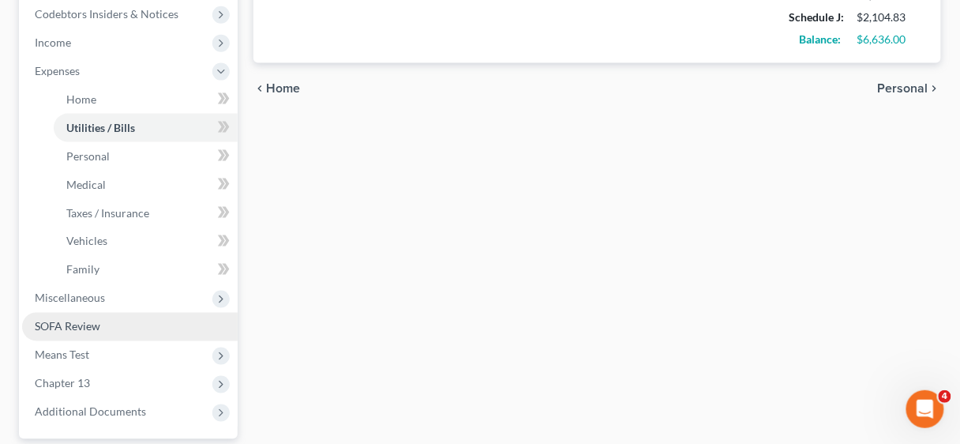
click at [63, 326] on span "SOFA Review" at bounding box center [68, 326] width 66 height 13
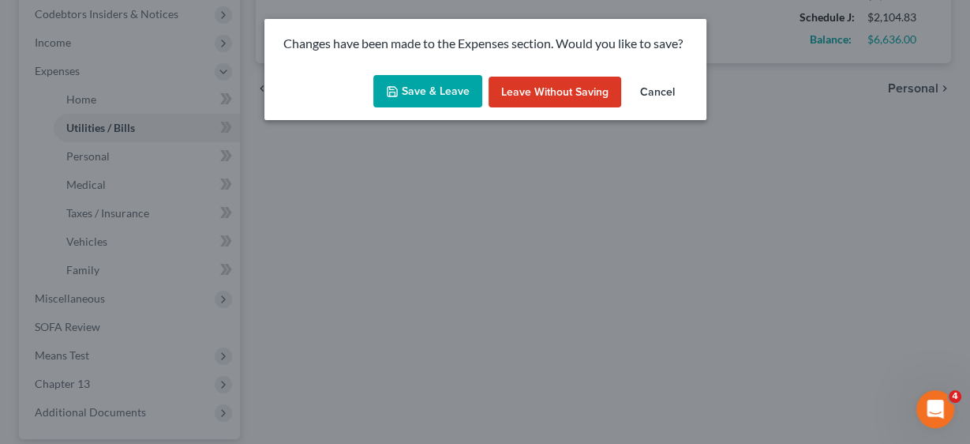
click at [663, 86] on button "Cancel" at bounding box center [658, 93] width 60 height 32
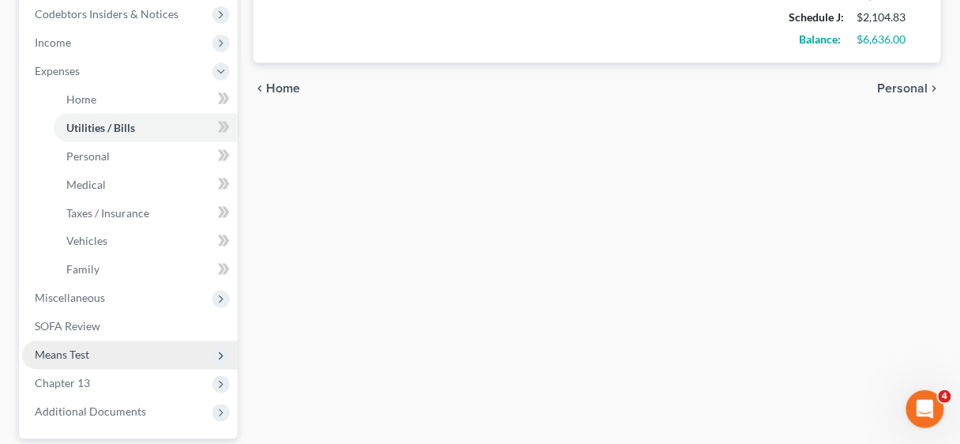
click at [56, 357] on span "Means Test" at bounding box center [62, 354] width 54 height 13
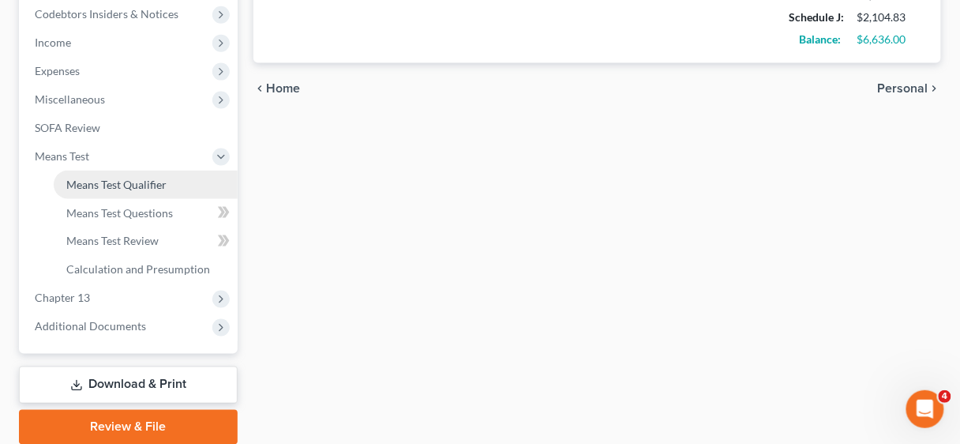
click at [120, 183] on span "Means Test Qualifier" at bounding box center [116, 184] width 100 height 13
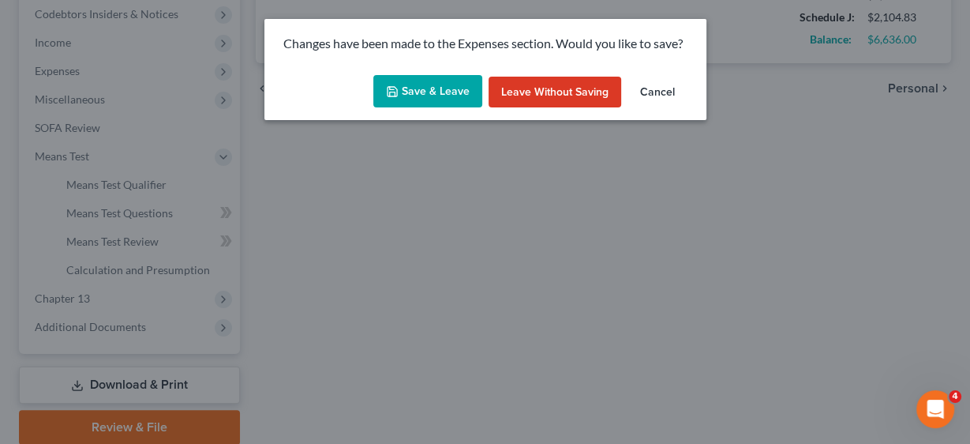
click at [430, 92] on button "Save & Leave" at bounding box center [427, 91] width 109 height 33
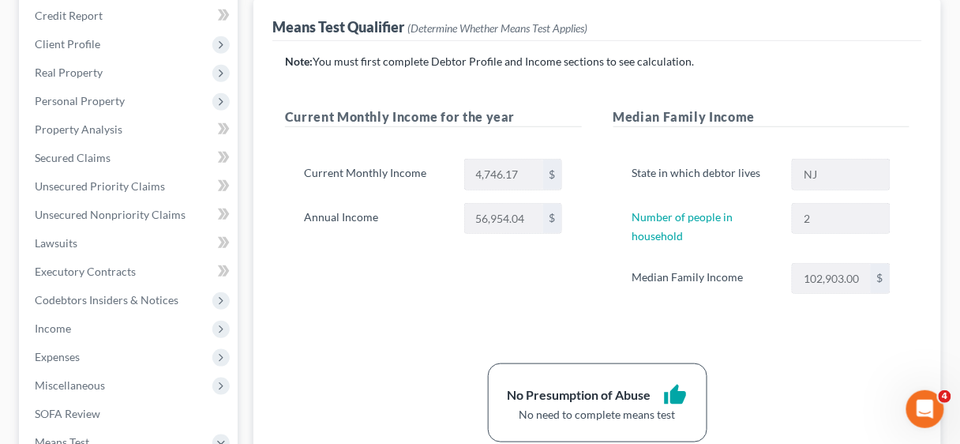
scroll to position [253, 0]
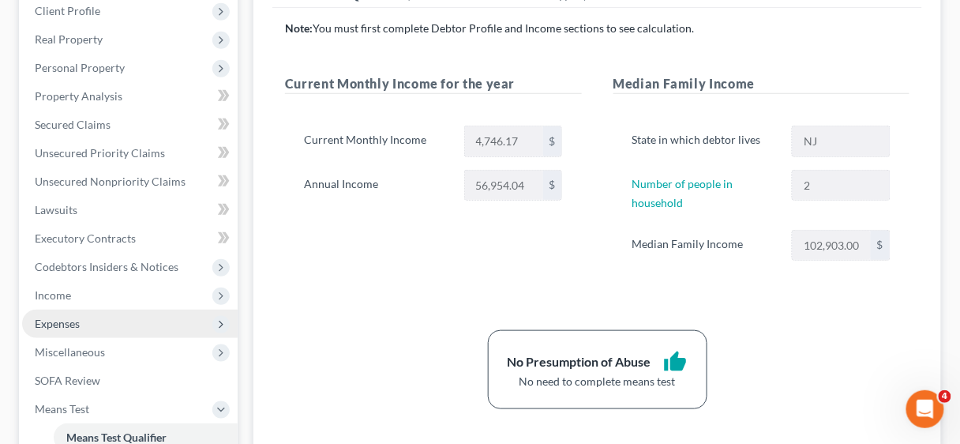
click at [58, 317] on span "Expenses" at bounding box center [57, 323] width 45 height 13
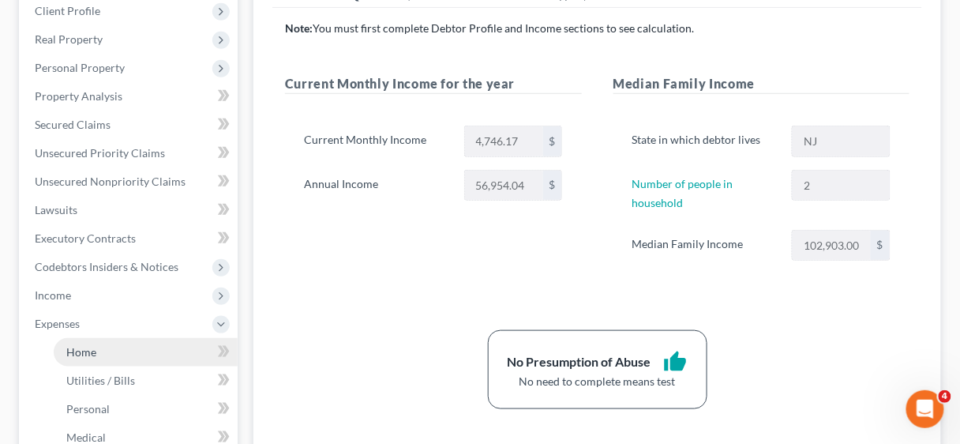
click at [92, 353] on span "Home" at bounding box center [81, 351] width 30 height 13
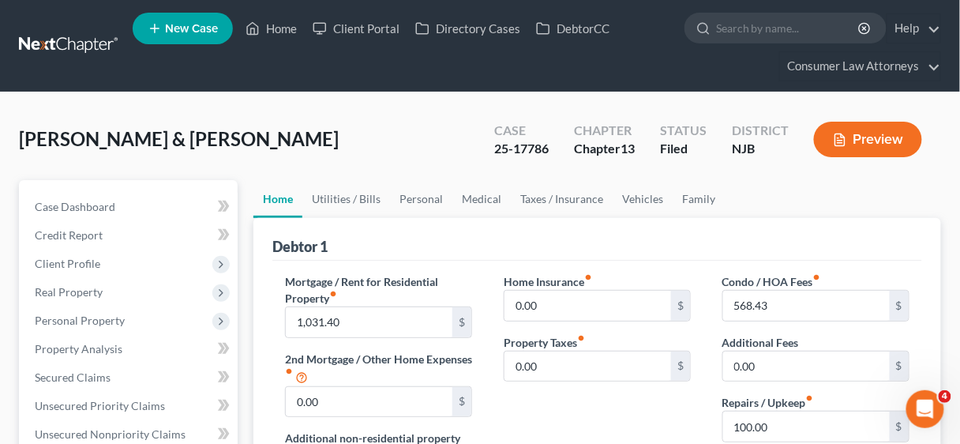
scroll to position [189, 0]
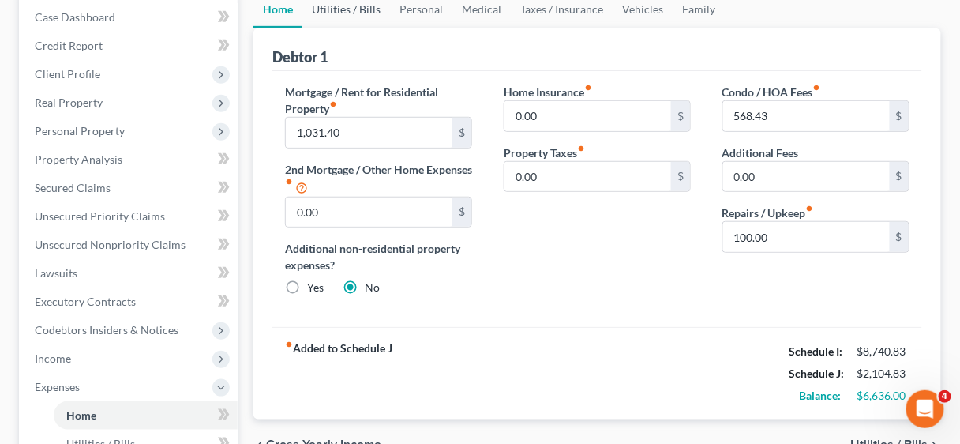
click at [332, 6] on link "Utilities / Bills" at bounding box center [346, 10] width 88 height 38
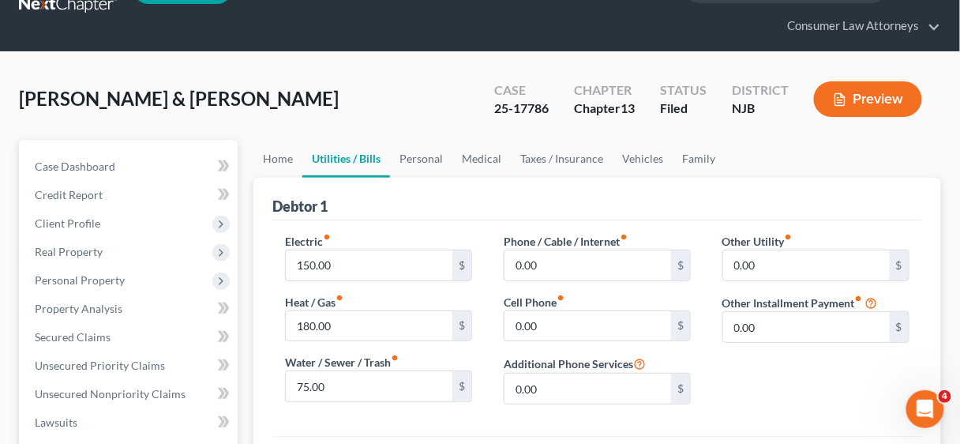
scroll to position [189, 0]
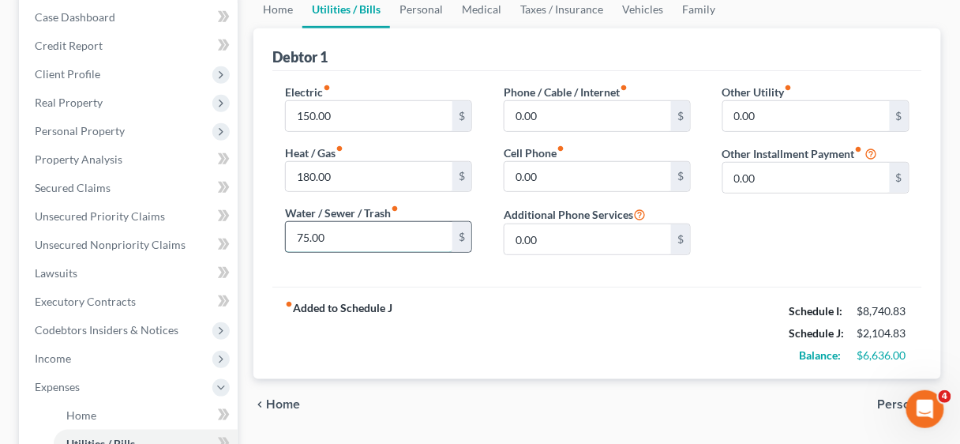
click at [342, 230] on input "75.00" at bounding box center [369, 237] width 167 height 30
click at [576, 173] on input "0.00" at bounding box center [587, 177] width 167 height 30
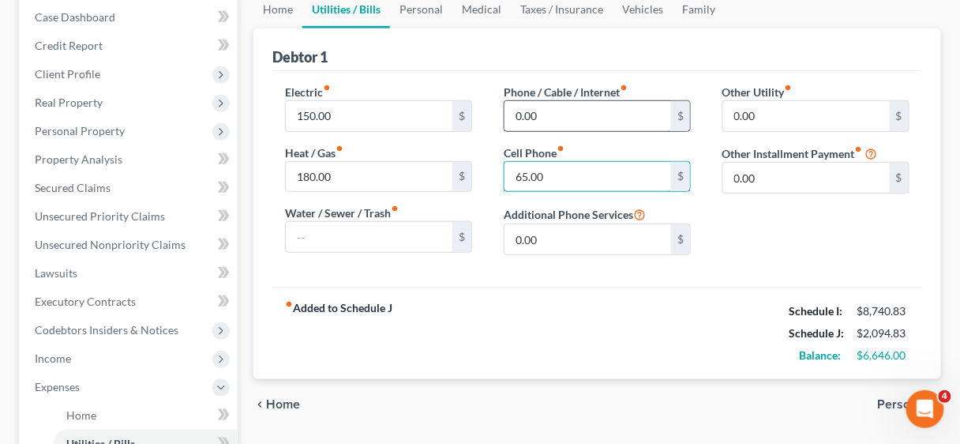
type input "65.00"
click at [576, 114] on input "0.00" at bounding box center [587, 116] width 167 height 30
type input "200.00"
click at [428, 8] on link "Personal" at bounding box center [421, 10] width 62 height 38
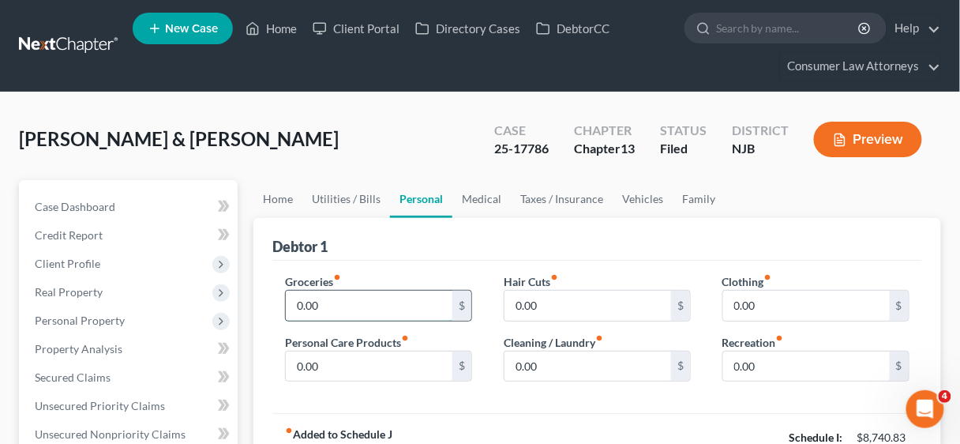
click at [358, 300] on input "0.00" at bounding box center [369, 305] width 167 height 30
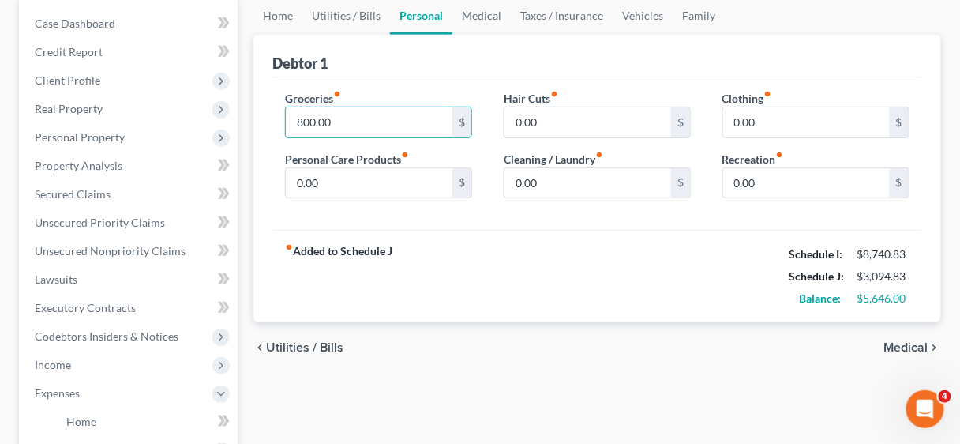
scroll to position [189, 0]
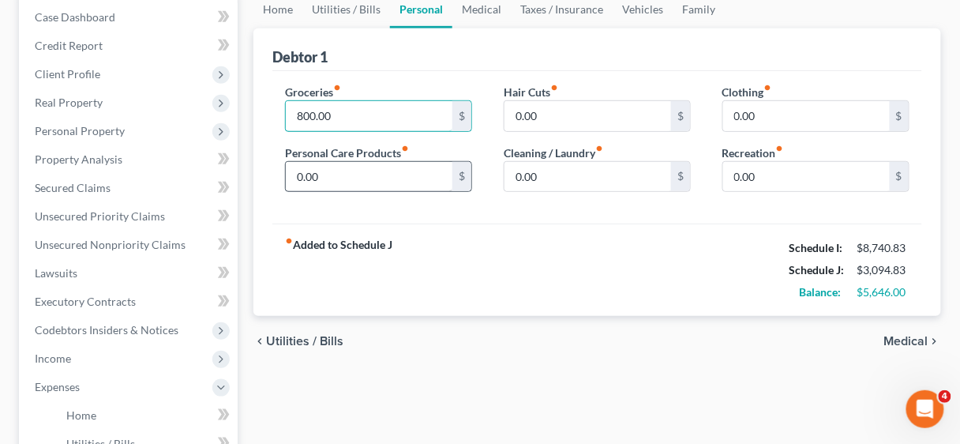
type input "800.00"
click at [389, 174] on input "0.00" at bounding box center [369, 177] width 167 height 30
type input "40.00"
click at [577, 106] on input "0.00" at bounding box center [587, 116] width 167 height 30
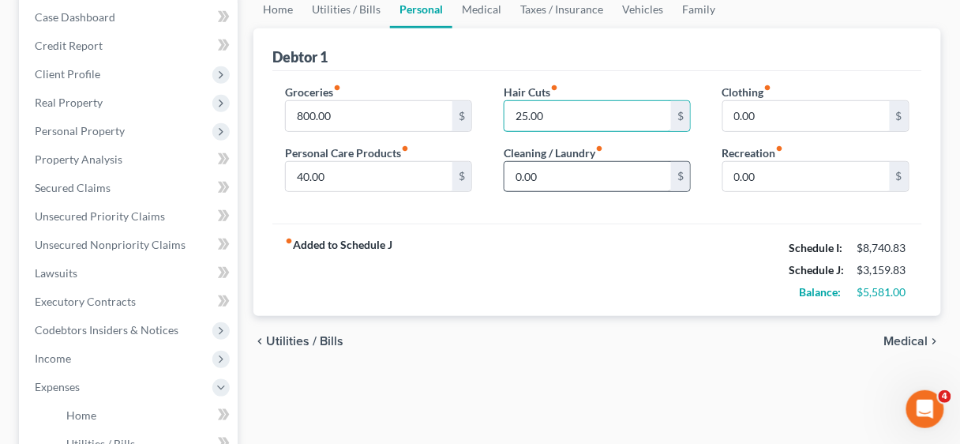
type input "25.00"
click at [576, 173] on input "0.00" at bounding box center [587, 177] width 167 height 30
type input "50.00"
click at [778, 113] on input "0.00" at bounding box center [806, 116] width 167 height 30
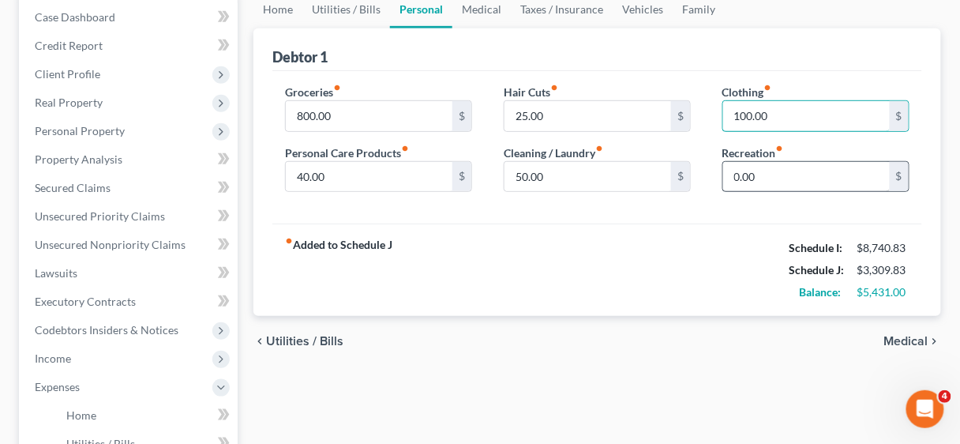
type input "100.00"
click at [775, 174] on input "0.00" at bounding box center [806, 177] width 167 height 30
type input "100.00"
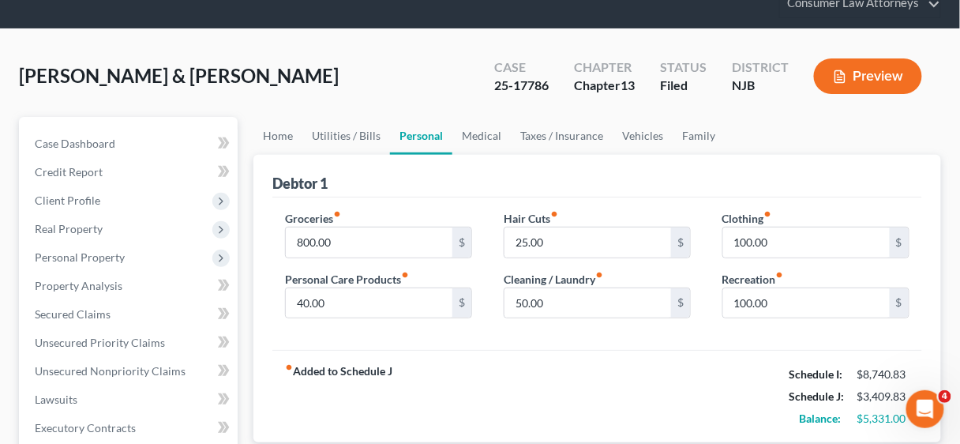
scroll to position [63, 0]
click at [626, 129] on link "Vehicles" at bounding box center [643, 136] width 60 height 38
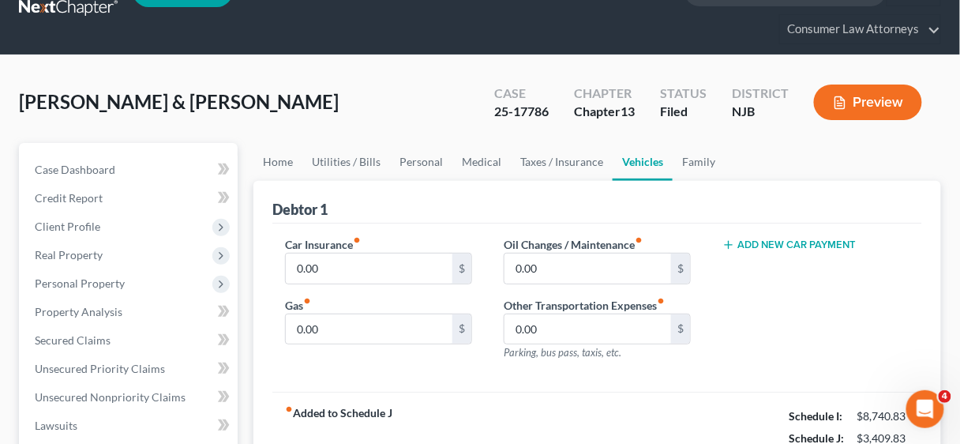
scroll to position [126, 0]
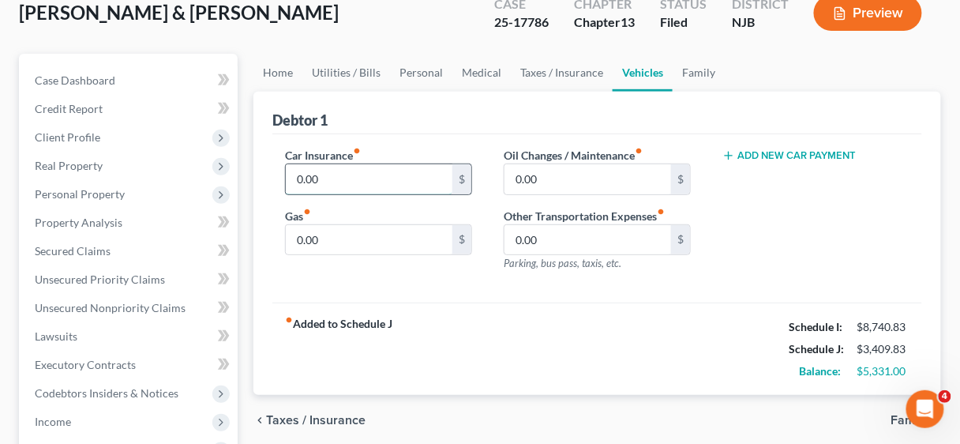
click at [356, 182] on input "0.00" at bounding box center [369, 179] width 167 height 30
type input "95.00"
click at [342, 238] on input "0.00" at bounding box center [369, 240] width 167 height 30
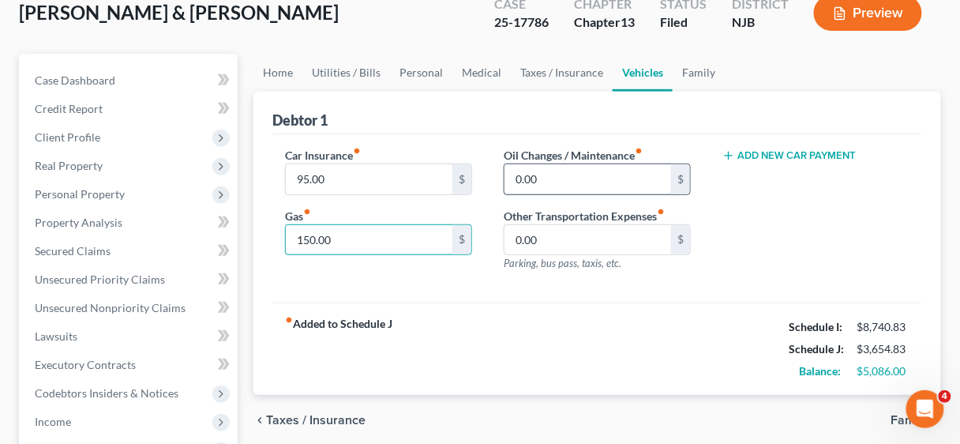
type input "150.00"
click at [585, 170] on input "0.00" at bounding box center [587, 179] width 167 height 30
drag, startPoint x: 585, startPoint y: 170, endPoint x: 600, endPoint y: 174, distance: 15.3
click at [586, 171] on input "80.00" at bounding box center [587, 179] width 167 height 30
drag, startPoint x: 595, startPoint y: 182, endPoint x: 508, endPoint y: 180, distance: 86.9
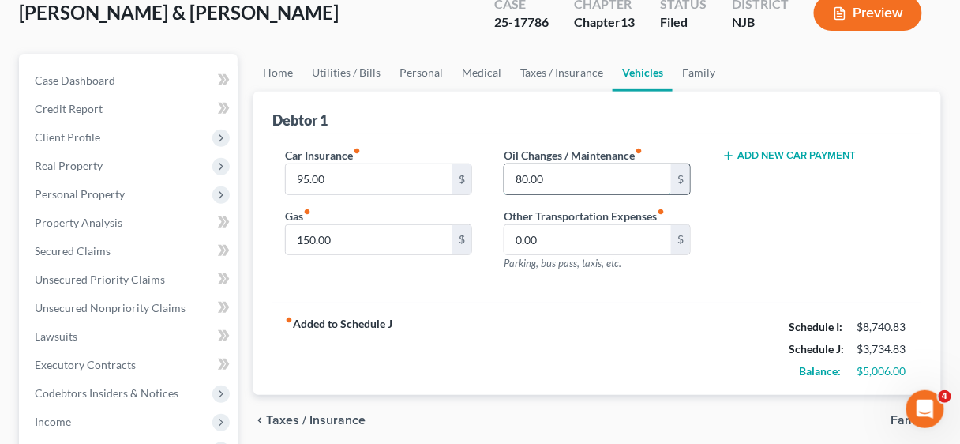
click at [508, 180] on input "80.00" at bounding box center [587, 179] width 167 height 30
type input "50.00"
click at [473, 64] on link "Medical" at bounding box center [481, 73] width 58 height 38
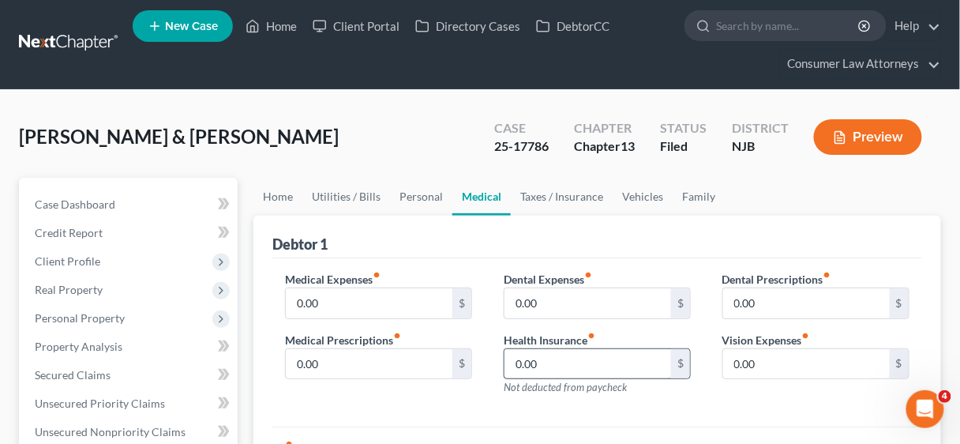
scroll to position [126, 0]
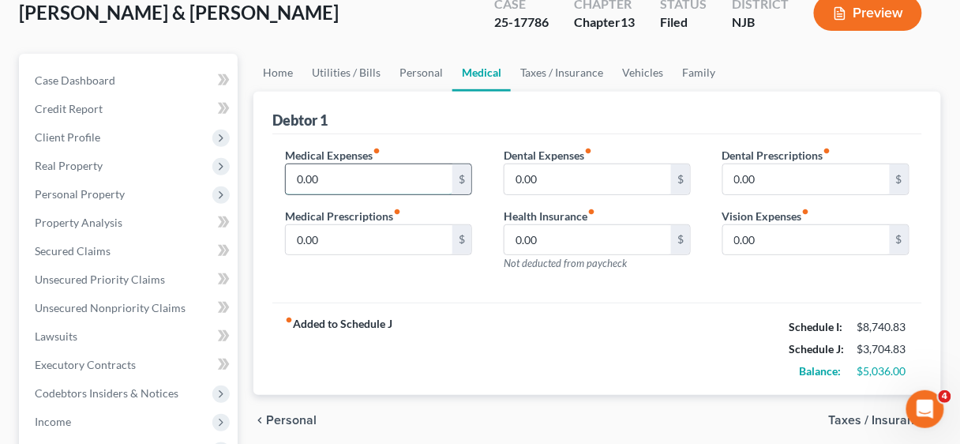
click at [369, 182] on input "0.00" at bounding box center [369, 179] width 167 height 30
type input "49.00"
click at [399, 68] on link "Personal" at bounding box center [421, 73] width 62 height 38
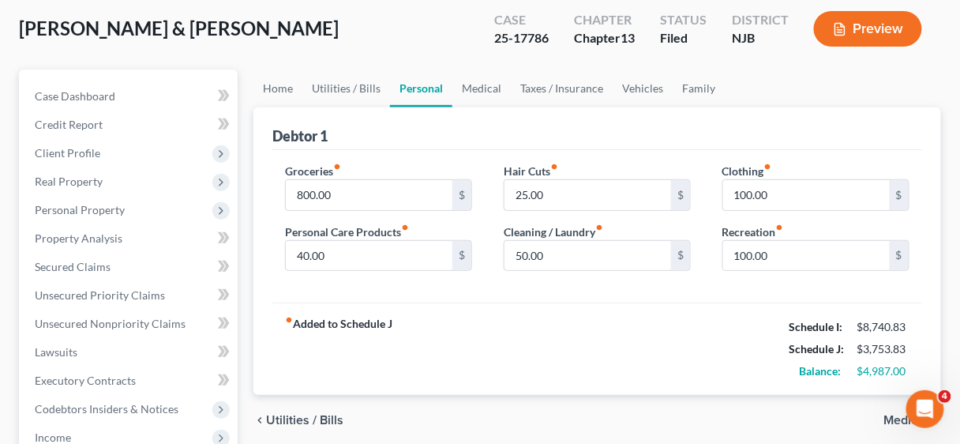
scroll to position [126, 0]
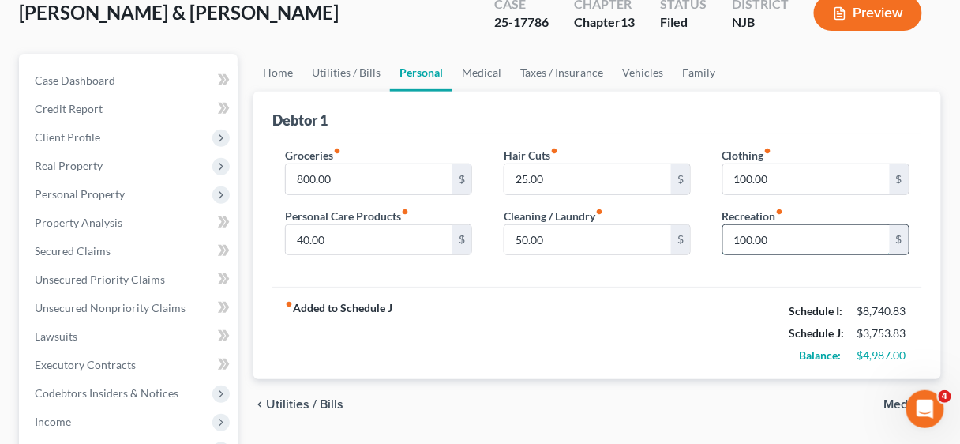
click at [800, 235] on input "100.00" at bounding box center [806, 240] width 167 height 30
type input "200.00"
click at [589, 277] on div "Groceries fiber_manual_record 800.00 $ Personal Care Products fiber_manual_reco…" at bounding box center [597, 210] width 650 height 153
click at [552, 173] on input "25.00" at bounding box center [587, 179] width 167 height 30
type input "50.00"
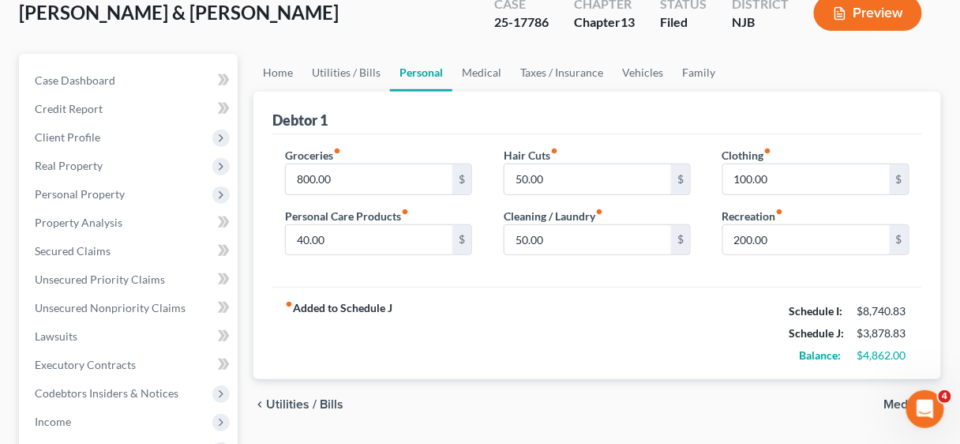
click at [662, 300] on div "fiber_manual_record Added to Schedule J Schedule I: $8,740.83 Schedule J: $3,87…" at bounding box center [597, 333] width 650 height 92
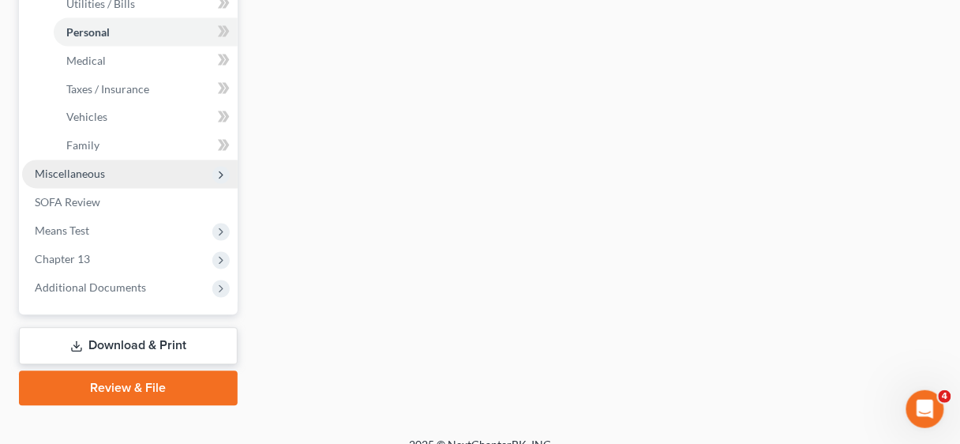
scroll to position [631, 0]
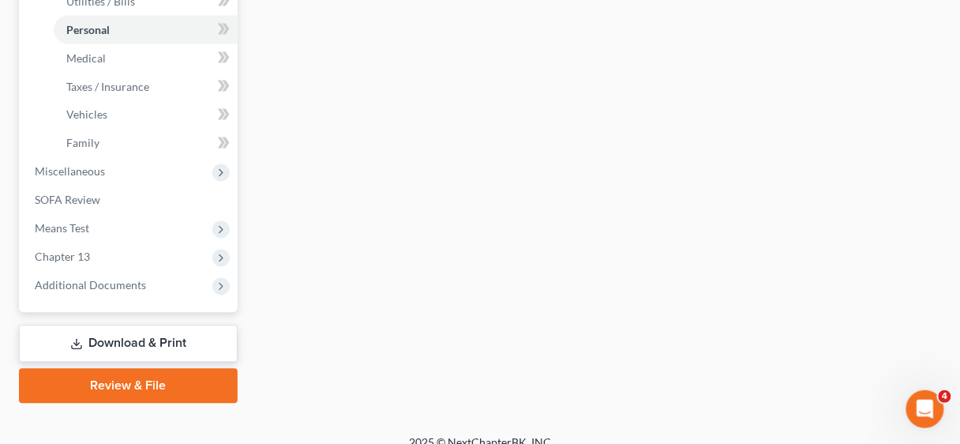
click at [185, 344] on link "Download & Print" at bounding box center [128, 343] width 219 height 37
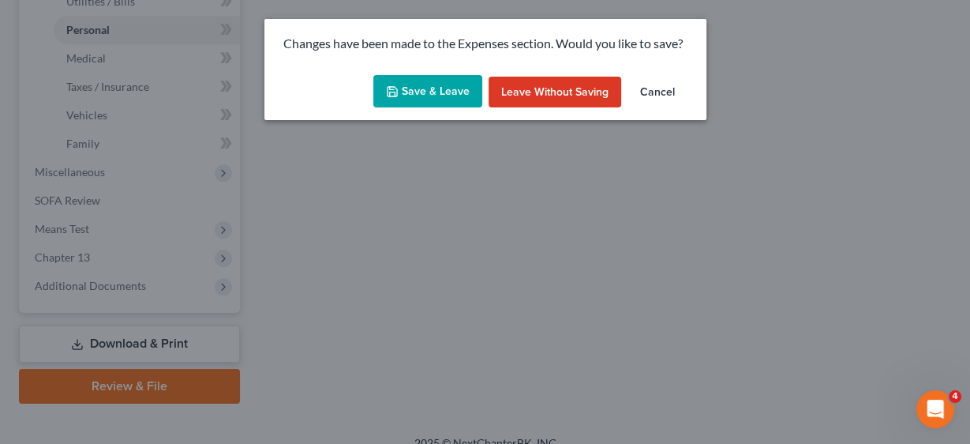
click at [452, 94] on button "Save & Leave" at bounding box center [427, 91] width 109 height 33
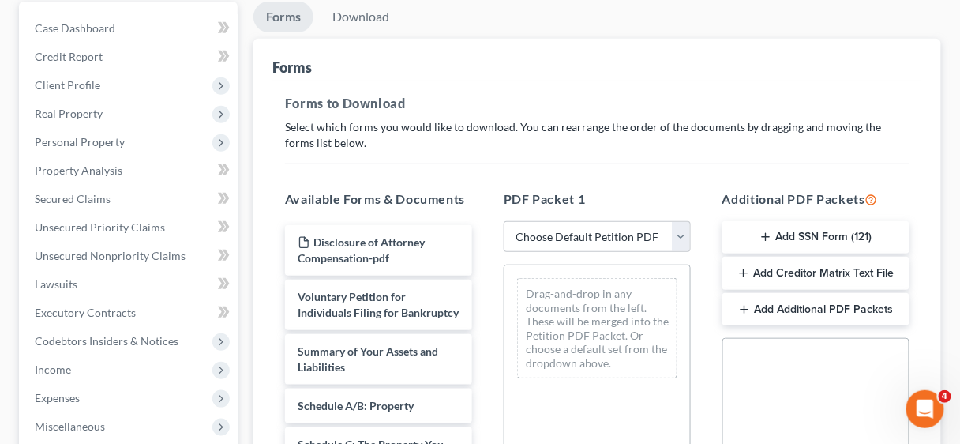
scroll to position [189, 0]
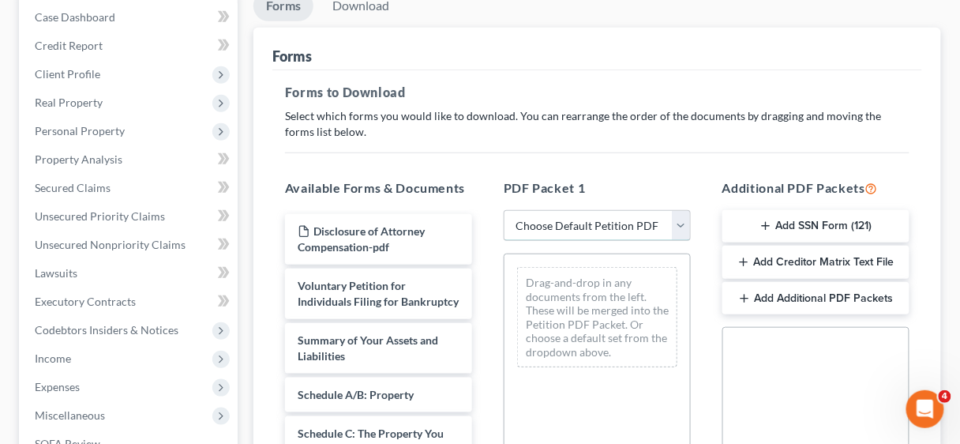
click at [683, 227] on select "Choose Default Petition PDF Packet Complete Bankruptcy Petition (all forms and …" at bounding box center [597, 226] width 187 height 32
select select "0"
click at [504, 210] on select "Choose Default Petition PDF Packet Complete Bankruptcy Petition (all forms and …" at bounding box center [597, 226] width 187 height 32
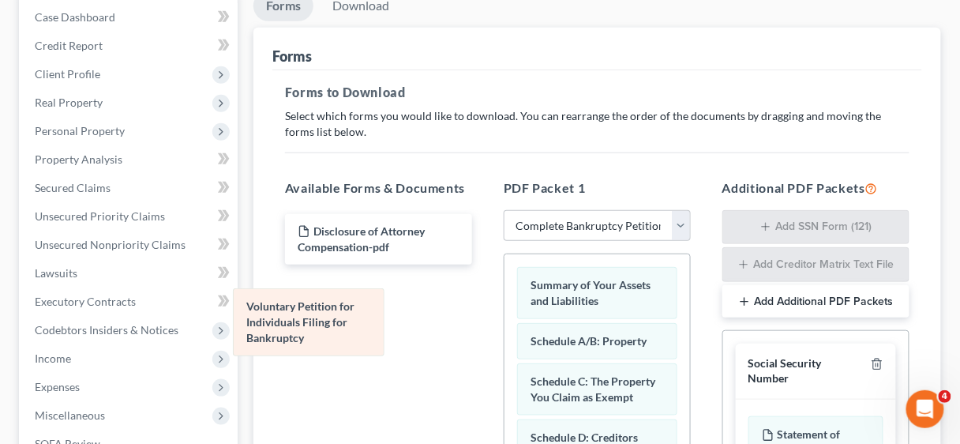
drag, startPoint x: 606, startPoint y: 291, endPoint x: 324, endPoint y: 317, distance: 283.7
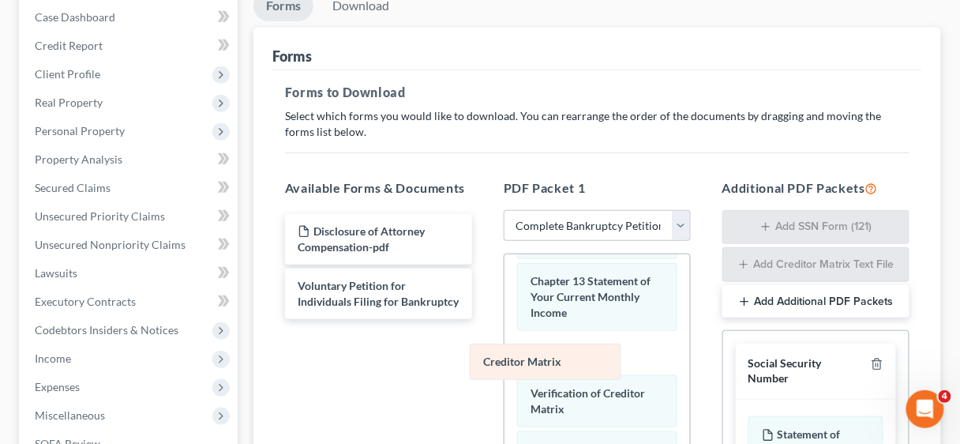
scroll to position [634, 0]
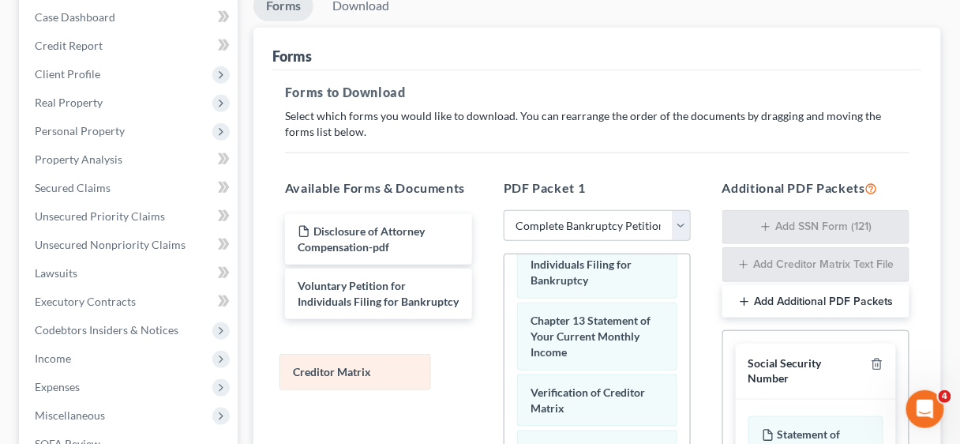
drag, startPoint x: 581, startPoint y: 352, endPoint x: 343, endPoint y: 371, distance: 238.3
click at [504, 371] on div "Creditor Matrix Summary of Your Assets and Liabilities Schedule A/B: Property S…" at bounding box center [596, 156] width 185 height 1061
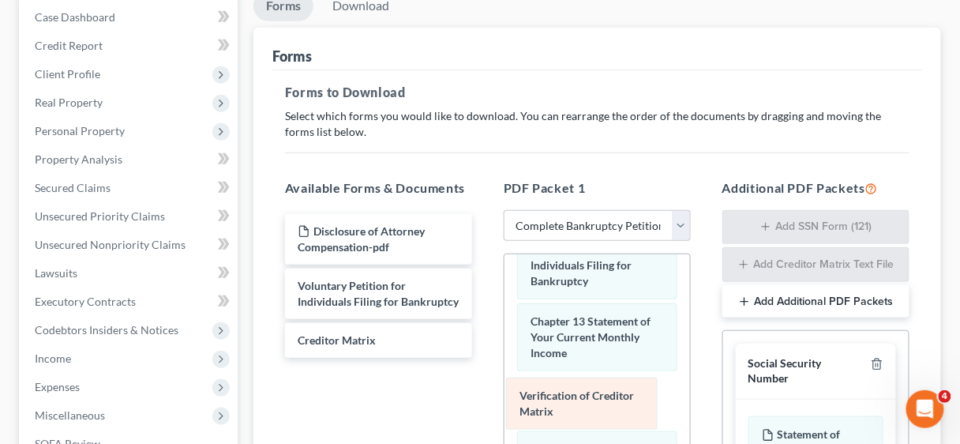
scroll to position [579, 0]
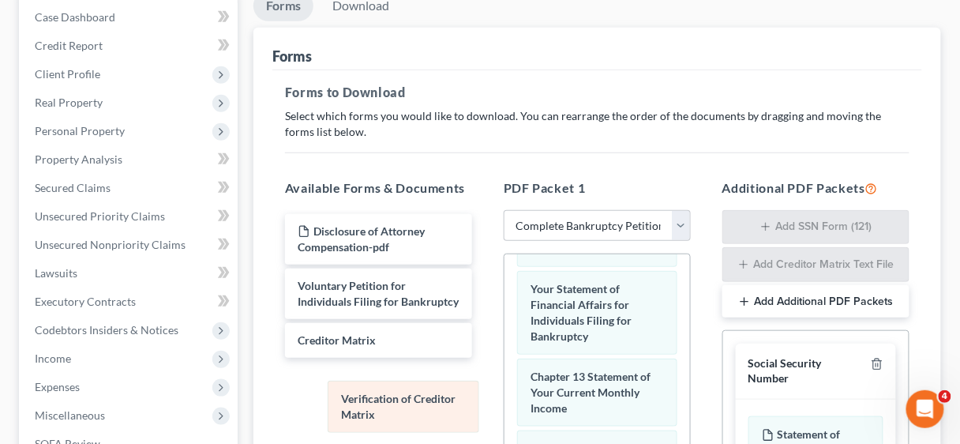
drag, startPoint x: 546, startPoint y: 393, endPoint x: 352, endPoint y: 399, distance: 194.3
click at [504, 399] on div "Verification of Creditor Matrix Summary of Your Assets and Liabilities Schedule…" at bounding box center [596, 184] width 185 height 1005
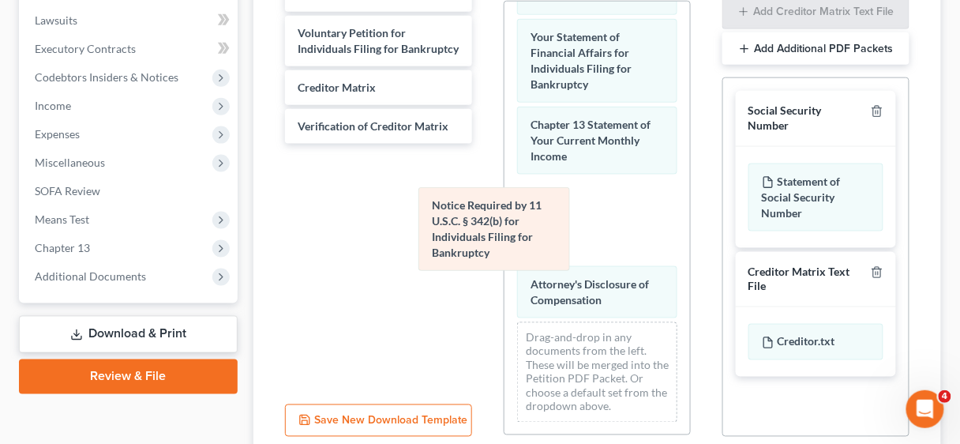
scroll to position [492, 0]
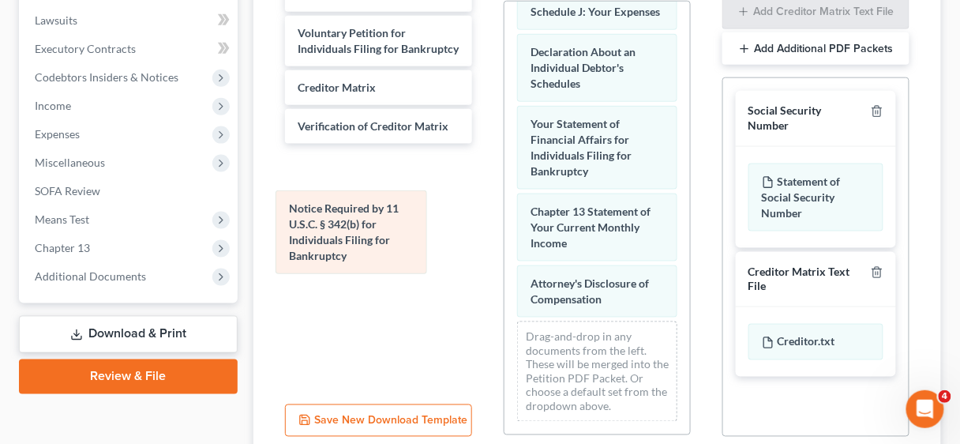
drag, startPoint x: 598, startPoint y: 228, endPoint x: 358, endPoint y: 241, distance: 240.3
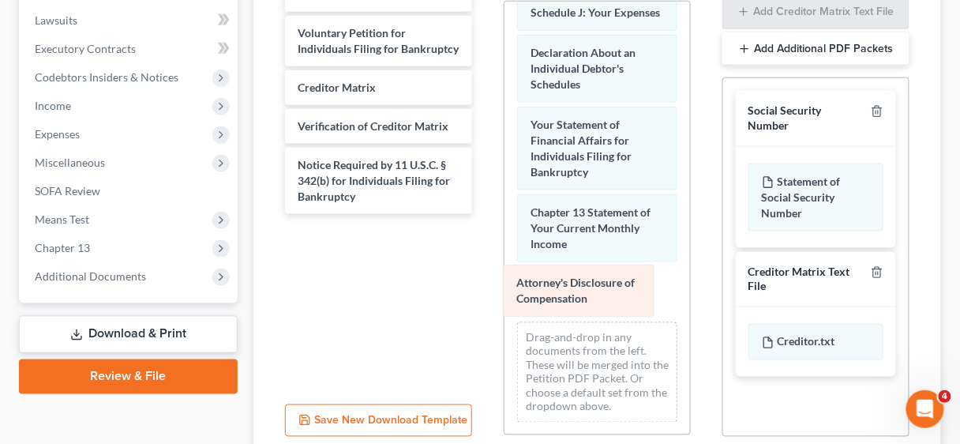
scroll to position [436, 0]
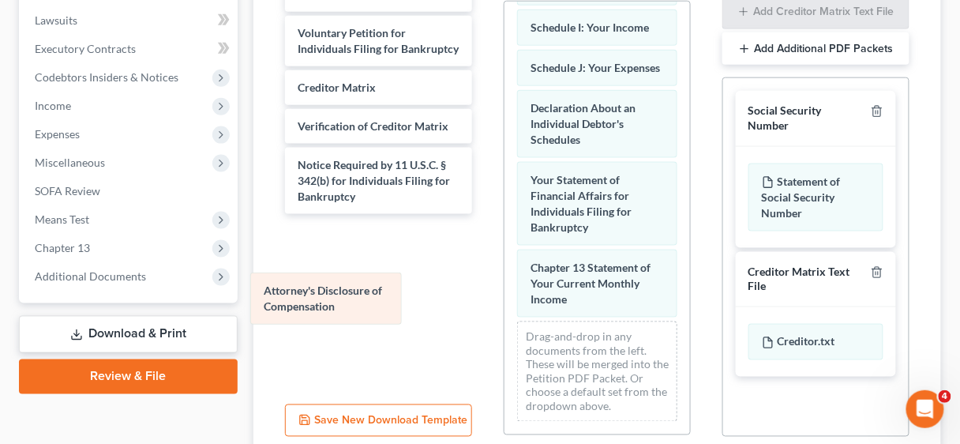
drag, startPoint x: 565, startPoint y: 290, endPoint x: 301, endPoint y: 298, distance: 264.5
click at [504, 298] on div "Attorney's Disclosure of Compensation Summary of Your Assets and Liabilities Sc…" at bounding box center [596, 3] width 185 height 861
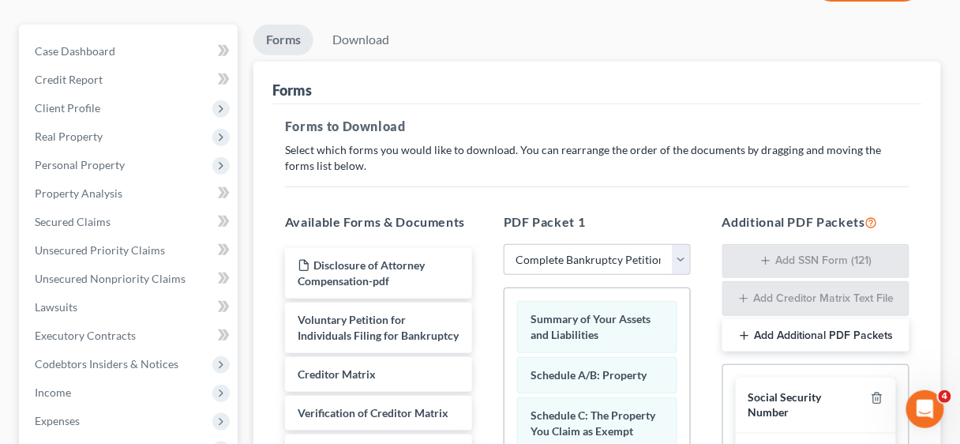
scroll to position [63, 0]
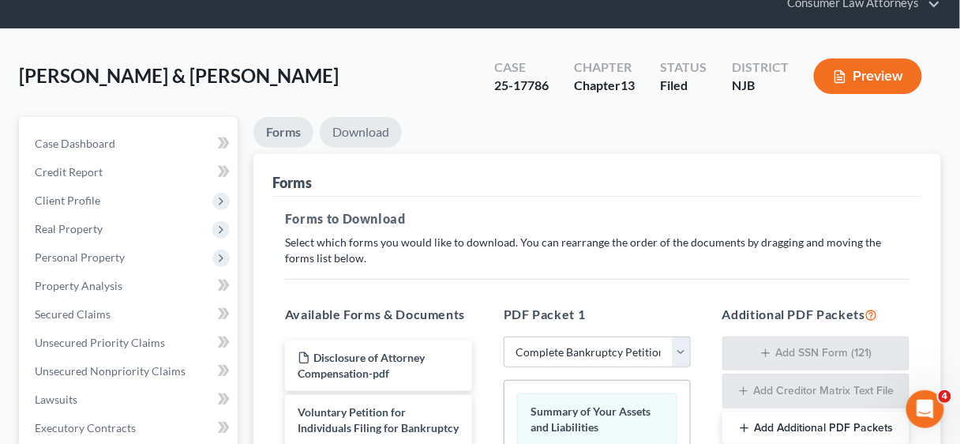
click at [370, 129] on link "Download" at bounding box center [361, 132] width 82 height 31
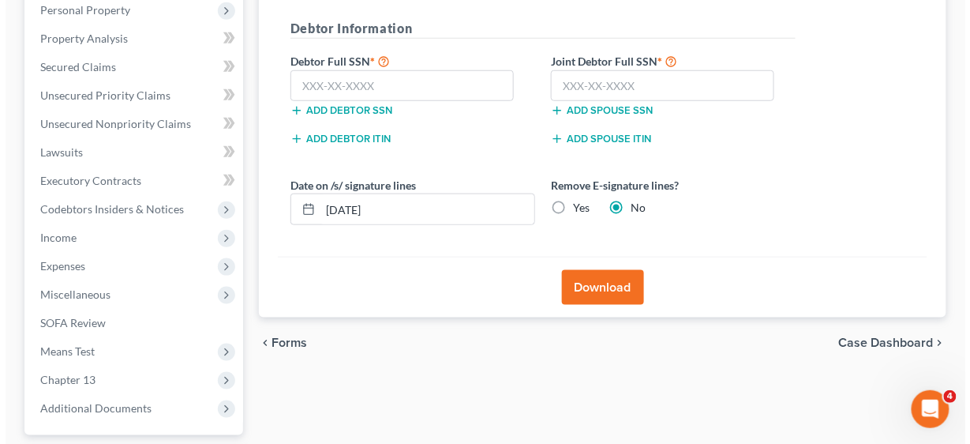
scroll to position [316, 0]
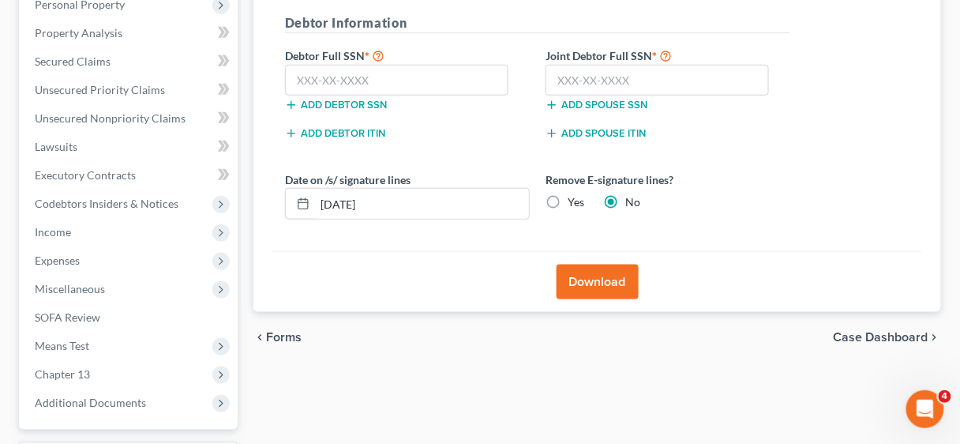
click at [568, 200] on label "Yes" at bounding box center [576, 202] width 17 height 16
click at [574, 200] on input "Yes" at bounding box center [579, 199] width 10 height 10
radio input "true"
radio input "false"
click at [596, 272] on button "Download" at bounding box center [597, 281] width 82 height 35
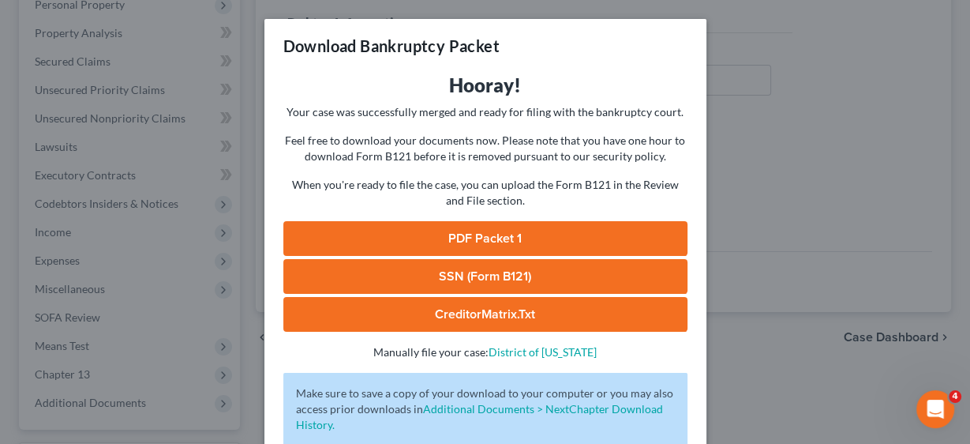
click at [536, 236] on link "PDF Packet 1" at bounding box center [485, 238] width 404 height 35
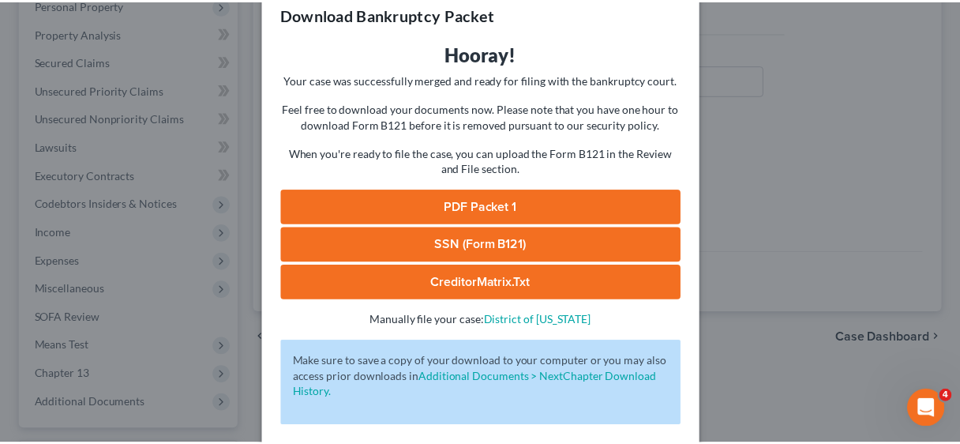
scroll to position [98, 0]
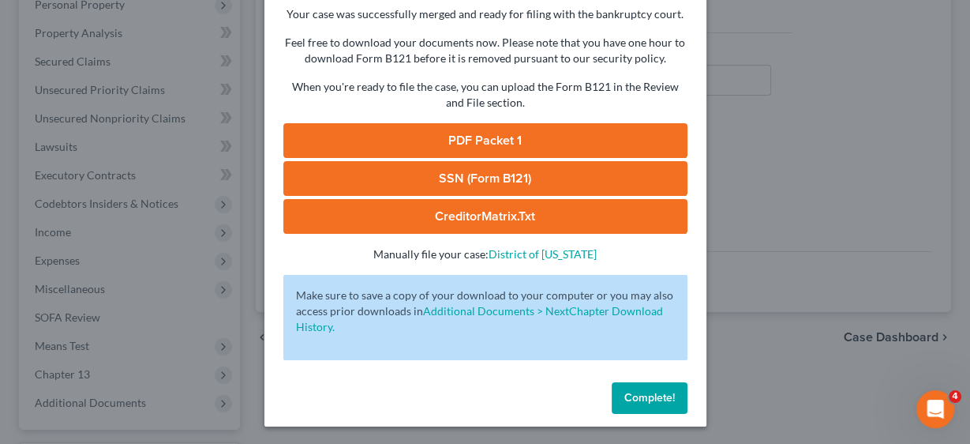
click at [670, 387] on button "Complete!" at bounding box center [650, 398] width 76 height 32
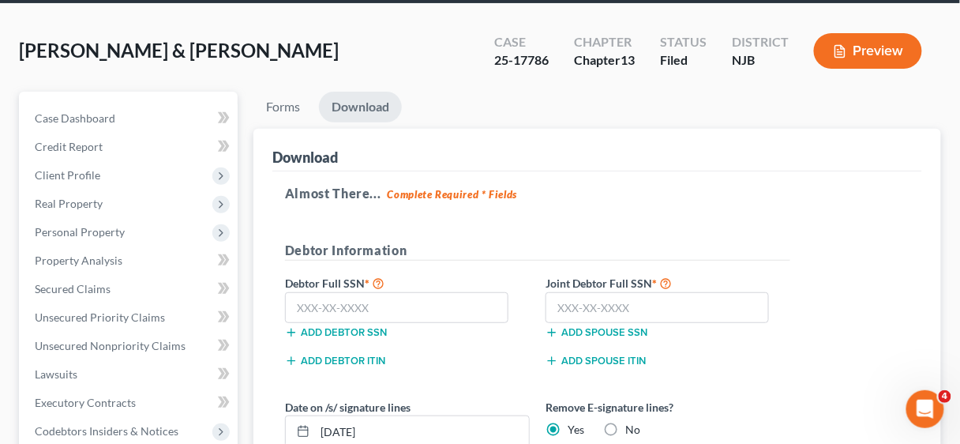
scroll to position [63, 0]
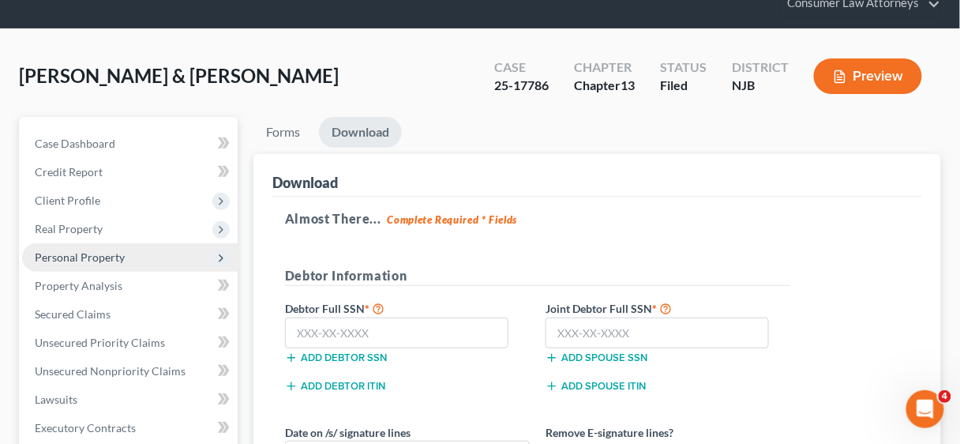
click at [89, 253] on span "Personal Property" at bounding box center [80, 256] width 90 height 13
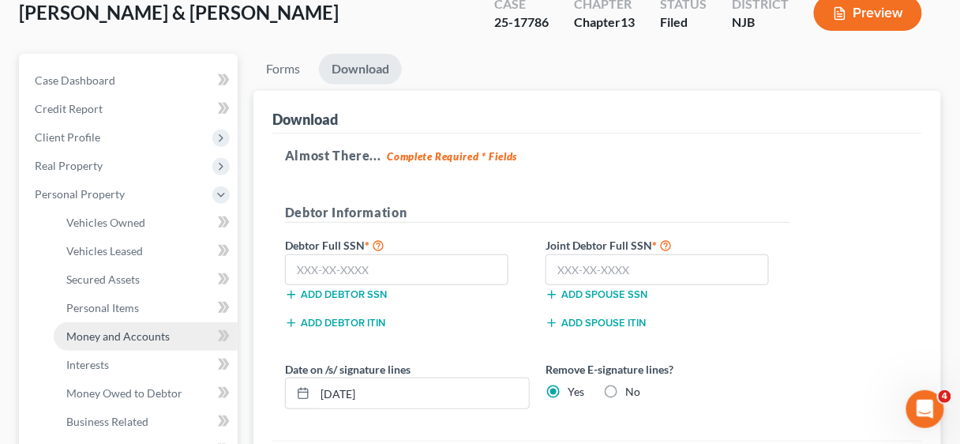
click at [129, 326] on link "Money and Accounts" at bounding box center [146, 336] width 184 height 28
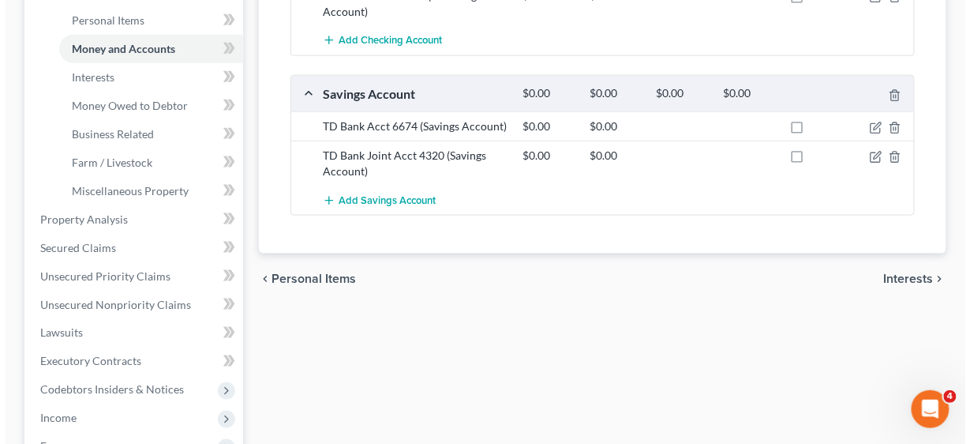
scroll to position [126, 0]
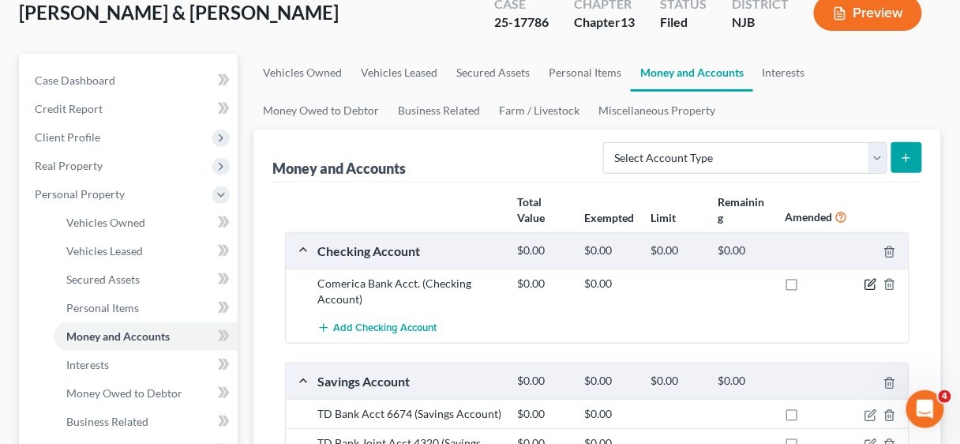
click at [868, 285] on icon "button" at bounding box center [870, 284] width 13 height 13
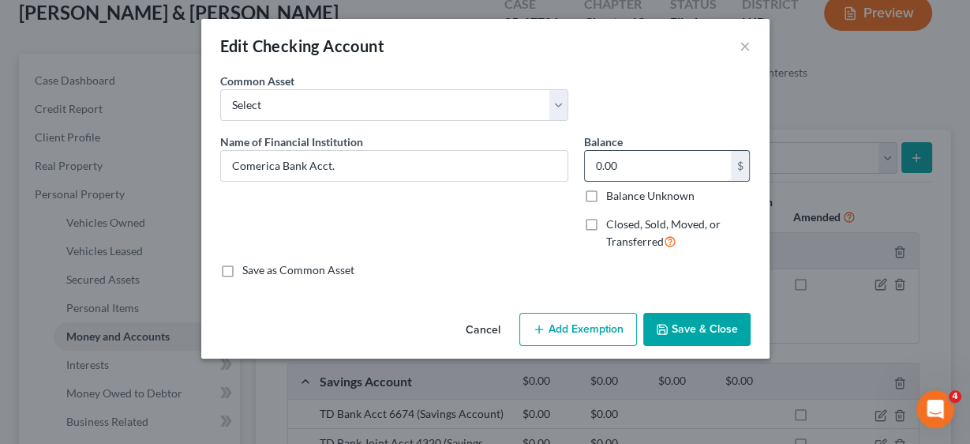
click at [641, 165] on input "0.00" at bounding box center [658, 166] width 146 height 30
click at [661, 163] on input "0.00" at bounding box center [658, 166] width 146 height 30
drag, startPoint x: 661, startPoint y: 163, endPoint x: 589, endPoint y: 163, distance: 71.8
click at [589, 163] on input "0.00" at bounding box center [658, 166] width 146 height 30
type input "900.00"
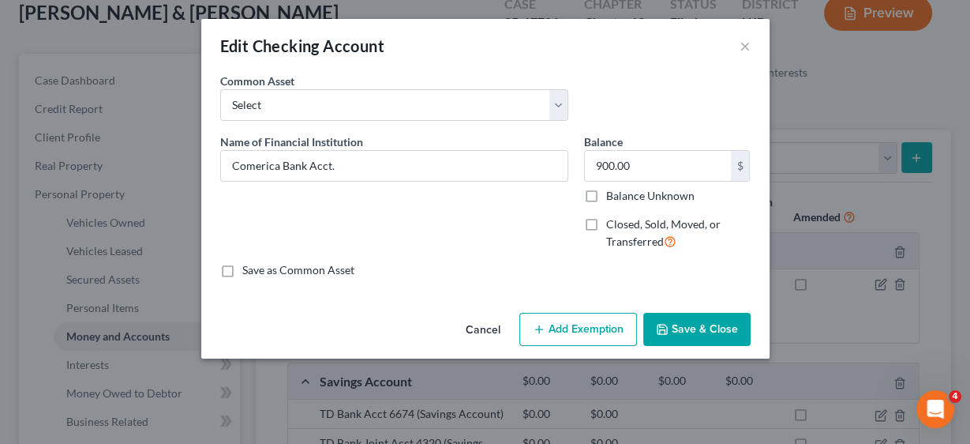
click at [600, 323] on button "Add Exemption" at bounding box center [578, 329] width 118 height 33
select select "2"
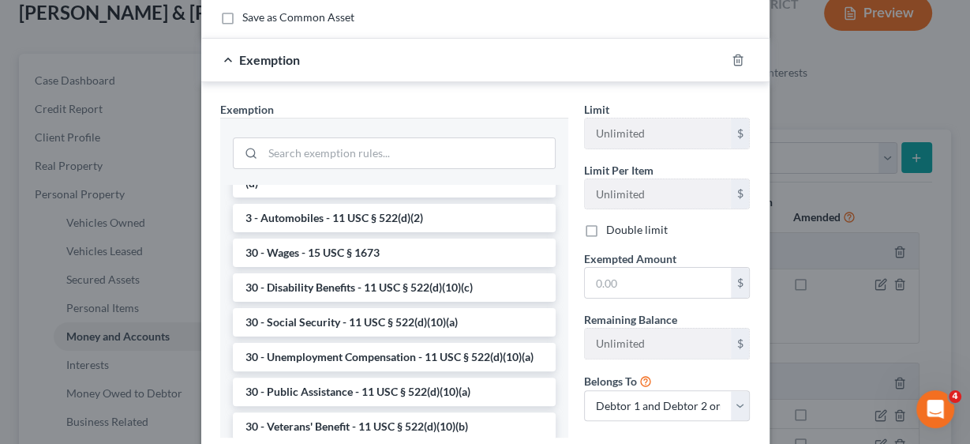
scroll to position [821, 0]
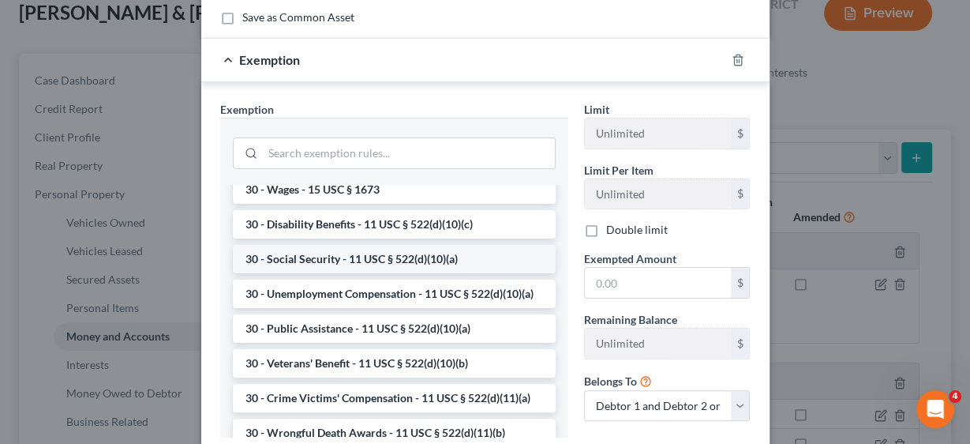
click at [385, 273] on li "30 - Social Security - 11 USC § 522(d)(10)(a)" at bounding box center [394, 259] width 323 height 28
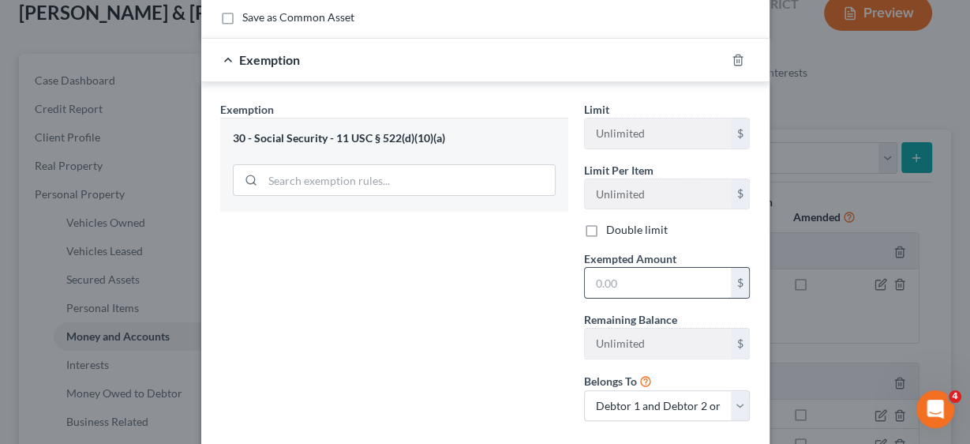
click at [620, 283] on input "text" at bounding box center [658, 283] width 146 height 30
type input "900.00"
click at [738, 403] on select "Debtor 1 only Debtor 2 only Debtor 1 and Debtor 2 only" at bounding box center [667, 406] width 167 height 32
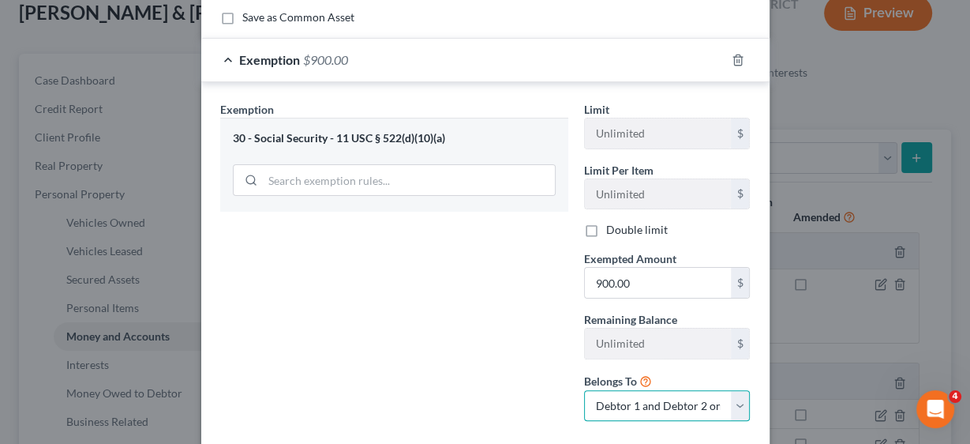
select select "0"
click at [584, 390] on select "Debtor 1 only Debtor 2 only Debtor 1 and Debtor 2 only" at bounding box center [667, 406] width 167 height 32
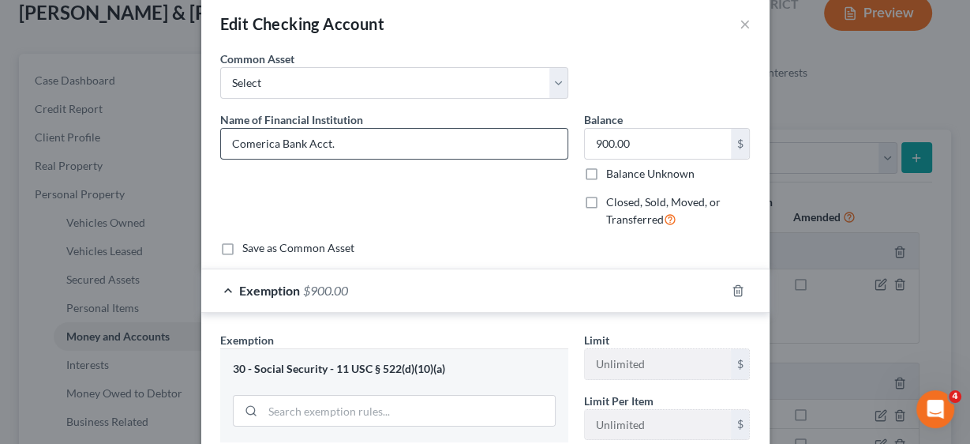
scroll to position [0, 0]
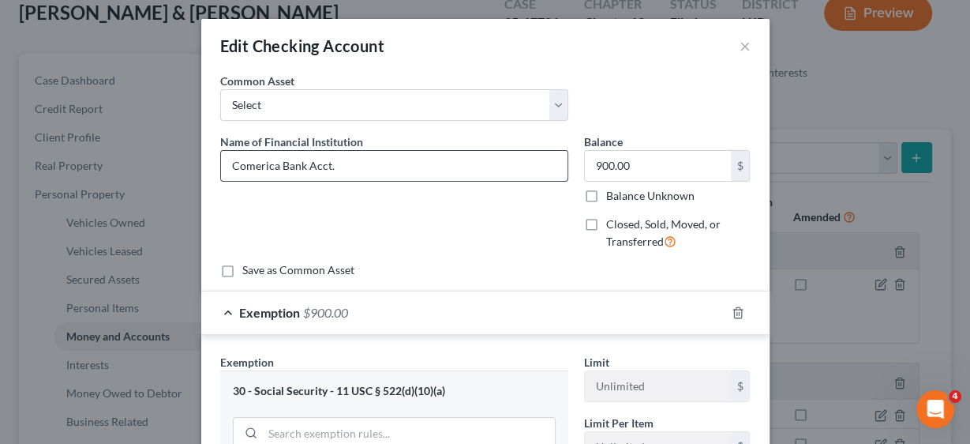
click at [390, 170] on input "Comerica Bank Acct." at bounding box center [394, 166] width 347 height 30
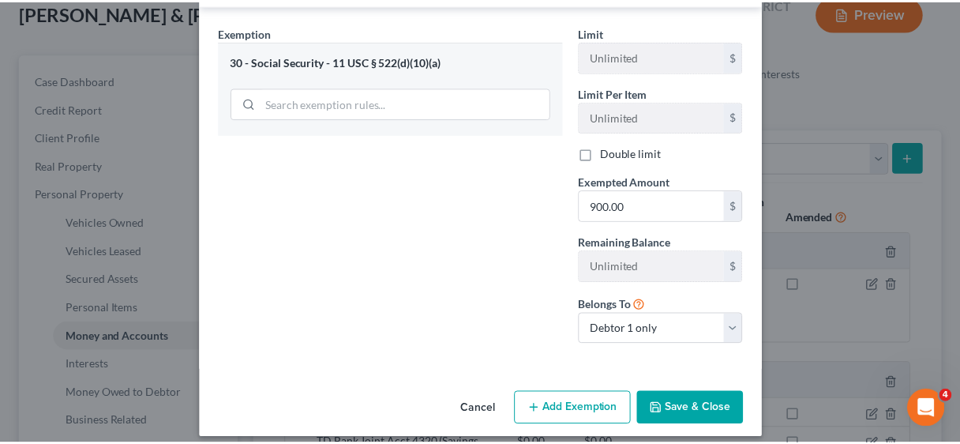
scroll to position [338, 0]
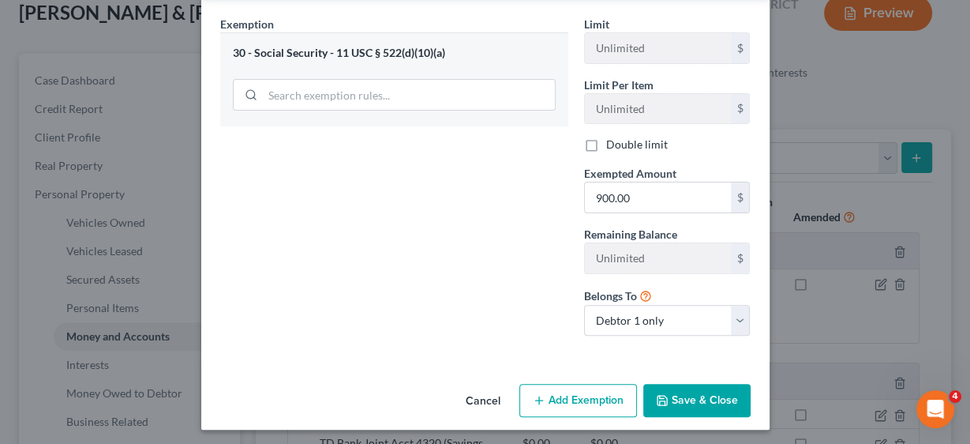
type input "Comerica Bank Acct. 4487"
click at [704, 389] on button "Save & Close" at bounding box center [696, 400] width 107 height 33
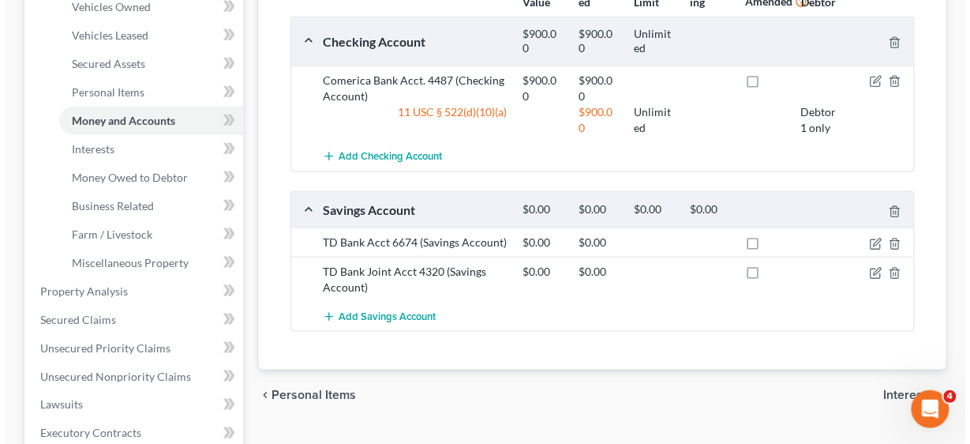
scroll to position [379, 0]
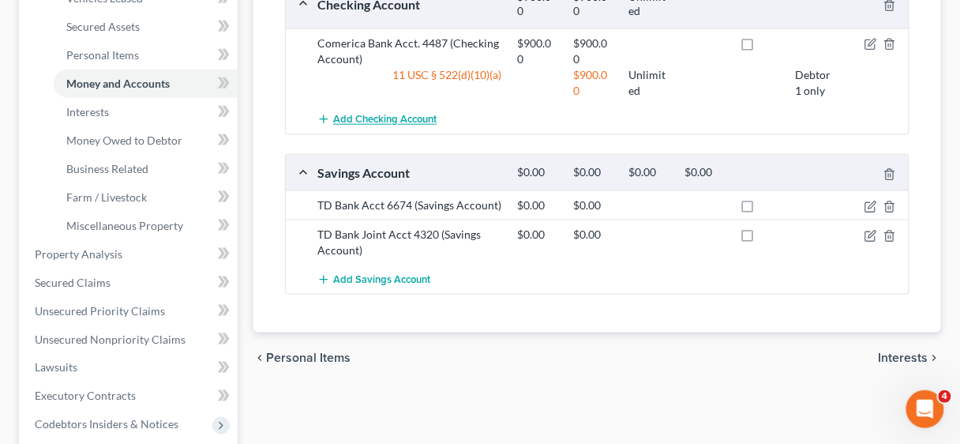
click at [368, 116] on span "Add Checking Account" at bounding box center [384, 120] width 103 height 13
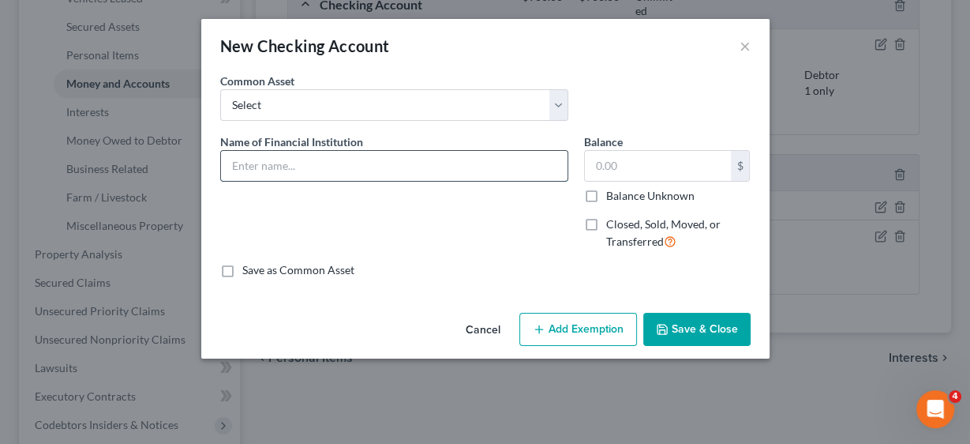
click at [352, 156] on input "text" at bounding box center [394, 166] width 347 height 30
type input "TD Bank Acct. 6674"
click at [663, 165] on input "text" at bounding box center [658, 166] width 146 height 30
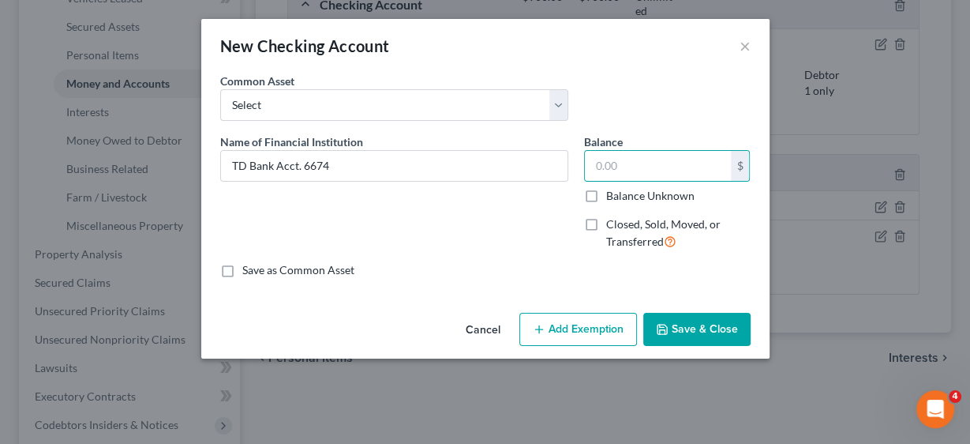
click at [693, 332] on button "Save & Close" at bounding box center [696, 329] width 107 height 33
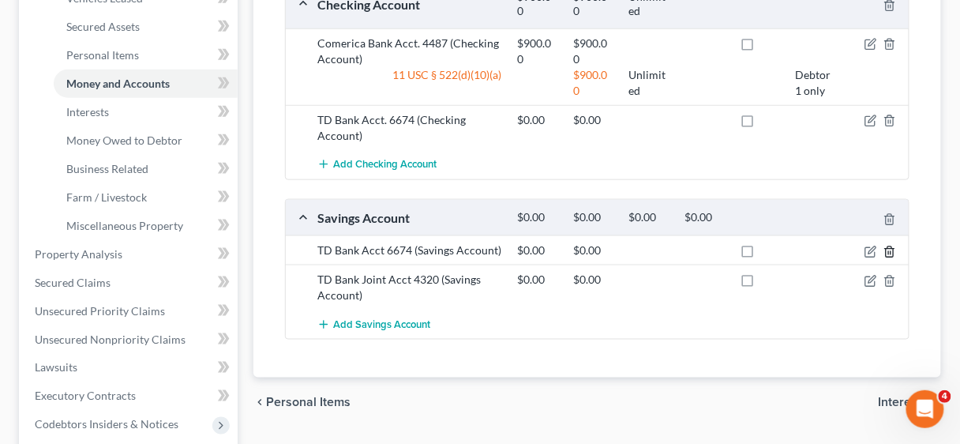
click at [892, 249] on icon "button" at bounding box center [889, 251] width 13 height 13
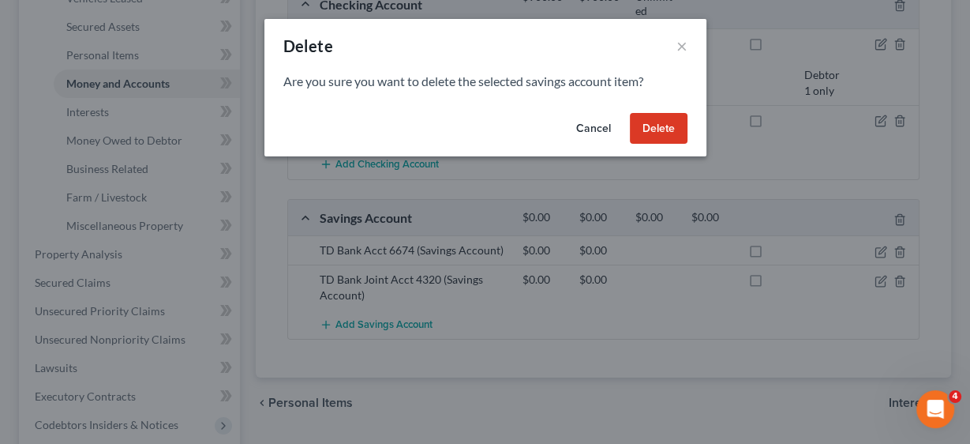
click at [661, 129] on button "Delete" at bounding box center [659, 129] width 58 height 32
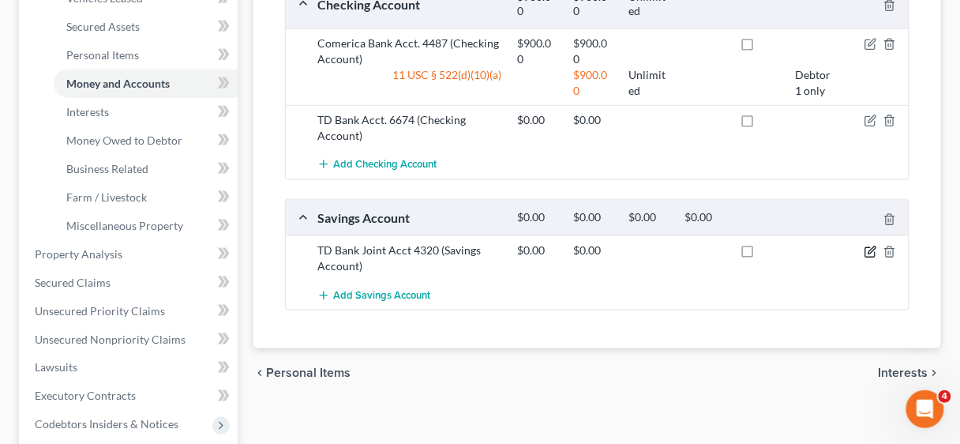
click at [872, 248] on icon "button" at bounding box center [871, 249] width 7 height 7
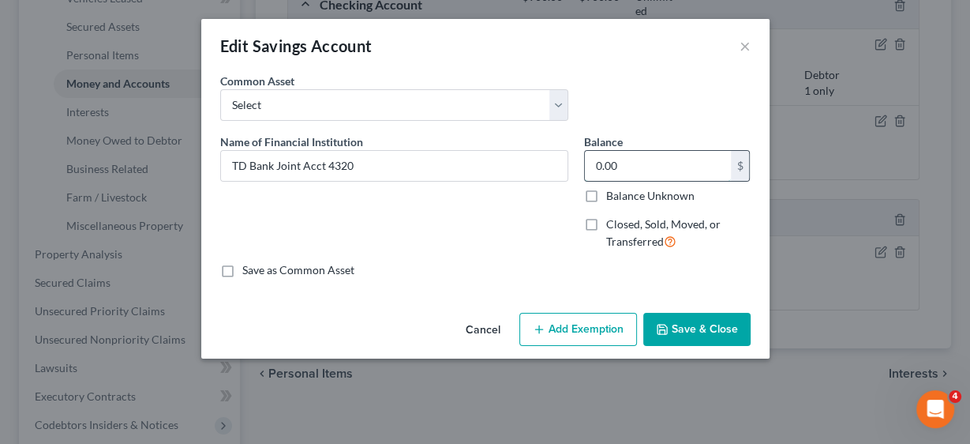
click at [659, 167] on input "0.00" at bounding box center [658, 166] width 146 height 30
type input "989.00"
click at [585, 328] on button "Add Exemption" at bounding box center [578, 329] width 118 height 33
select select "2"
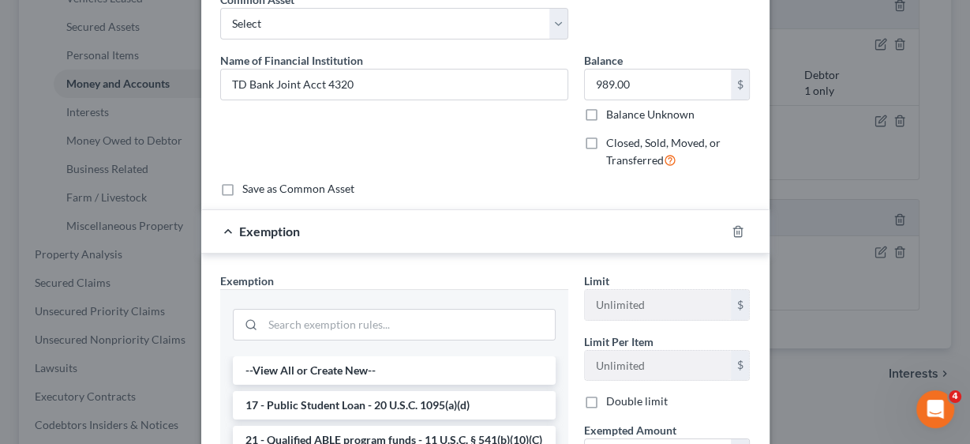
scroll to position [253, 0]
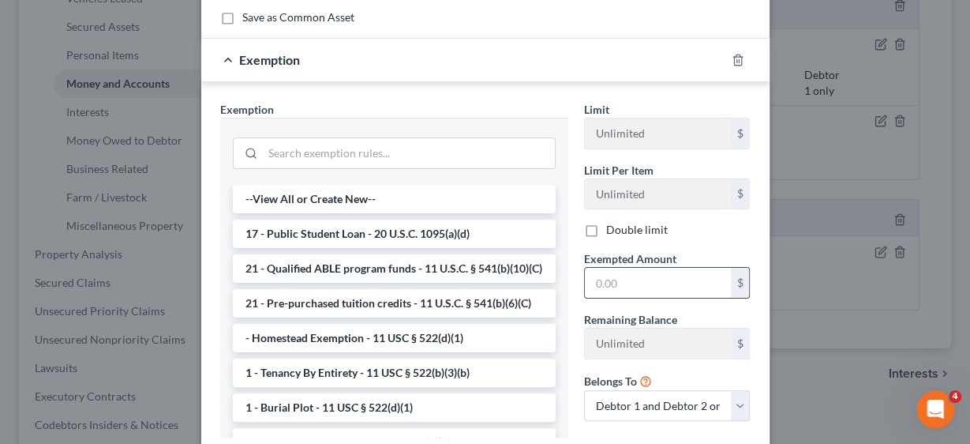
click at [630, 279] on input "text" at bounding box center [658, 283] width 146 height 30
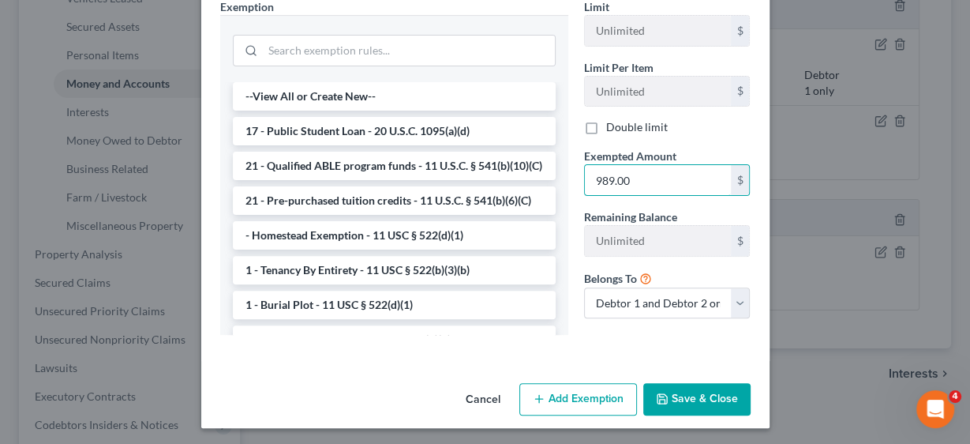
type input "989.00"
click at [711, 396] on button "Save & Close" at bounding box center [696, 399] width 107 height 33
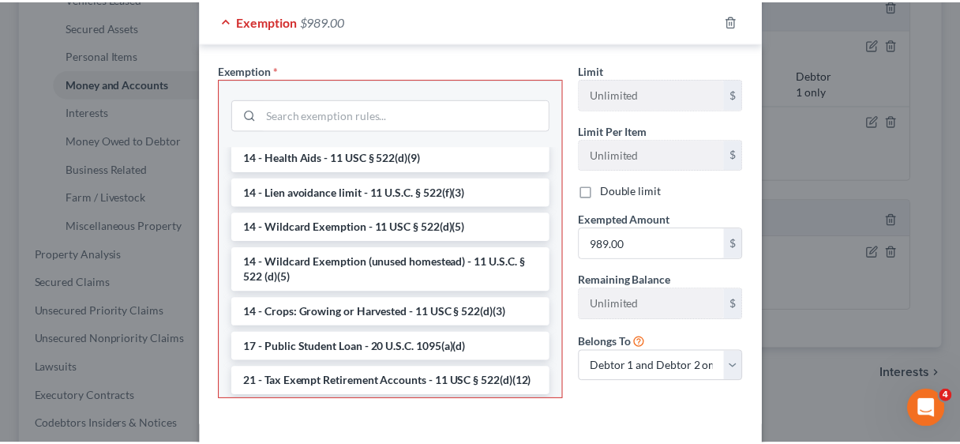
scroll to position [379, 0]
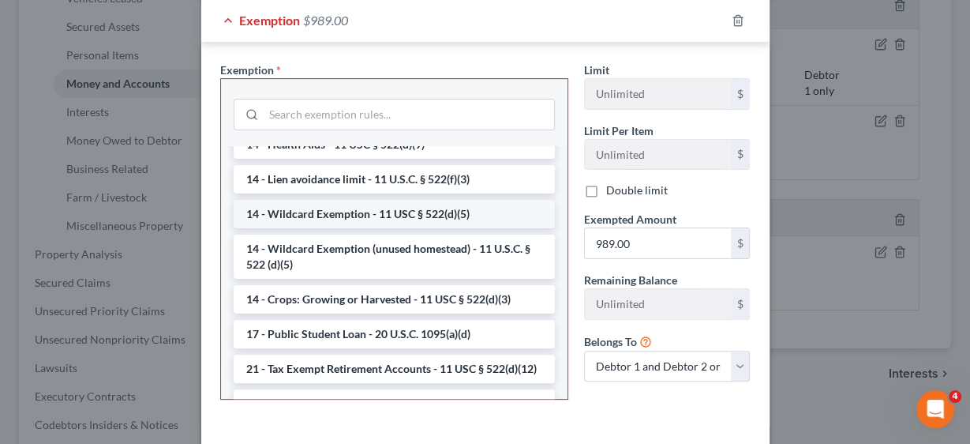
click at [388, 214] on li "14 - Wildcard Exemption - 11 USC § 522(d)(5)" at bounding box center [394, 214] width 321 height 28
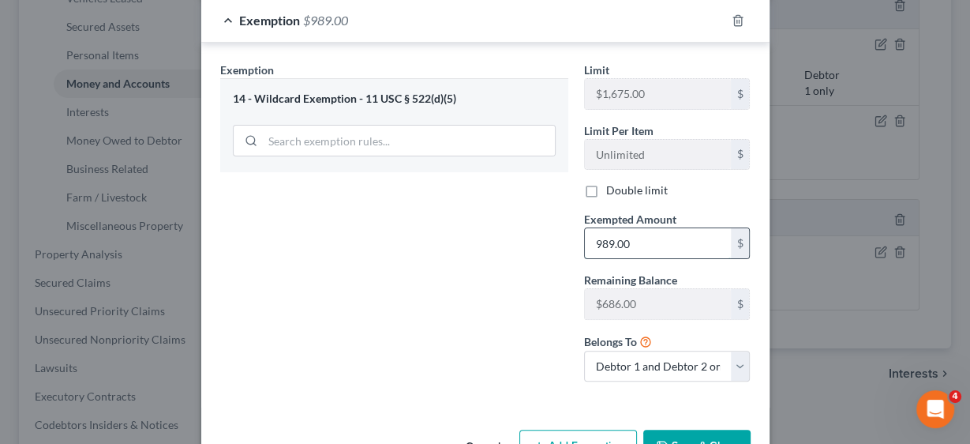
click at [655, 238] on input "989.00" at bounding box center [658, 243] width 146 height 30
click at [724, 439] on button "Save & Close" at bounding box center [696, 445] width 107 height 33
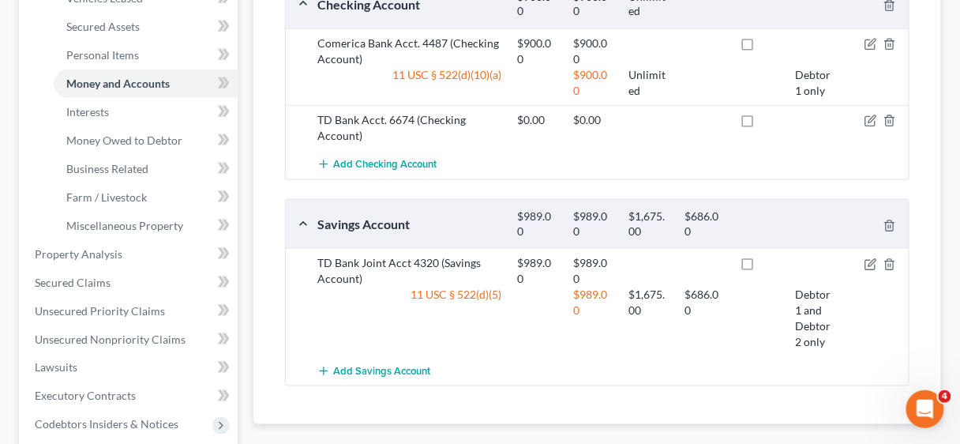
scroll to position [316, 0]
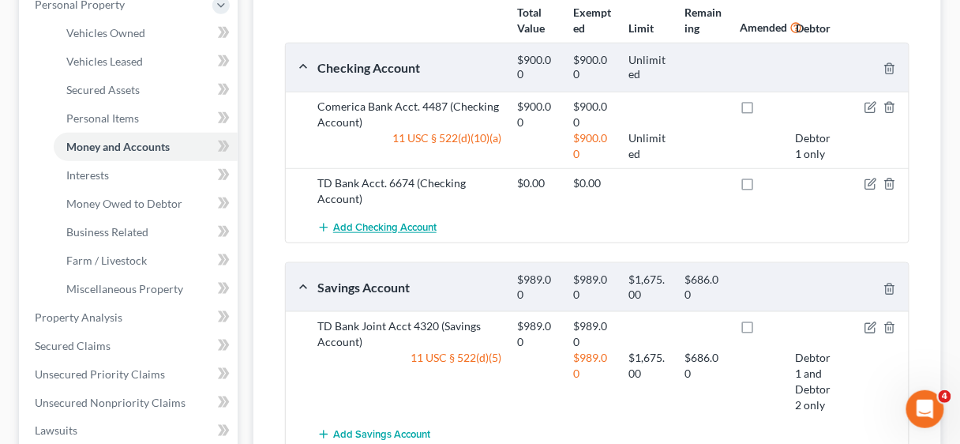
click at [397, 223] on span "Add Checking Account" at bounding box center [384, 228] width 103 height 13
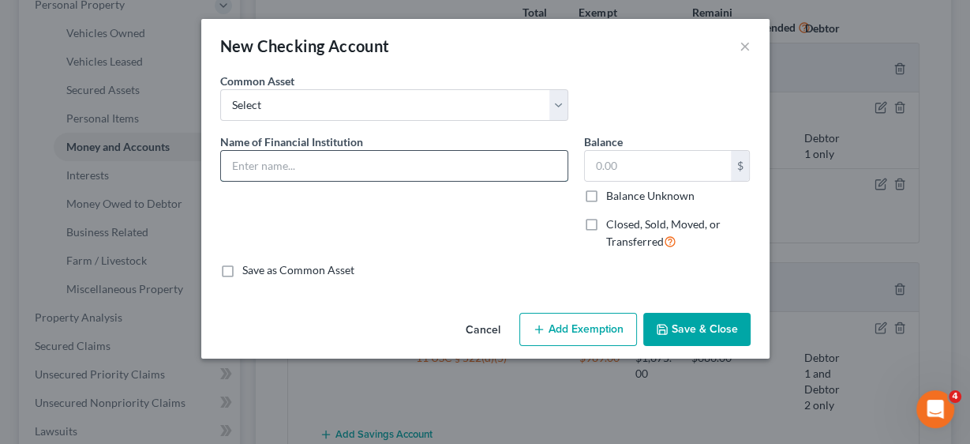
click at [325, 152] on input "text" at bounding box center [394, 166] width 347 height 30
type input "TD Bank Acct 8751"
click at [710, 326] on button "Save & Close" at bounding box center [696, 329] width 107 height 33
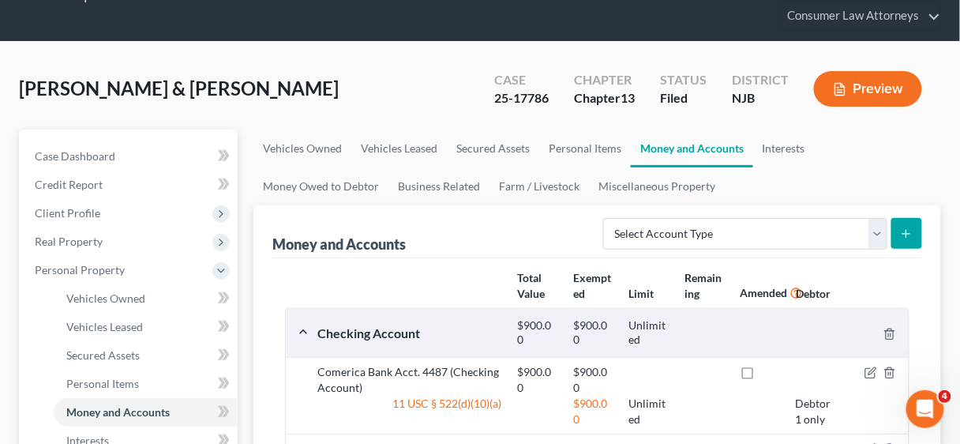
scroll to position [0, 0]
